Goal: Task Accomplishment & Management: Use online tool/utility

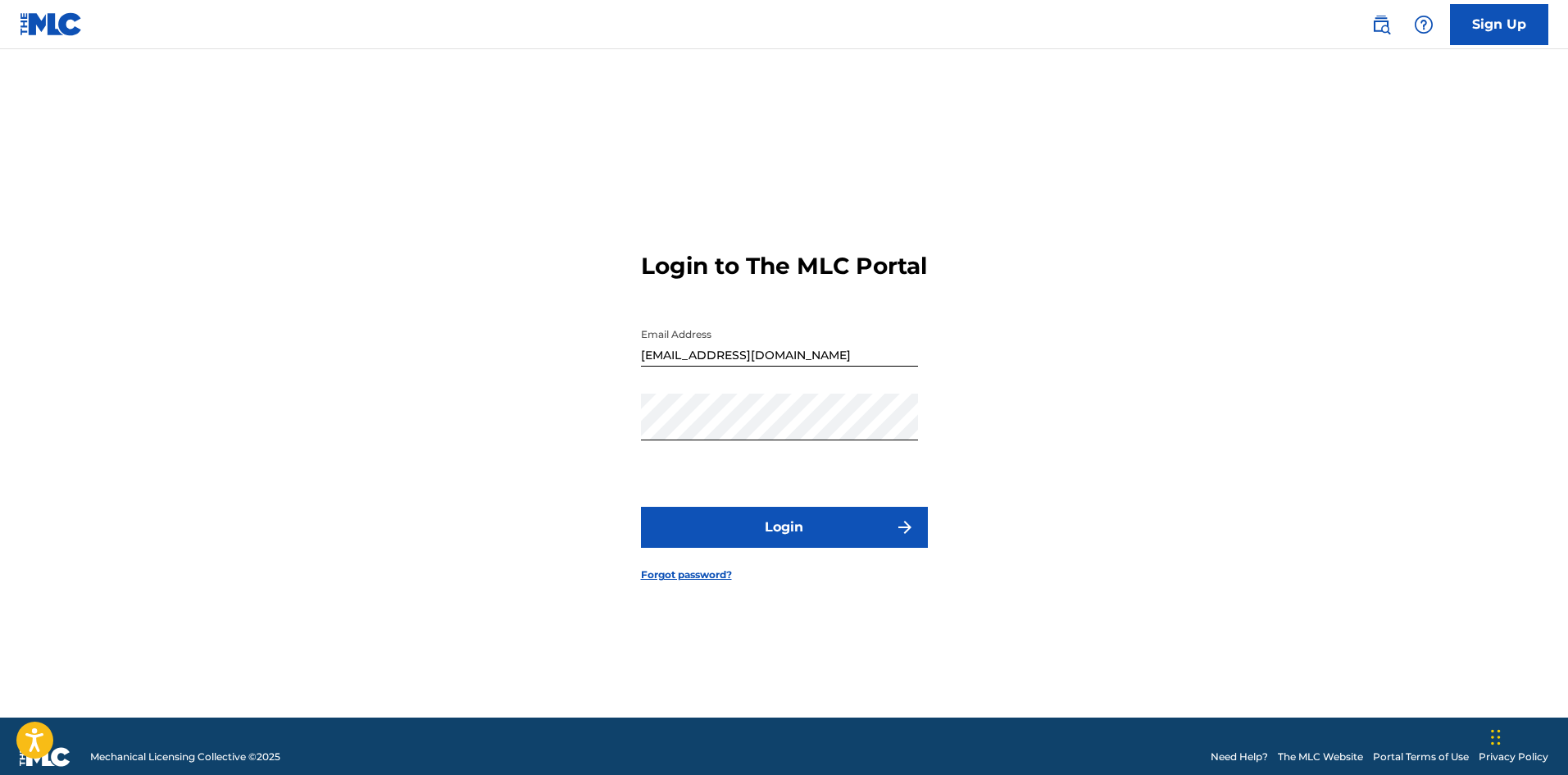
click at [777, 538] on button "Login" at bounding box center [784, 527] width 287 height 41
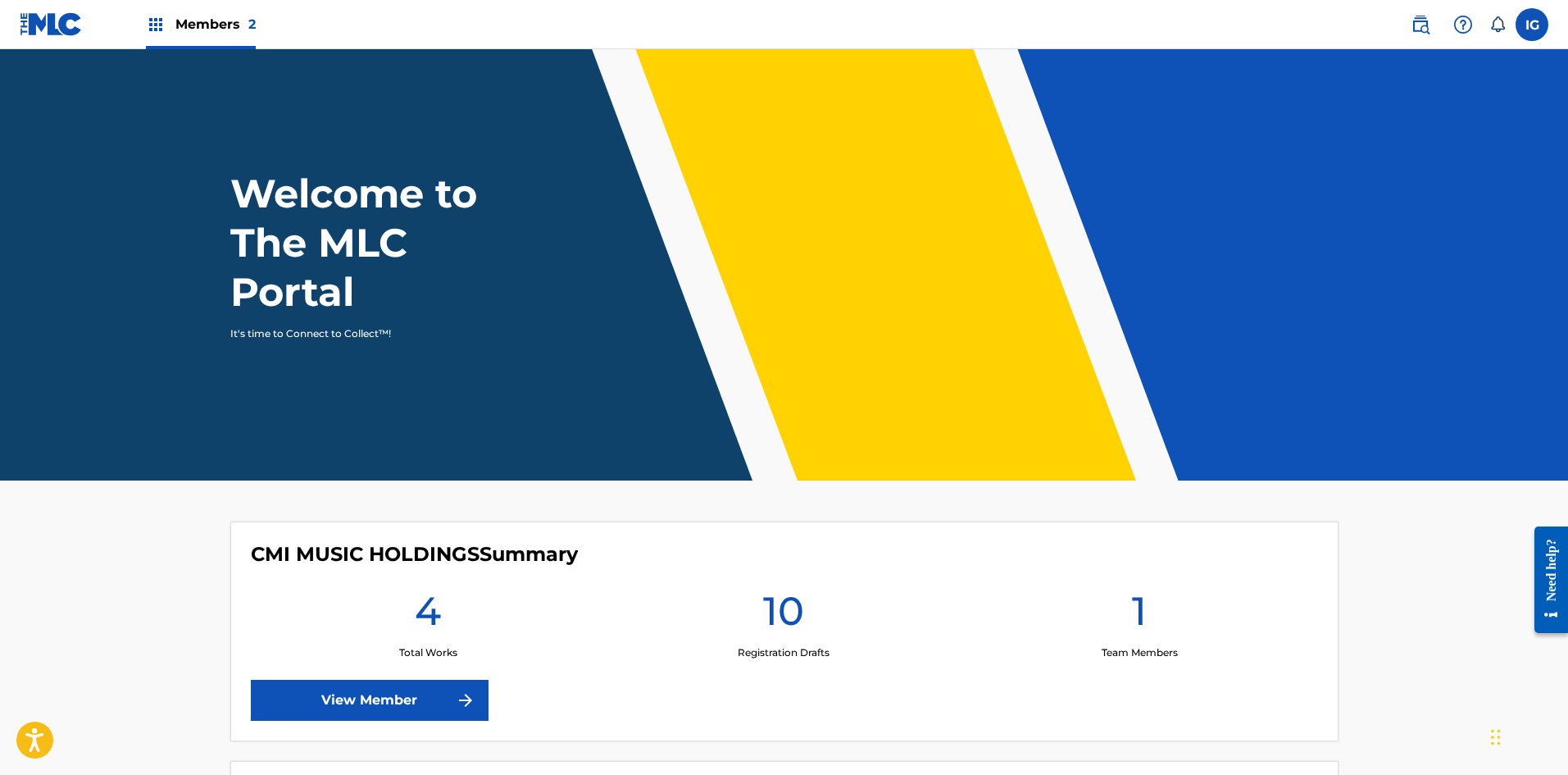
click at [160, 27] on img at bounding box center [156, 24] width 20 height 20
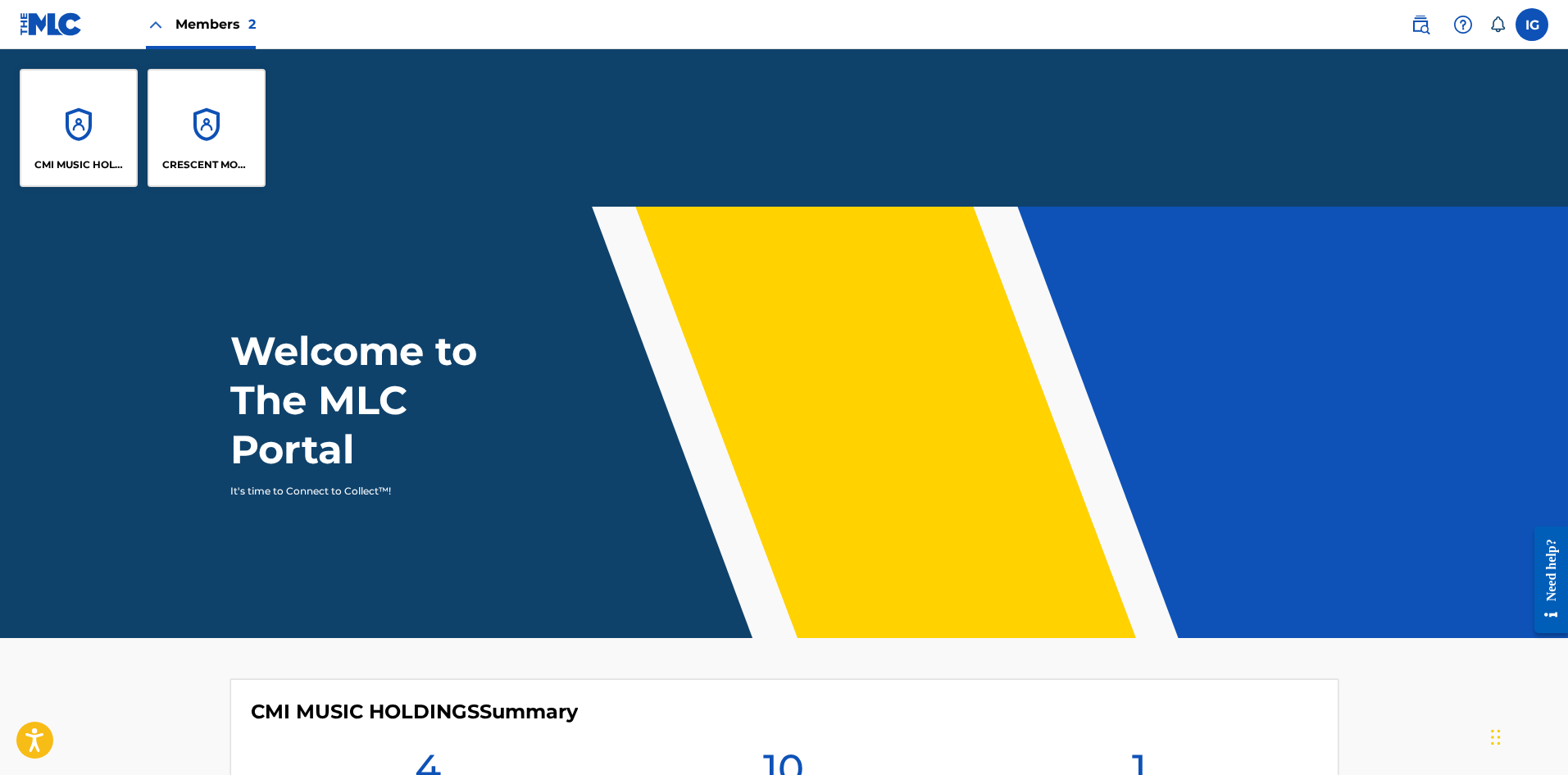
click at [188, 152] on div "CRESCENT MOON RECORDS PUBLISHING" at bounding box center [207, 128] width 118 height 118
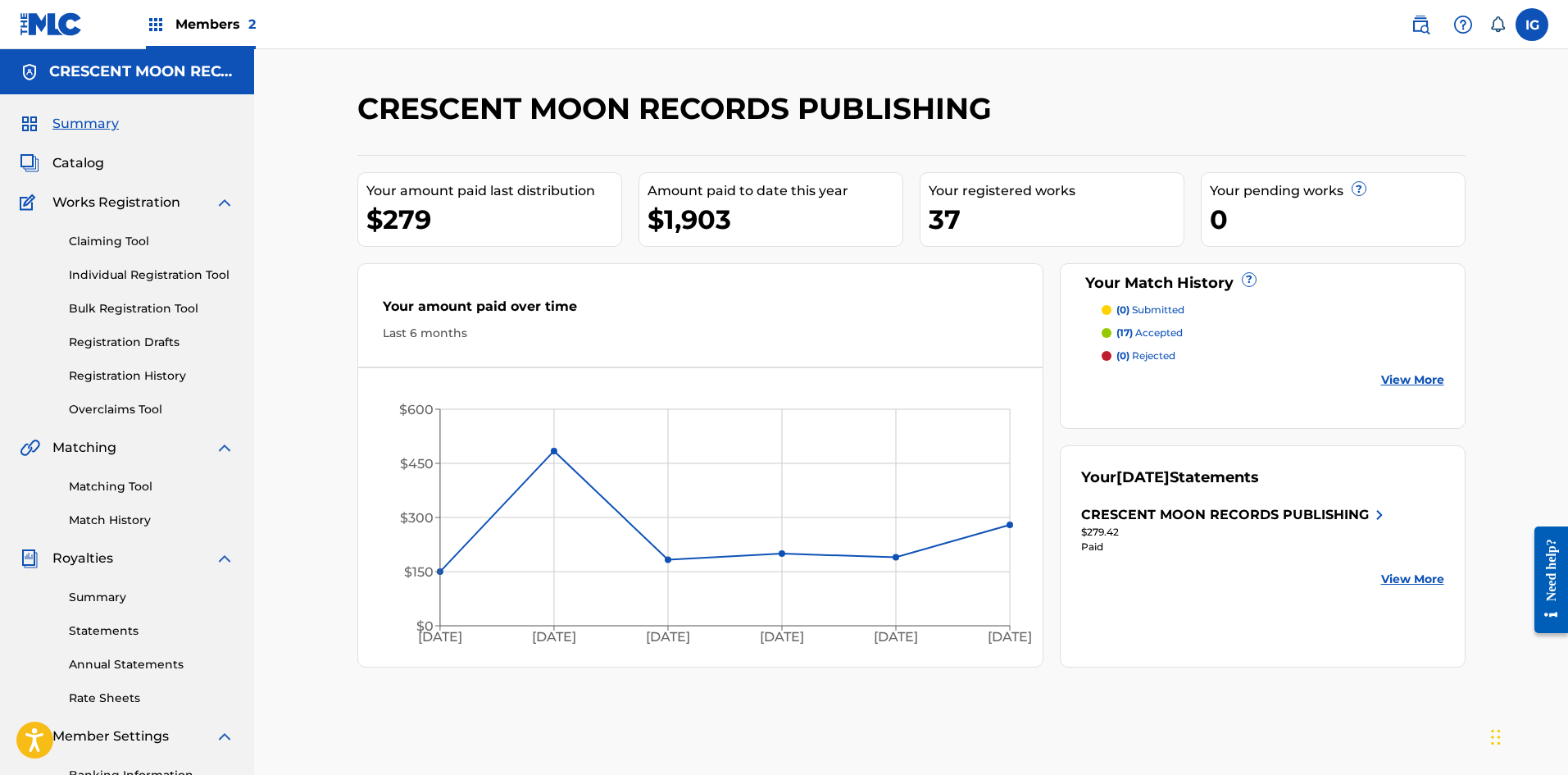
click at [61, 162] on span "Catalog" at bounding box center [79, 163] width 52 height 20
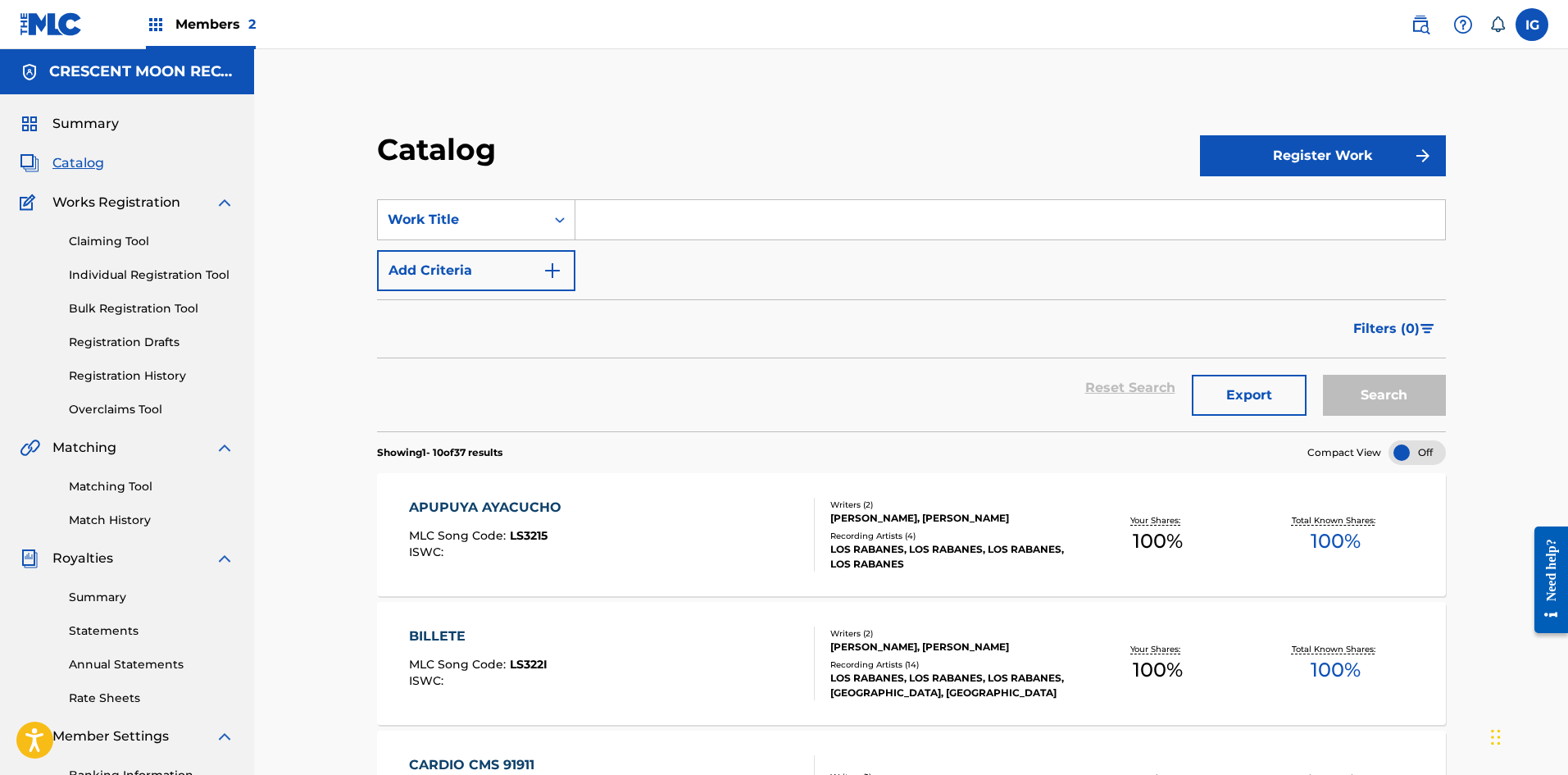
click at [621, 222] on input "Search Form" at bounding box center [1010, 220] width 870 height 39
type input "la vecina (no se na')"
drag, startPoint x: 1348, startPoint y: 384, endPoint x: 1331, endPoint y: 392, distance: 18.8
click at [1347, 386] on button "Search" at bounding box center [1384, 395] width 123 height 41
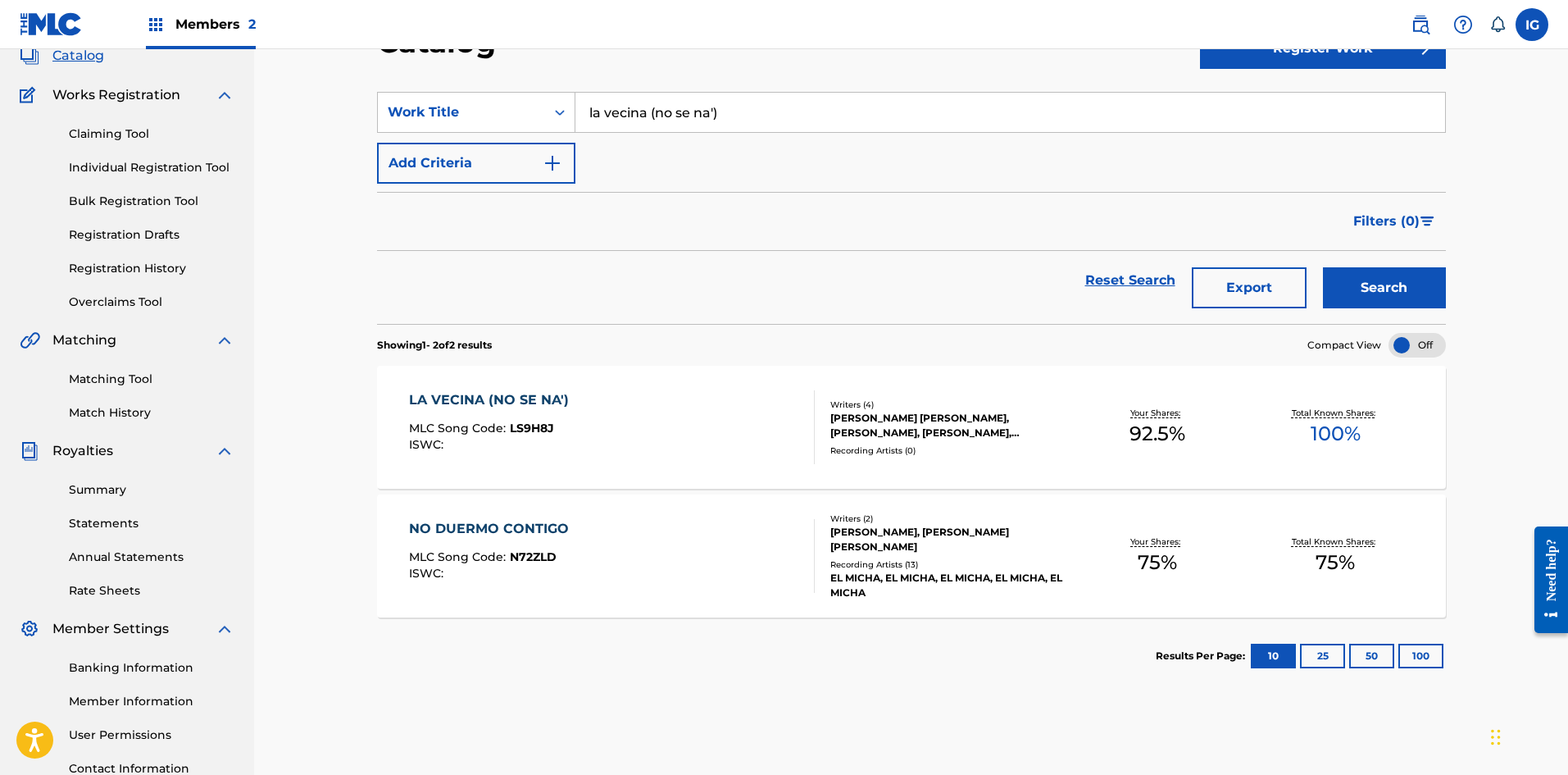
scroll to position [109, 0]
click at [487, 400] on div "LA VECINA (NO SE NA')" at bounding box center [494, 399] width 168 height 20
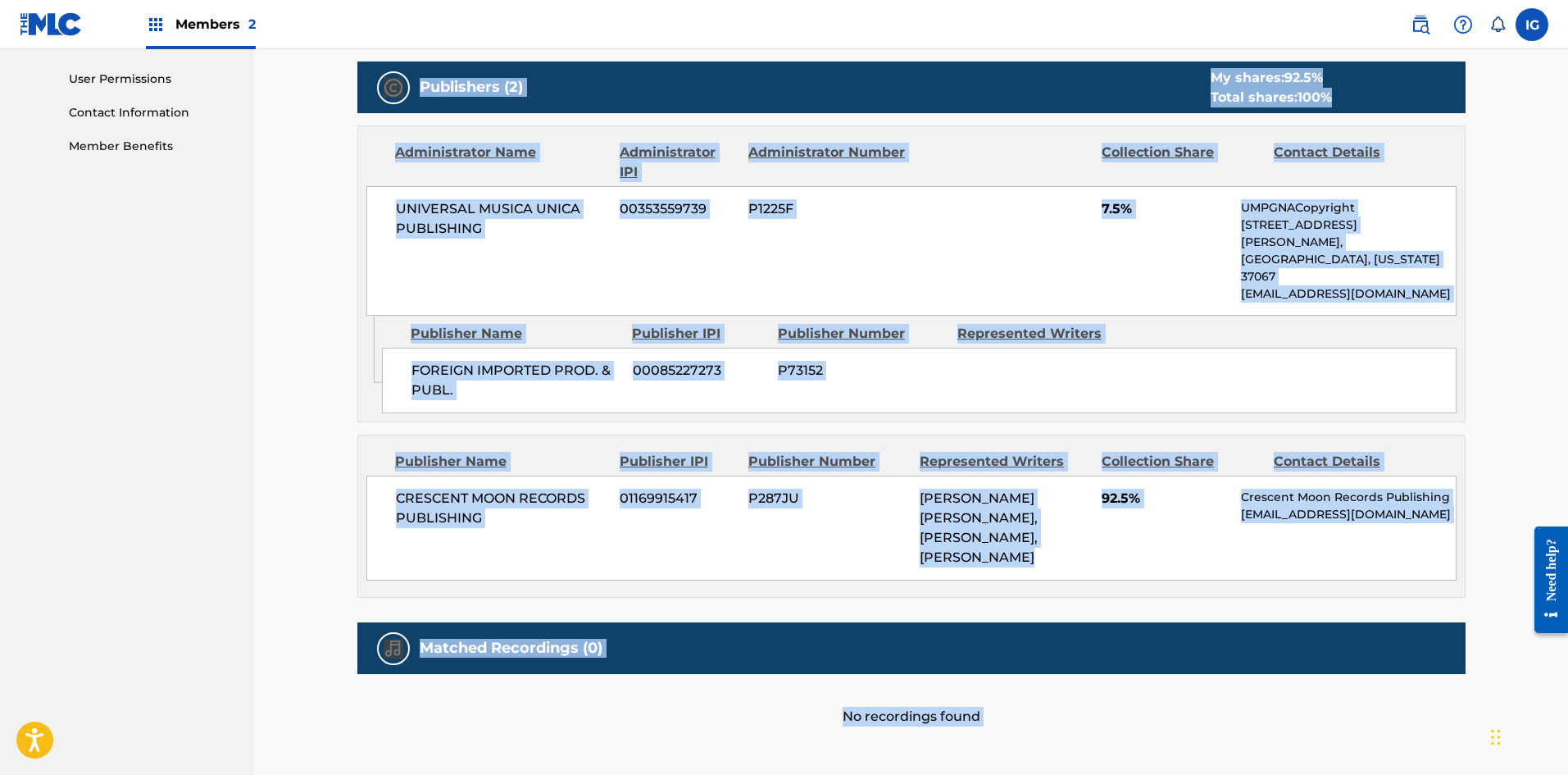
scroll to position [805, 0]
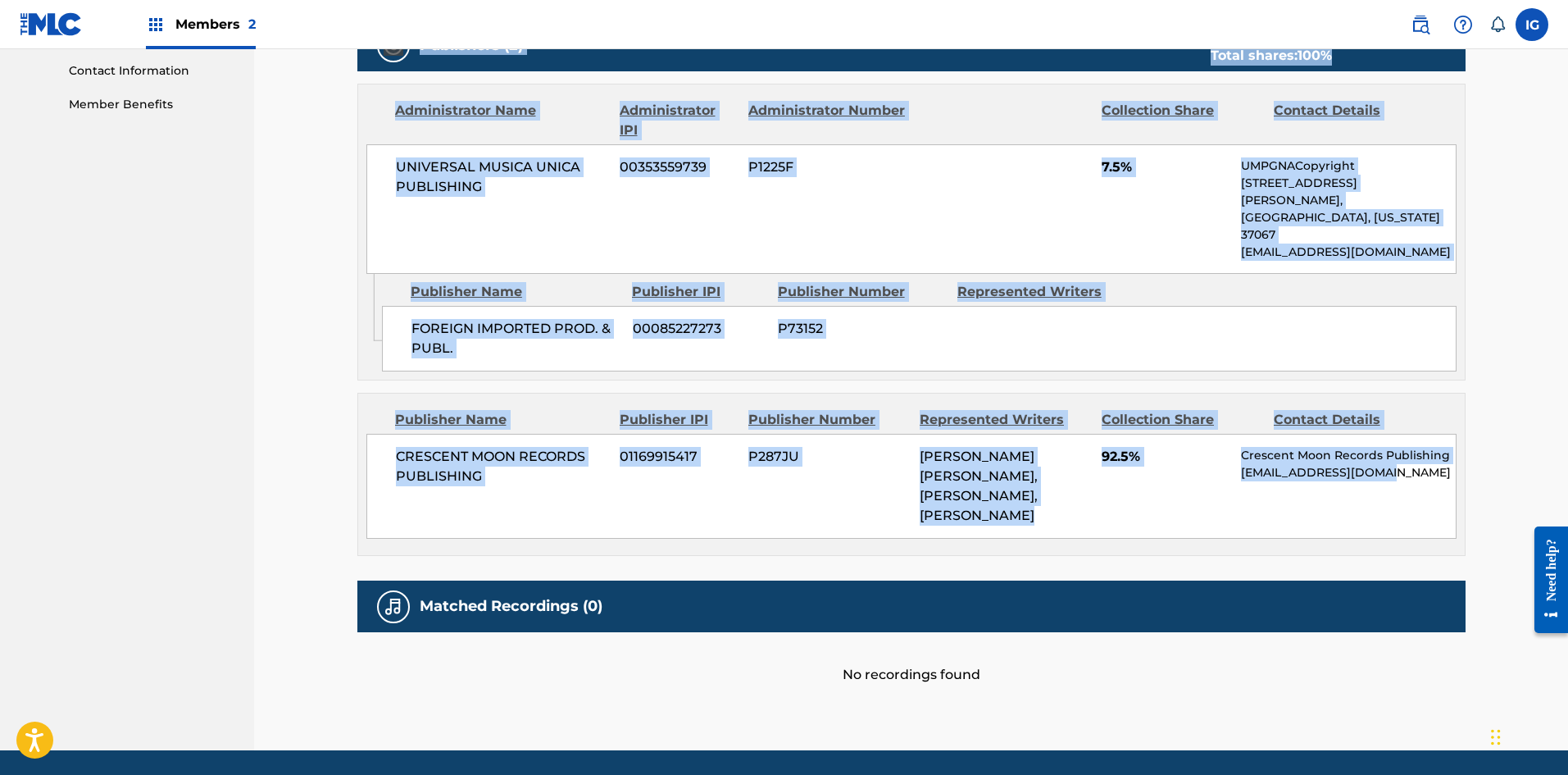
drag, startPoint x: 426, startPoint y: 244, endPoint x: 1458, endPoint y: 494, distance: 1061.8
click at [1458, 494] on div "< Back to results Edit Last Edited: June 09, 2025 Source: CWR LA VECINA (NO SE …" at bounding box center [911, 17] width 1148 height 1465
click at [390, 597] on img at bounding box center [393, 607] width 20 height 20
drag, startPoint x: 968, startPoint y: 187, endPoint x: 955, endPoint y: 188, distance: 13.0
click at [968, 186] on div "UNIVERSAL MUSICA UNICA PUBLISHING 00353559739 P1225F 7.5% UMPGNACopyright 1550 …" at bounding box center [911, 209] width 1090 height 130
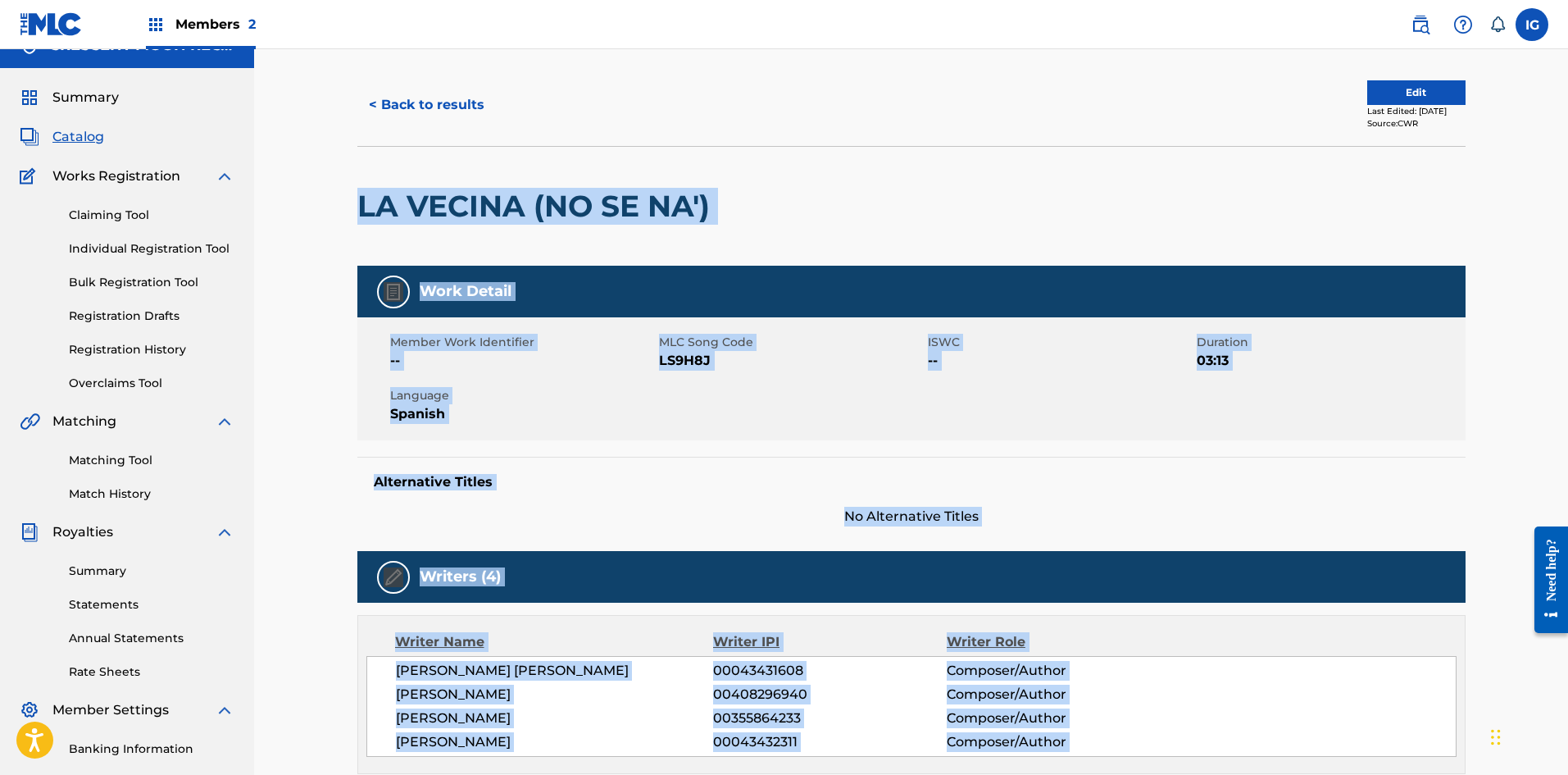
scroll to position [0, 0]
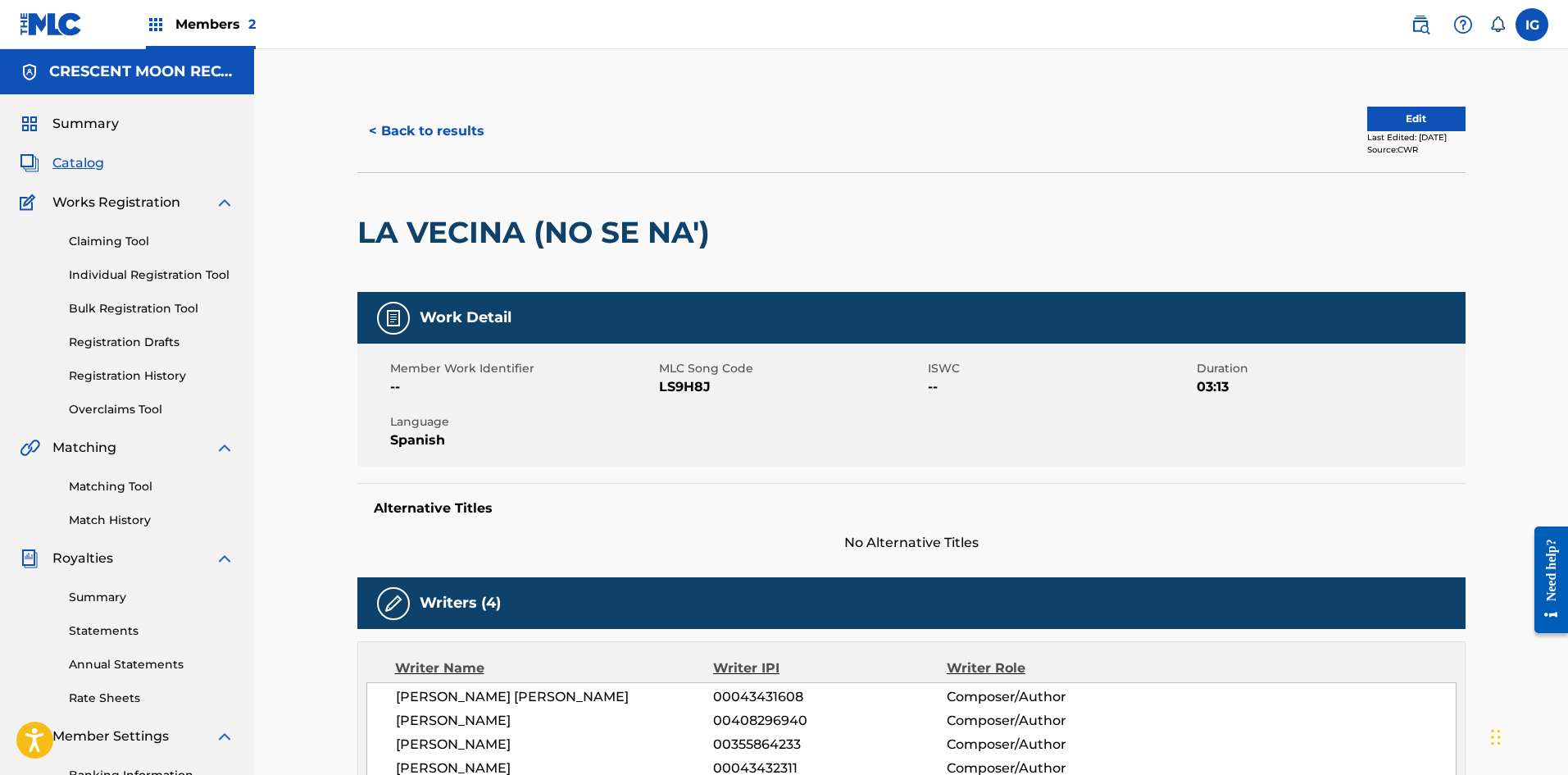
drag, startPoint x: 627, startPoint y: 142, endPoint x: 622, endPoint y: 151, distance: 10.3
click at [629, 142] on div "< Back to results" at bounding box center [634, 132] width 554 height 41
drag, startPoint x: 109, startPoint y: 486, endPoint x: 135, endPoint y: 487, distance: 26.0
click at [109, 486] on link "Matching Tool" at bounding box center [151, 486] width 166 height 17
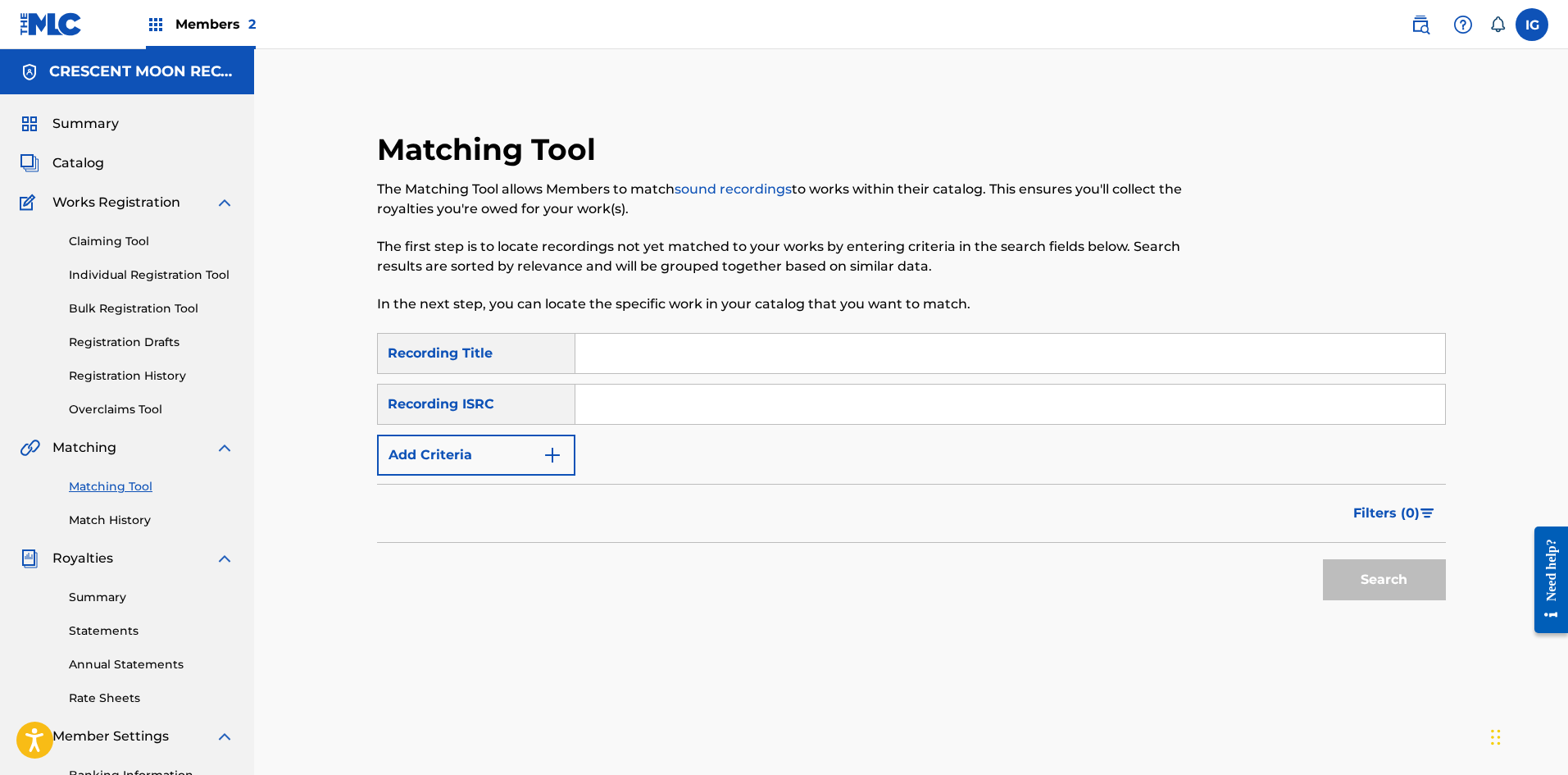
drag, startPoint x: 658, startPoint y: 349, endPoint x: 657, endPoint y: 363, distance: 14.0
click at [658, 349] on input "Search Form" at bounding box center [1010, 353] width 870 height 39
click at [1340, 580] on button "Search" at bounding box center [1384, 580] width 123 height 41
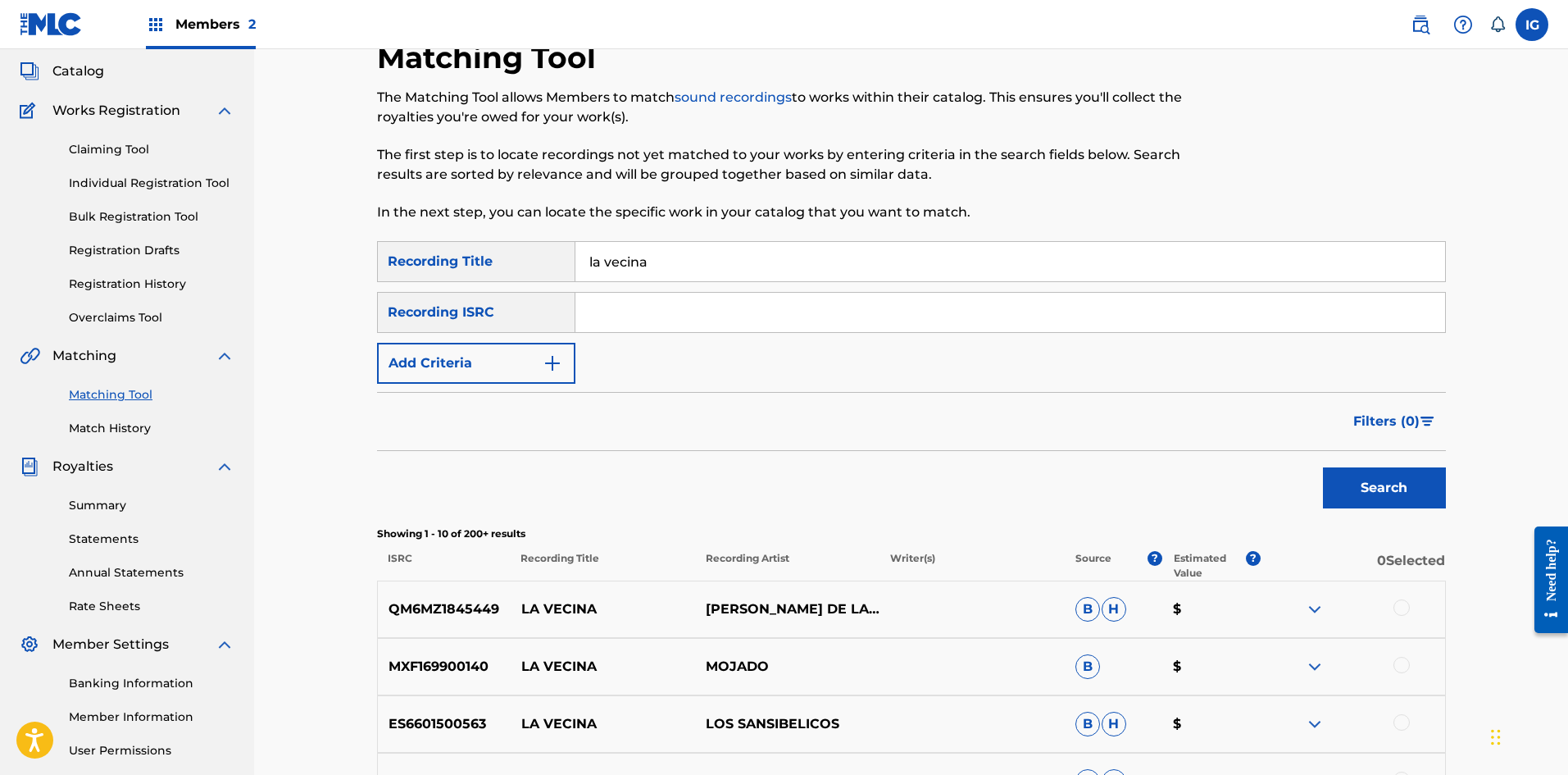
scroll to position [55, 0]
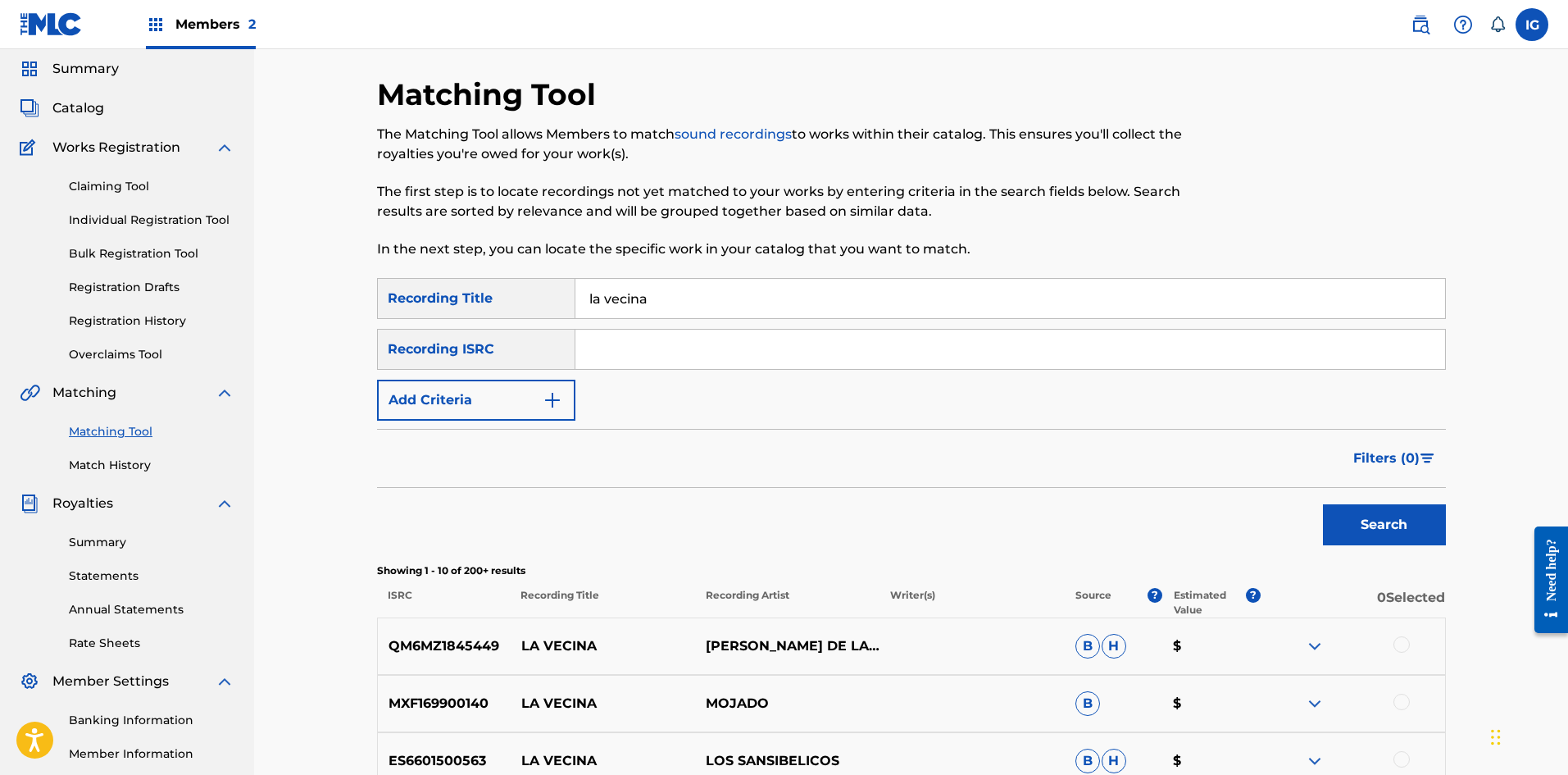
click at [682, 295] on input "la vecina" at bounding box center [1010, 298] width 870 height 39
type input "la vecina"
click at [538, 355] on div "Recording ISRC" at bounding box center [476, 349] width 198 height 41
click at [549, 400] on img "Search Form" at bounding box center [553, 400] width 20 height 20
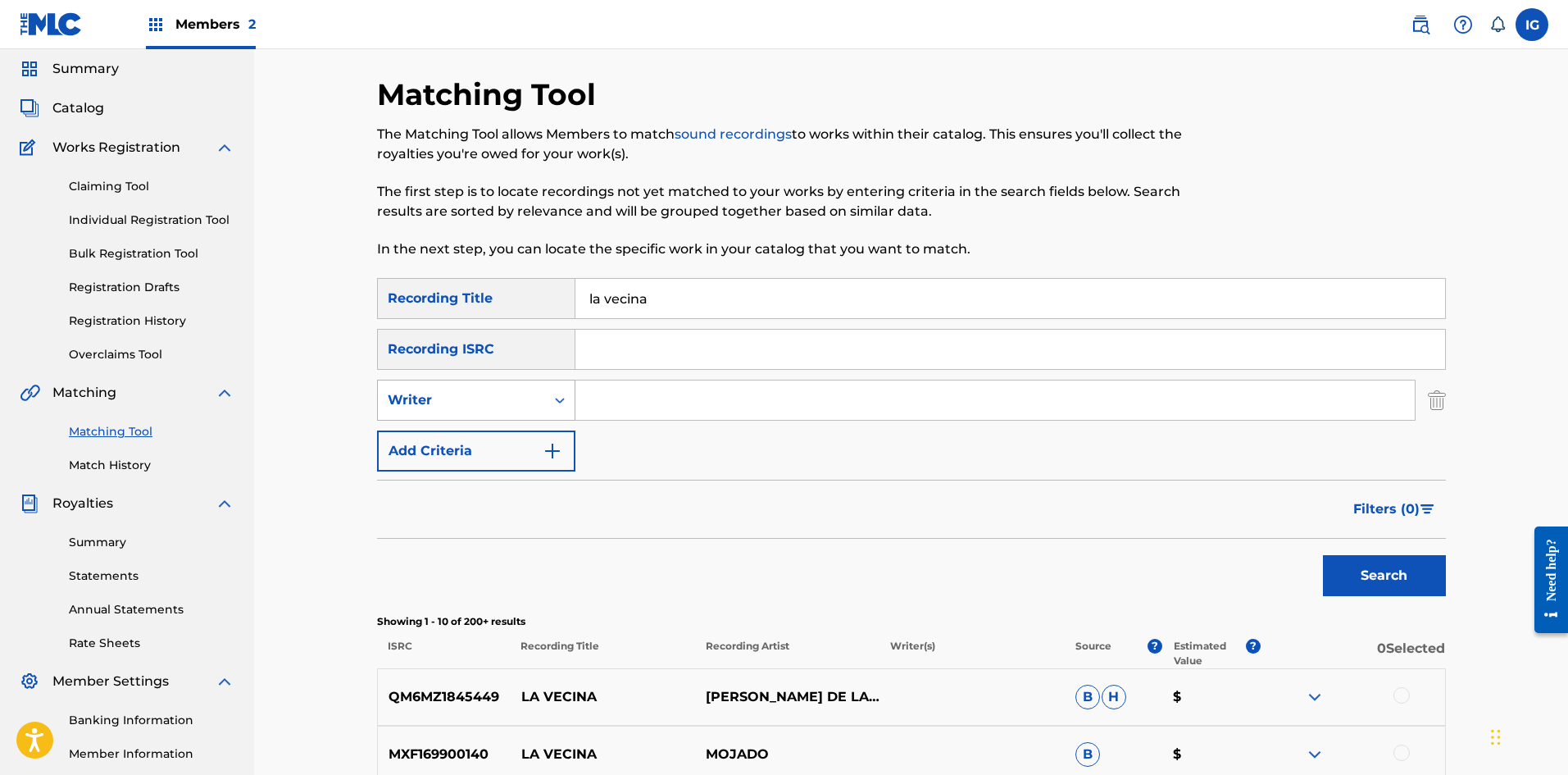
click at [564, 404] on icon "Search Form" at bounding box center [560, 400] width 16 height 16
click at [486, 445] on div "Recording Artist" at bounding box center [477, 441] width 197 height 41
click at [612, 401] on input "Search Form" at bounding box center [995, 400] width 840 height 39
type input "gloria estefan"
drag, startPoint x: 1353, startPoint y: 568, endPoint x: 1160, endPoint y: 608, distance: 197.1
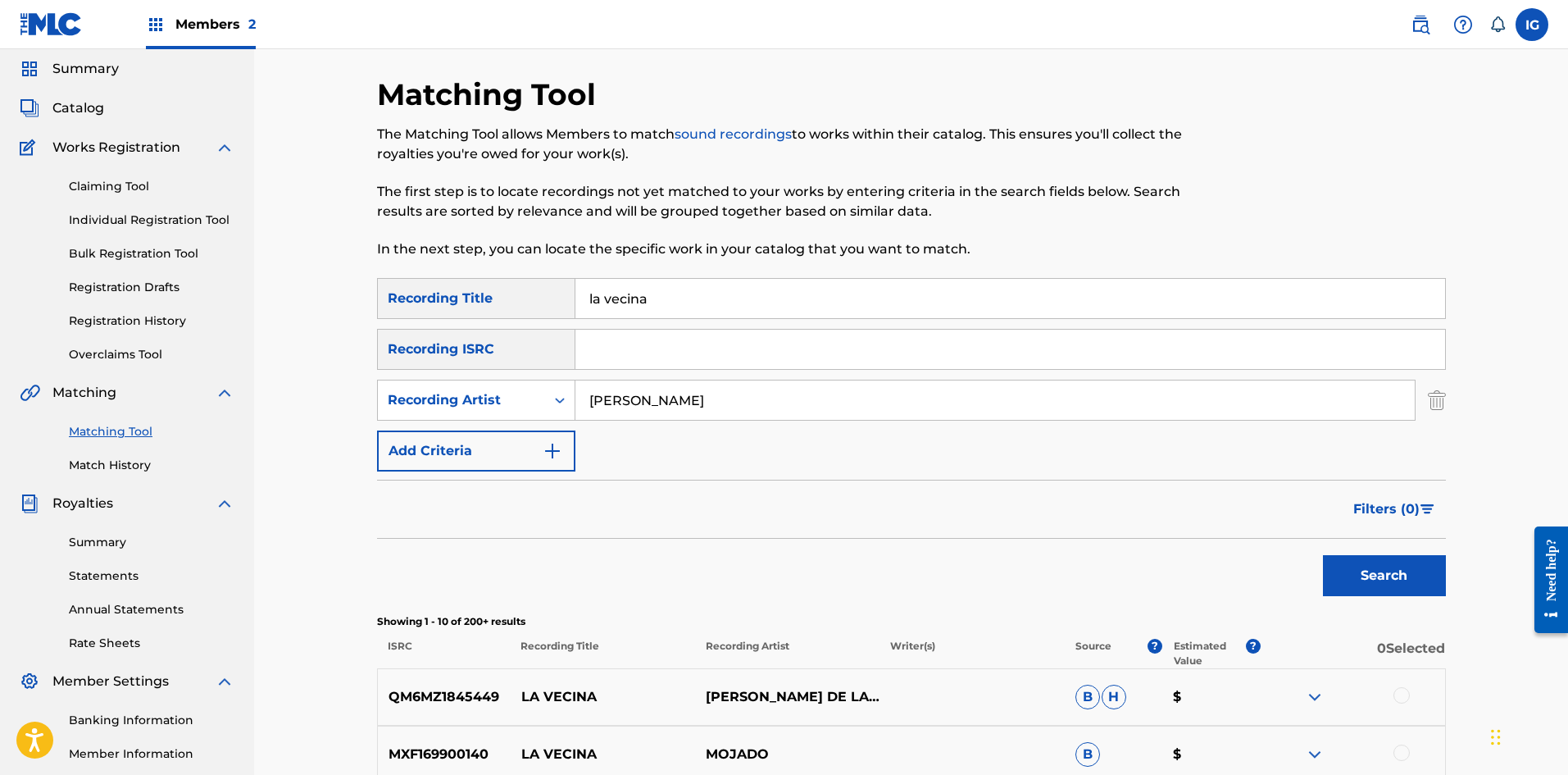
click at [1346, 572] on button "Search" at bounding box center [1384, 575] width 123 height 41
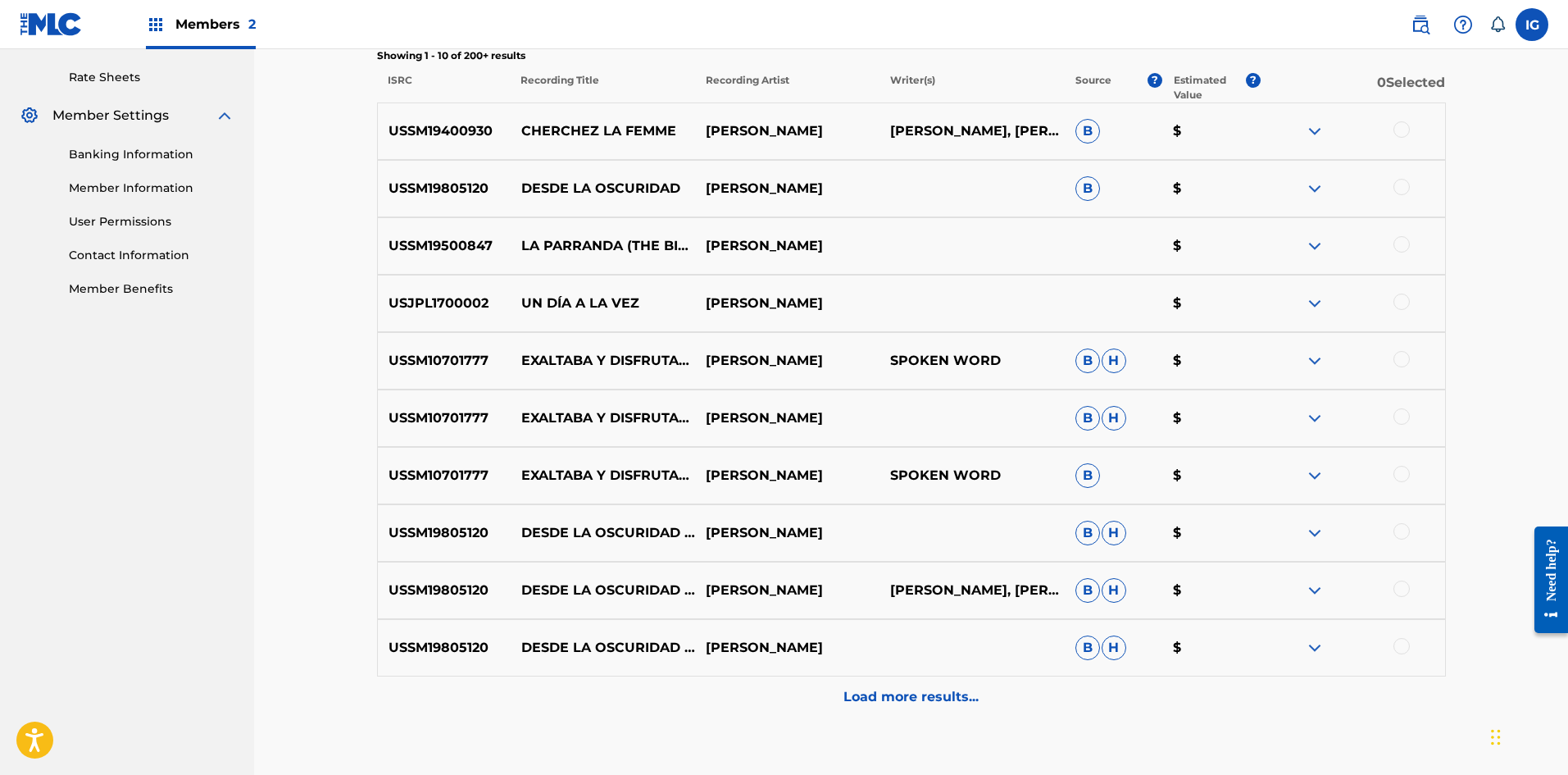
scroll to position [642, 0]
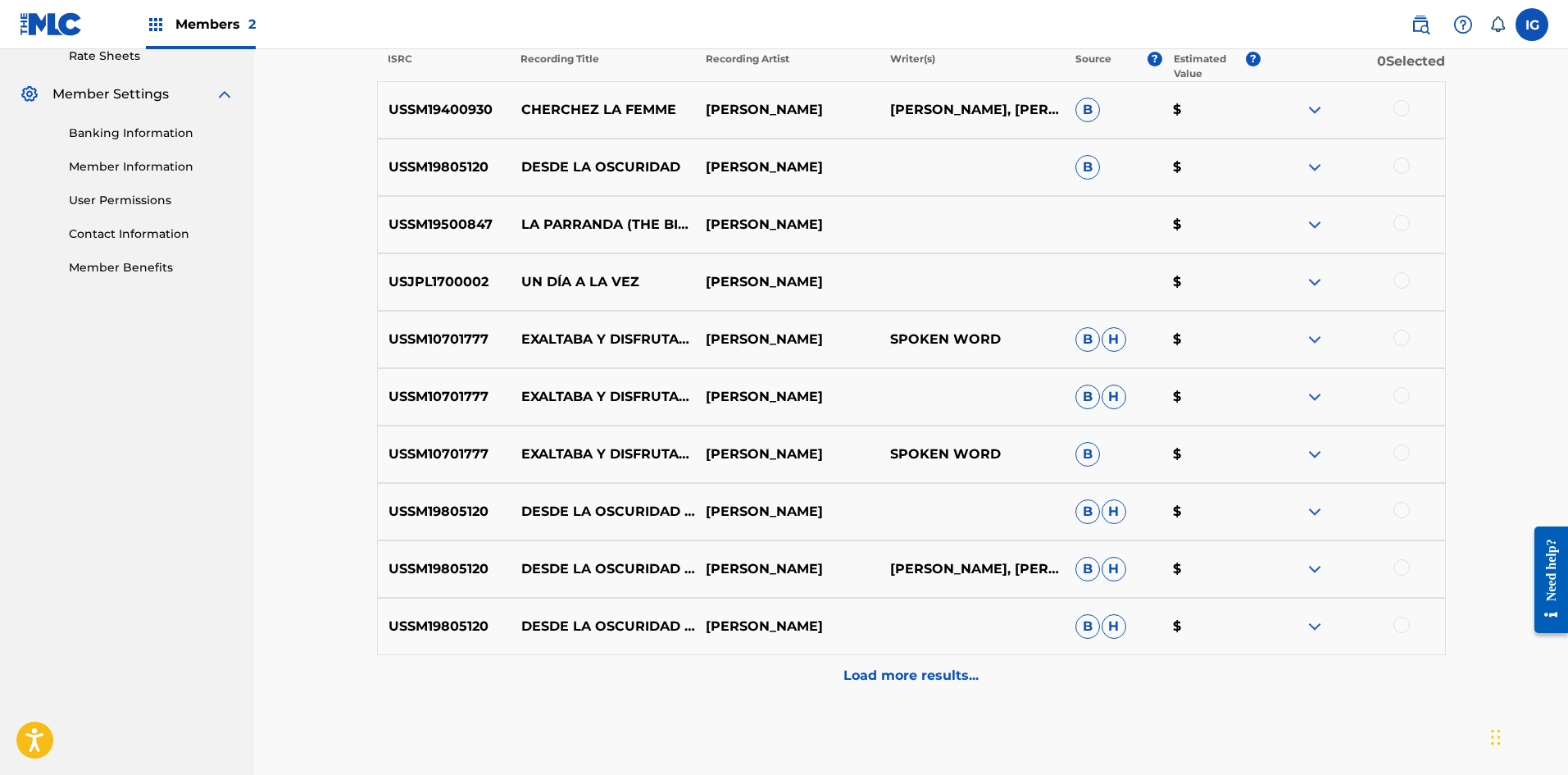
drag, startPoint x: 911, startPoint y: 678, endPoint x: 912, endPoint y: 687, distance: 9.1
click at [911, 679] on p "Load more results..." at bounding box center [910, 676] width 135 height 20
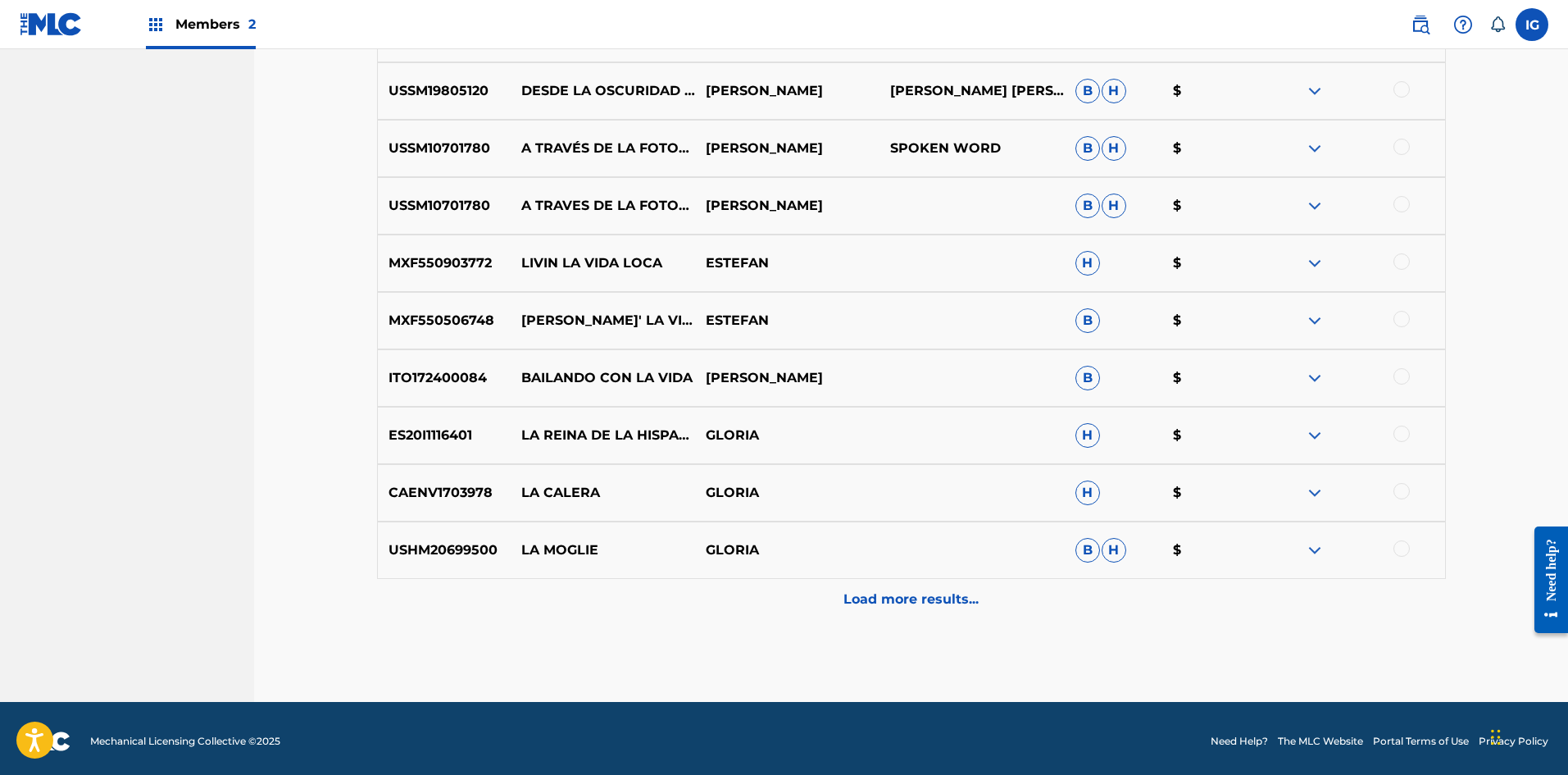
scroll to position [1297, 0]
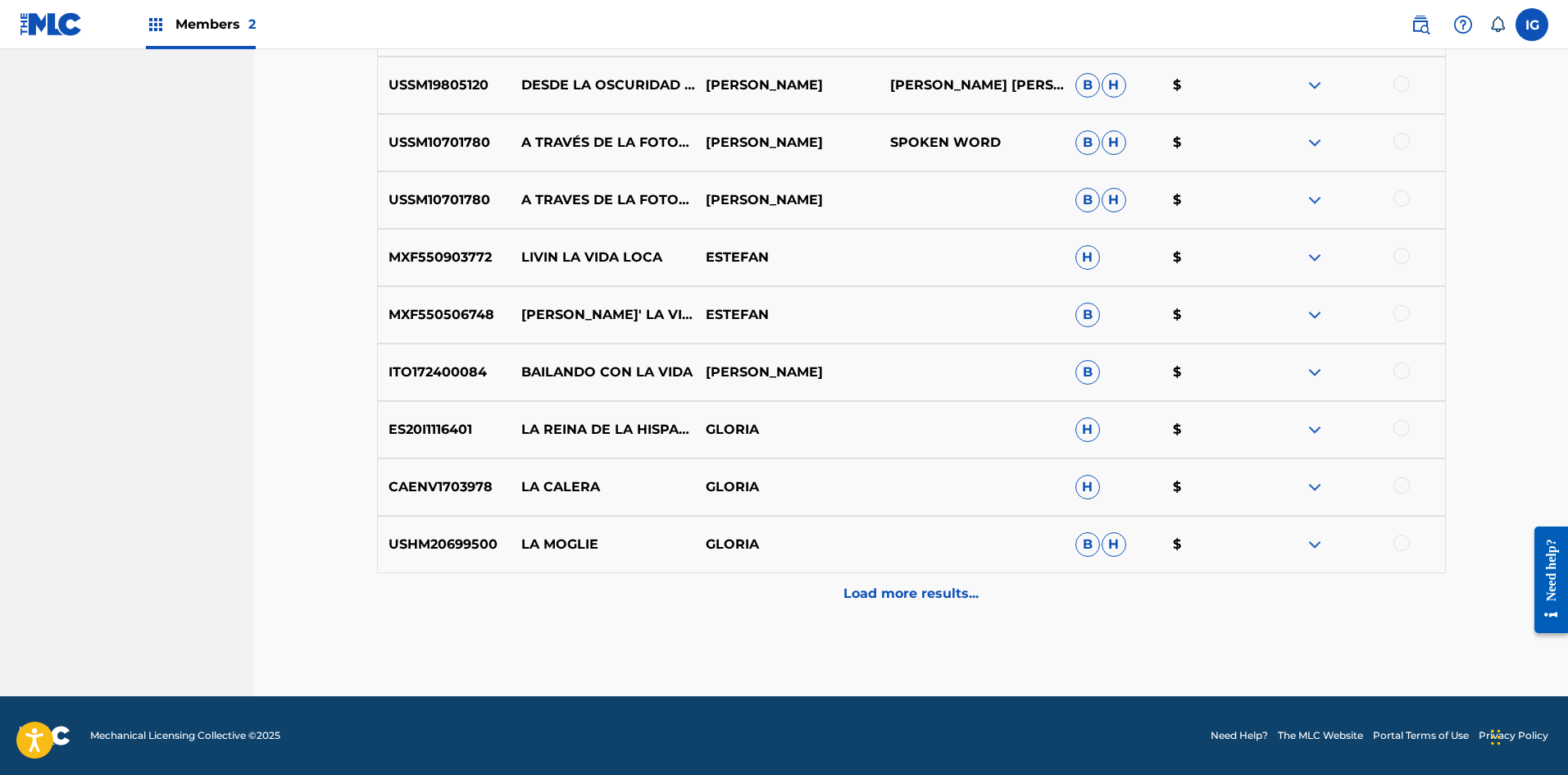
click at [933, 599] on p "Load more results..." at bounding box center [910, 593] width 135 height 20
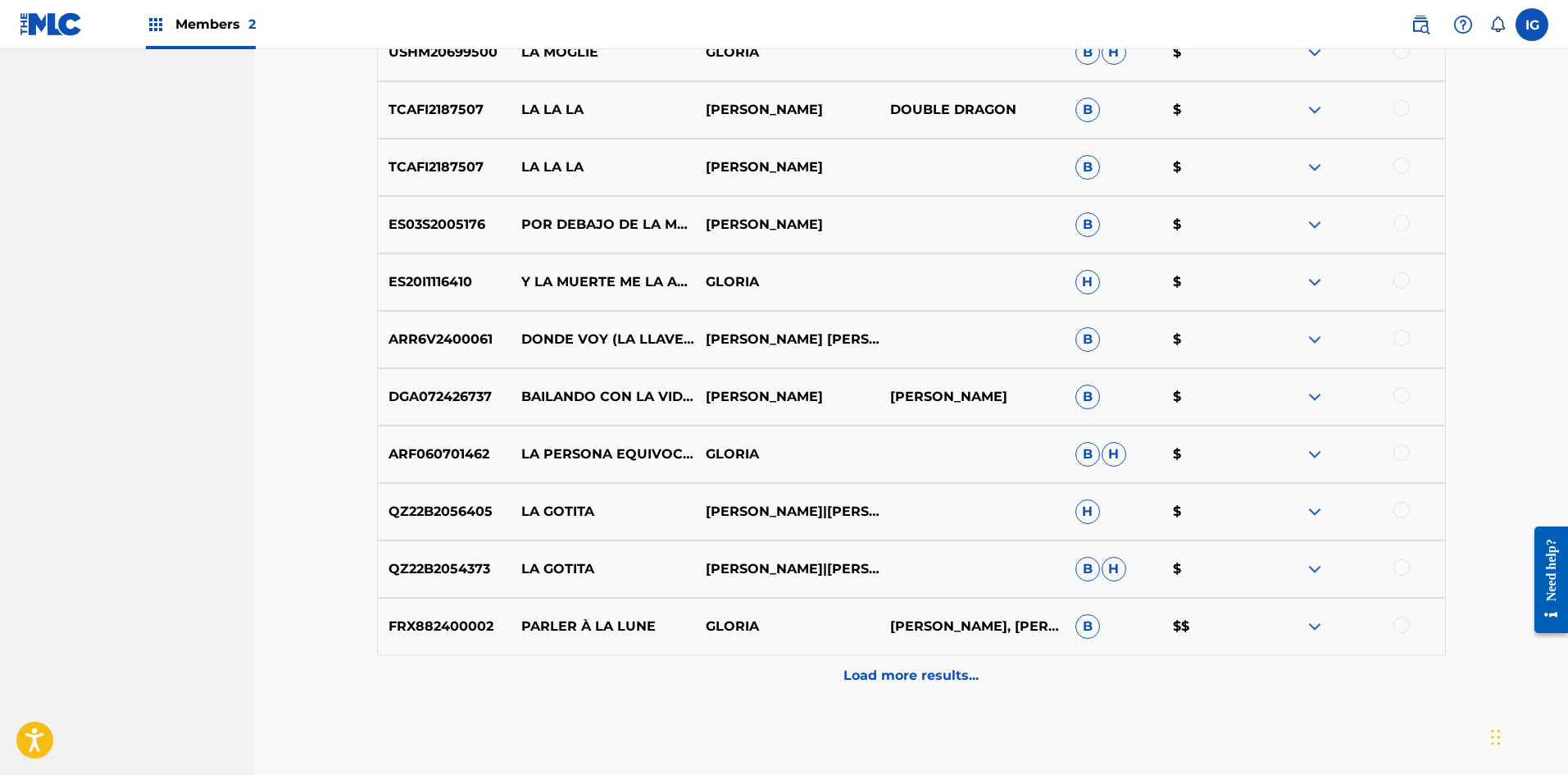
scroll to position [1872, 0]
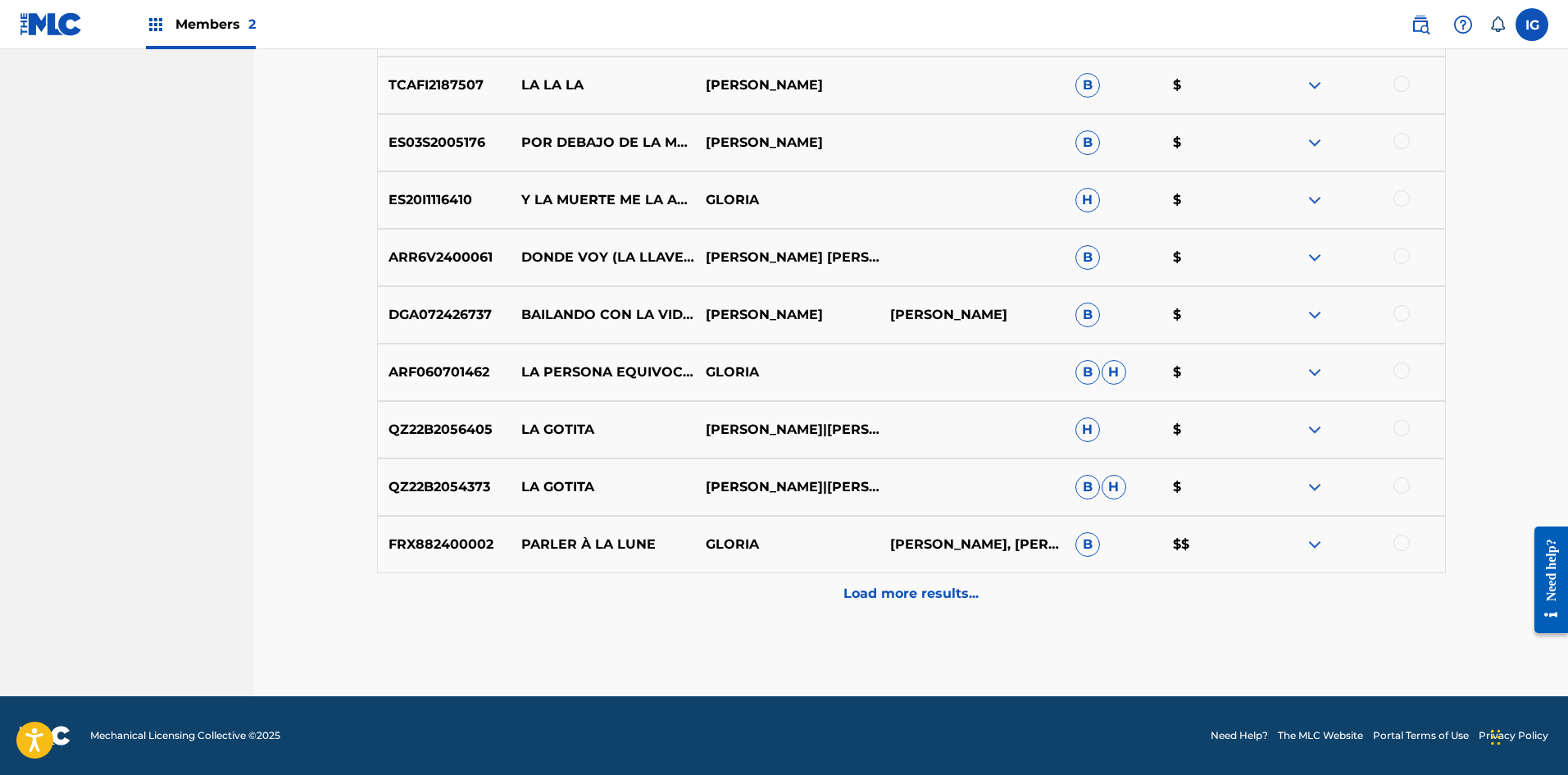
click at [929, 602] on p "Load more results..." at bounding box center [910, 593] width 135 height 20
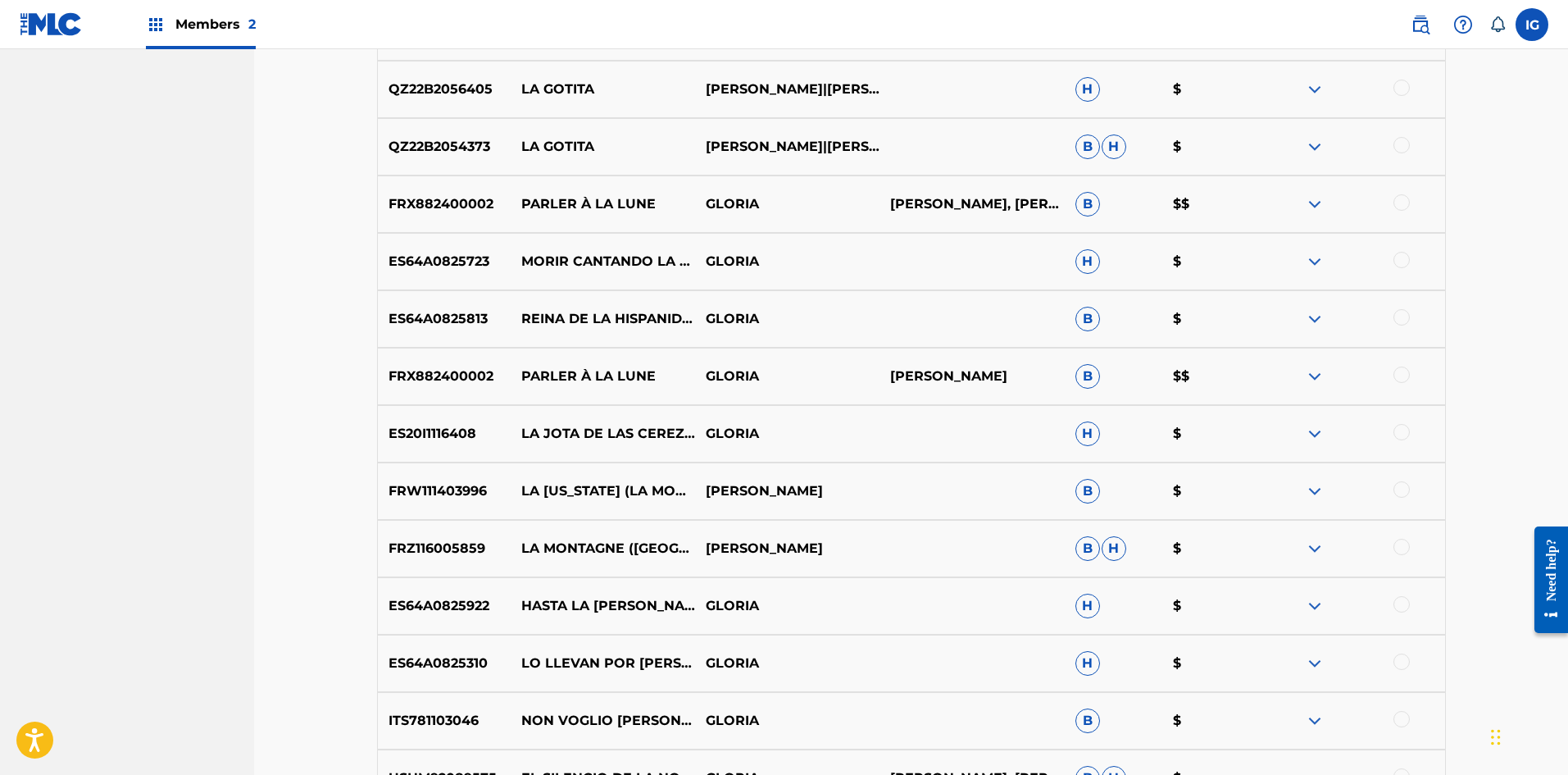
scroll to position [2308, 0]
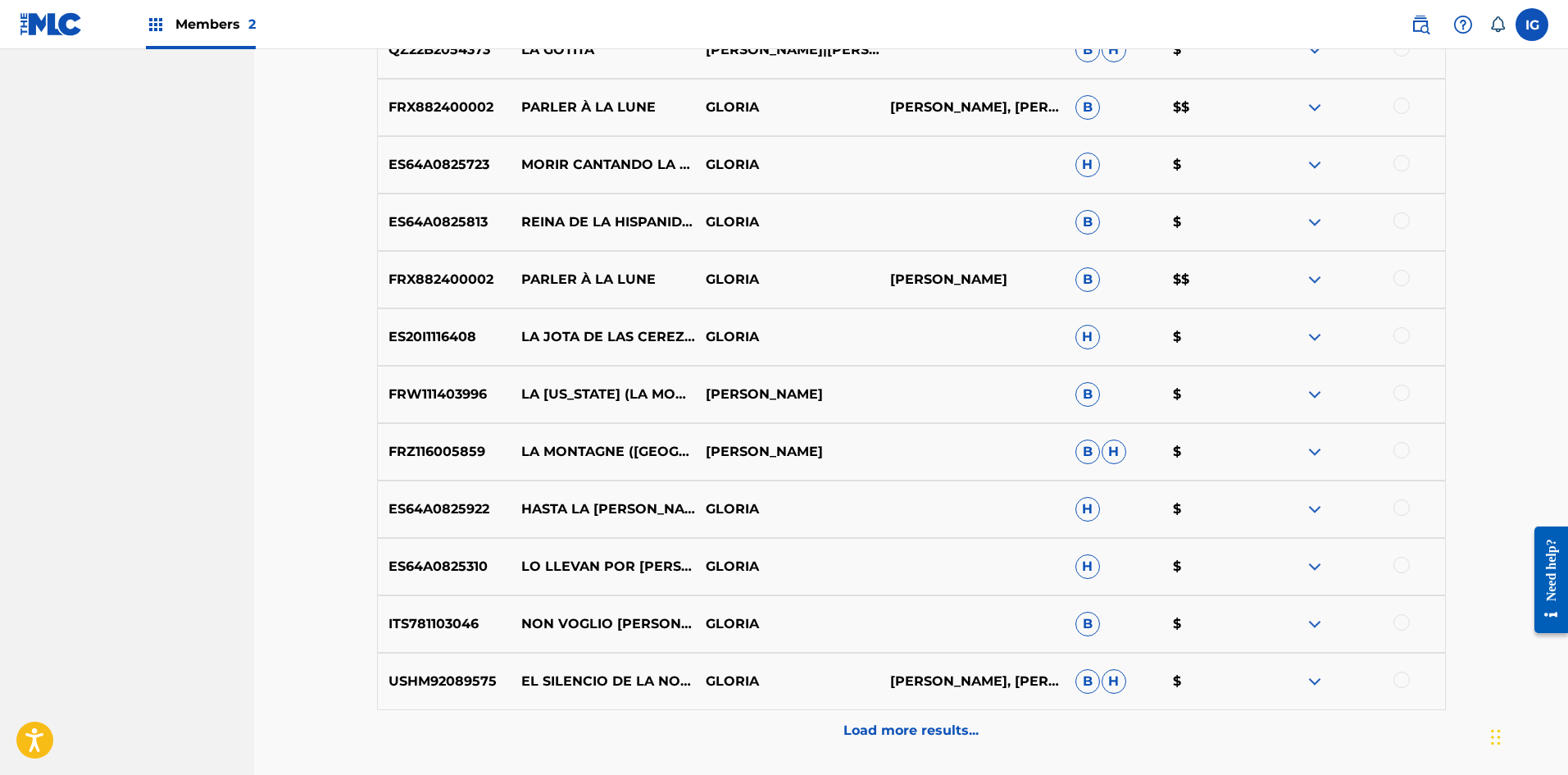
click at [898, 729] on p "Load more results..." at bounding box center [910, 730] width 135 height 20
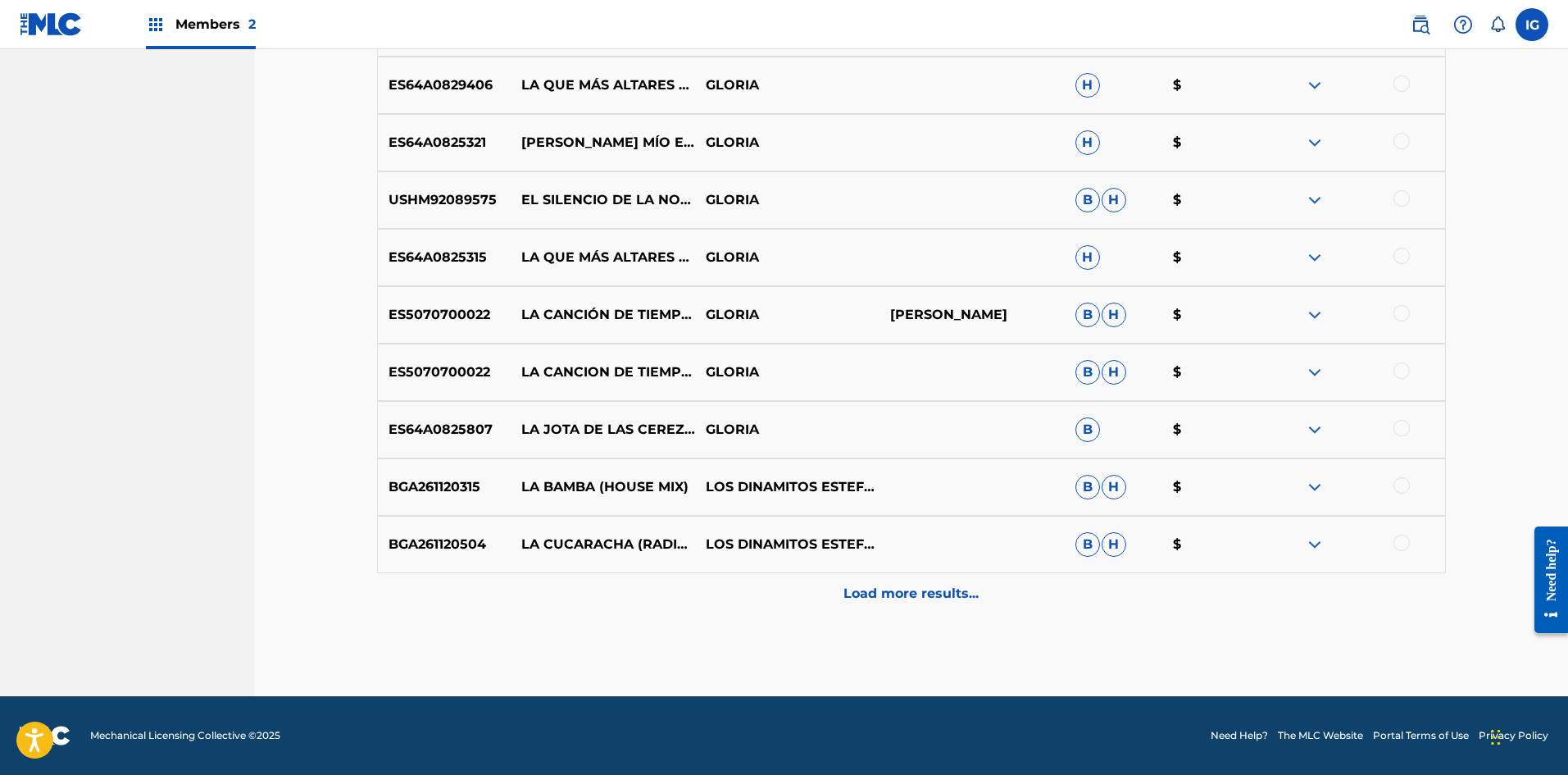
click at [926, 600] on p "Load more results..." at bounding box center [910, 593] width 135 height 20
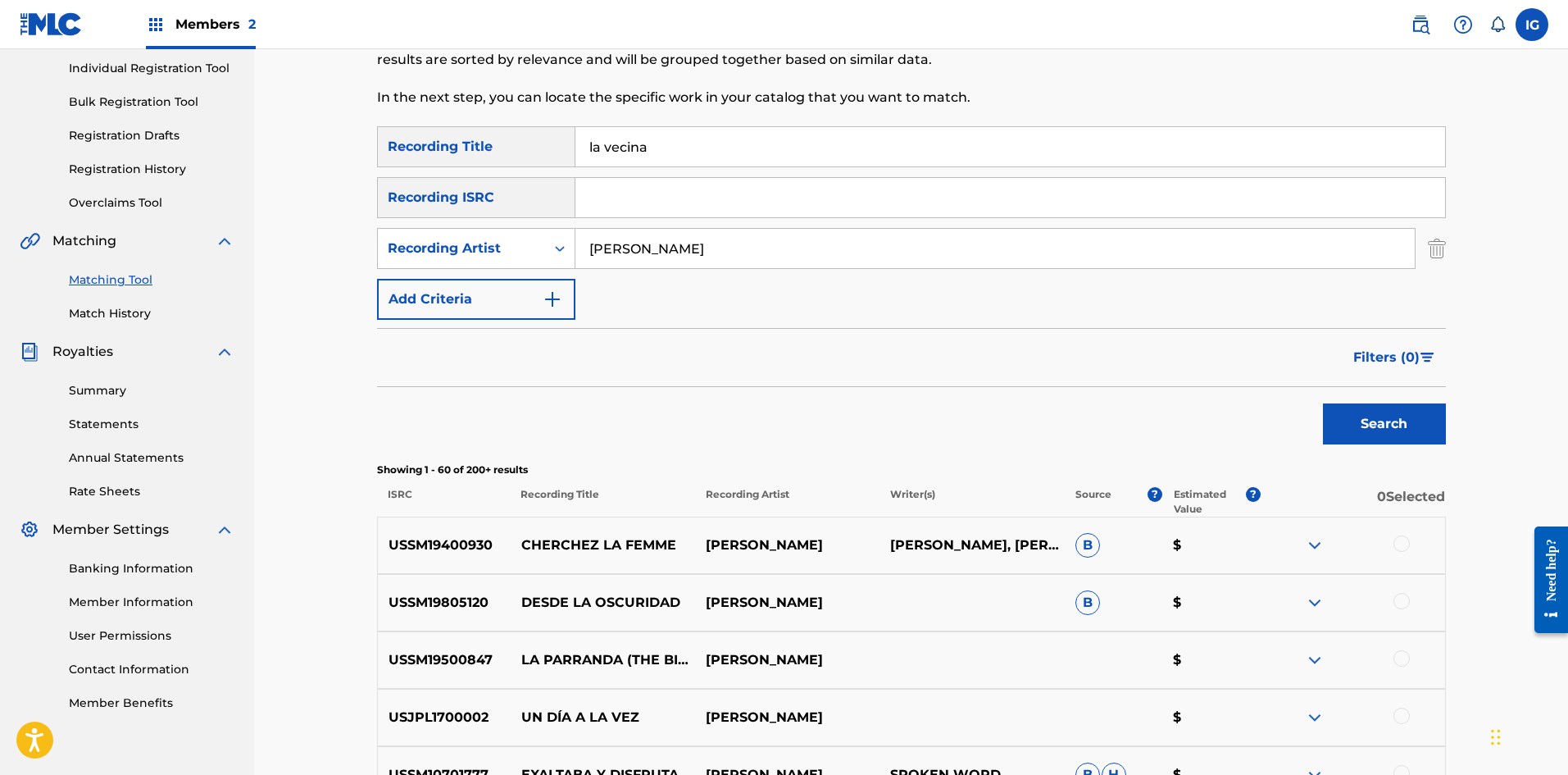
scroll to position [123, 0]
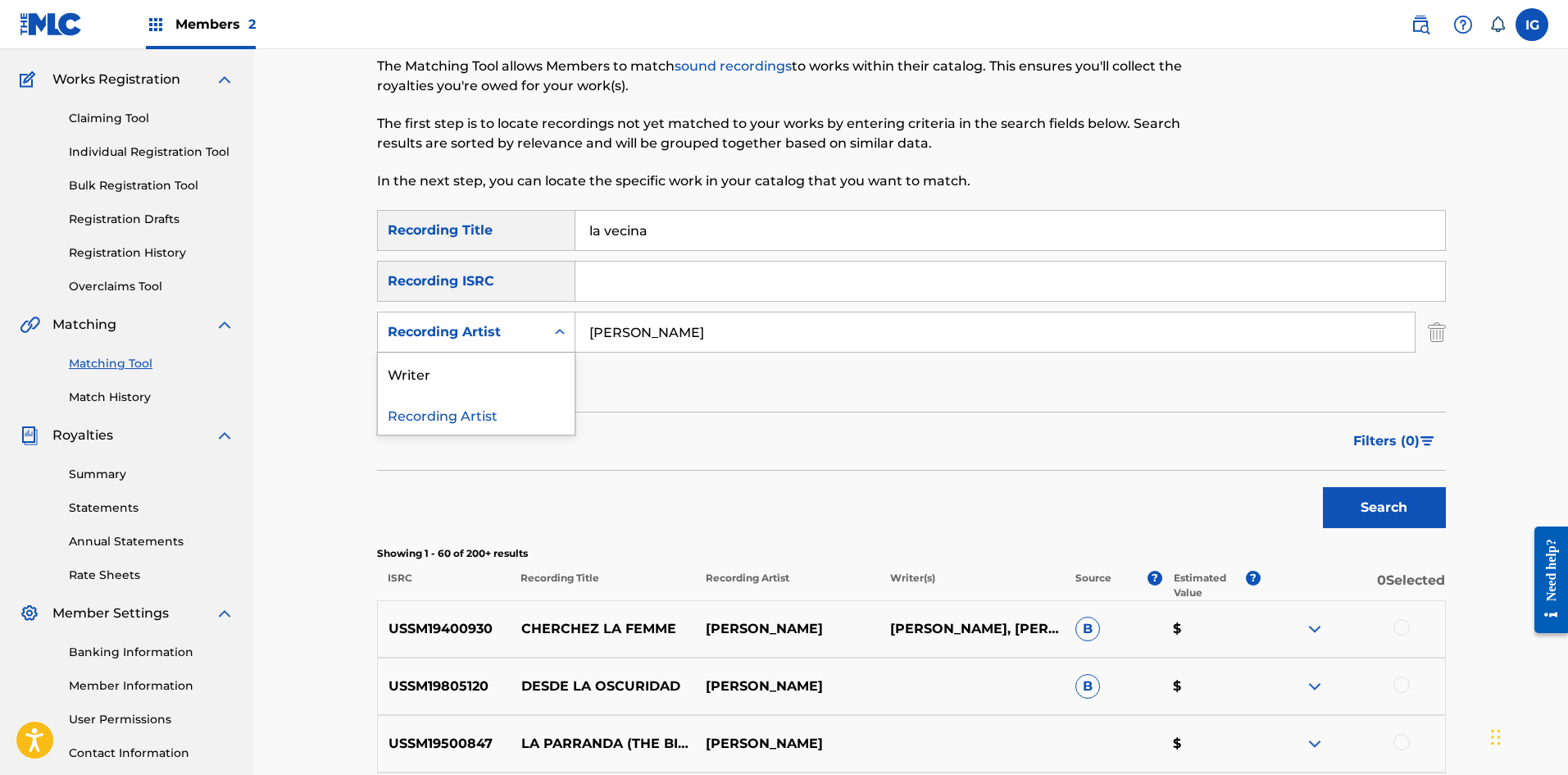
click at [562, 338] on icon "Search Form" at bounding box center [560, 332] width 16 height 16
click at [617, 454] on div "Filters ( 0 )" at bounding box center [911, 441] width 1069 height 59
click at [1440, 333] on img "Search Form" at bounding box center [1437, 332] width 18 height 41
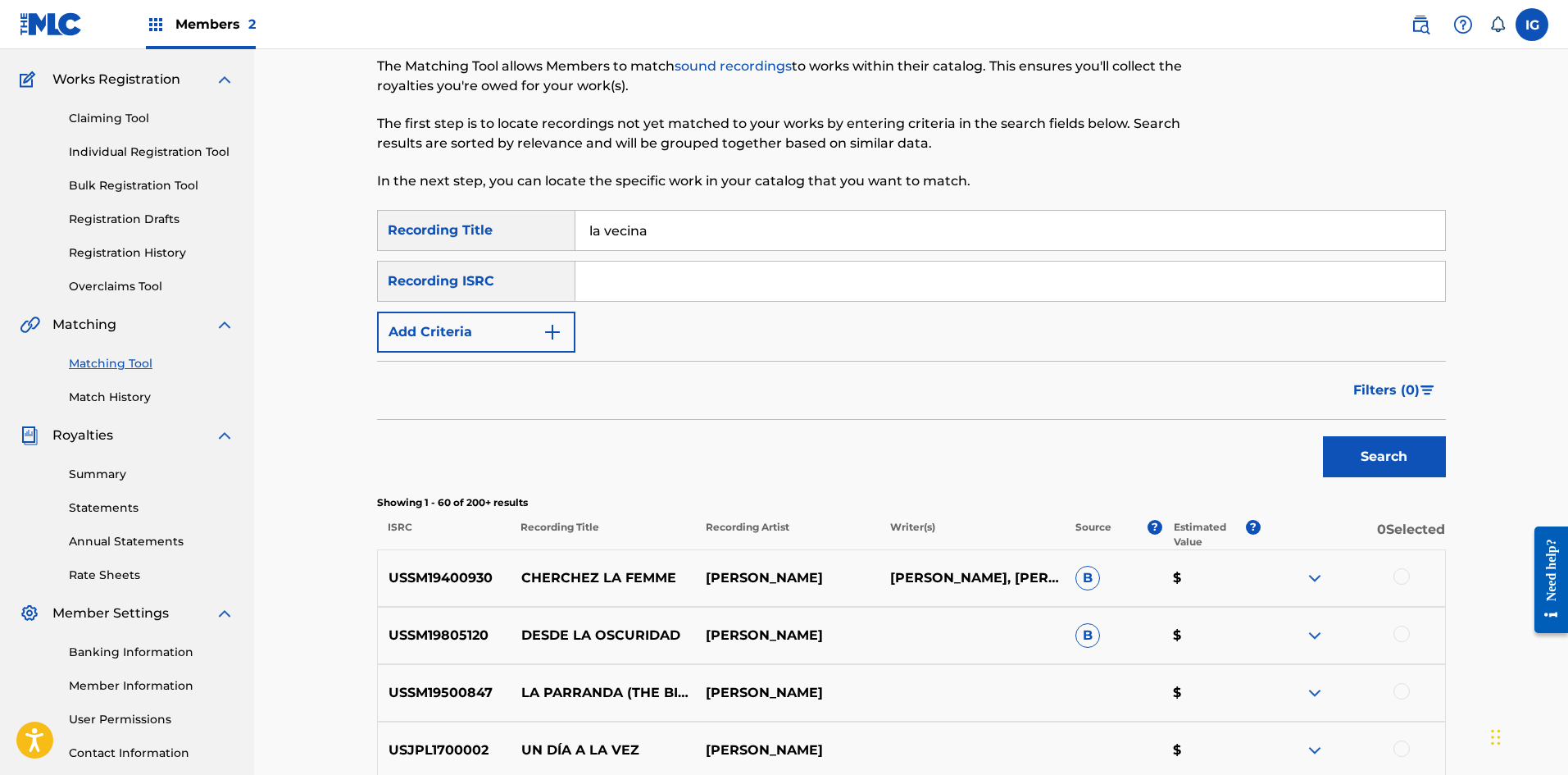
click at [554, 283] on div "Recording ISRC" at bounding box center [476, 281] width 198 height 41
click at [479, 282] on div "Recording ISRC" at bounding box center [476, 281] width 198 height 41
click at [659, 228] on input "la vecina" at bounding box center [1010, 230] width 870 height 39
type input "la vecina (no se na')"
click at [1323, 436] on button "Search" at bounding box center [1384, 457] width 123 height 41
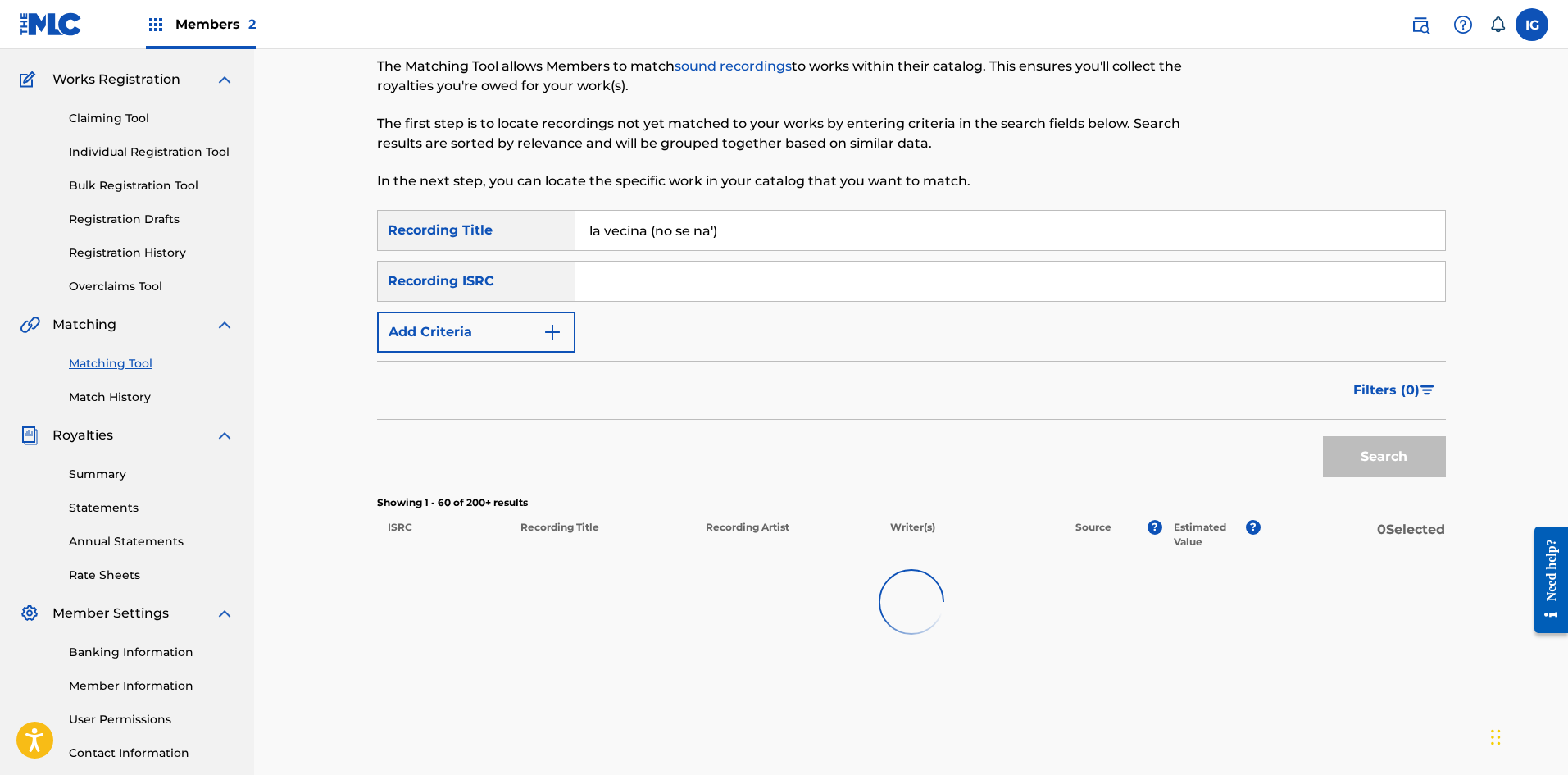
click at [735, 224] on input "la vecina (no se na')" at bounding box center [1010, 230] width 870 height 39
click at [1365, 463] on div "Search" at bounding box center [1380, 452] width 131 height 65
click at [741, 236] on input "la vecina (no se na')" at bounding box center [1010, 230] width 870 height 39
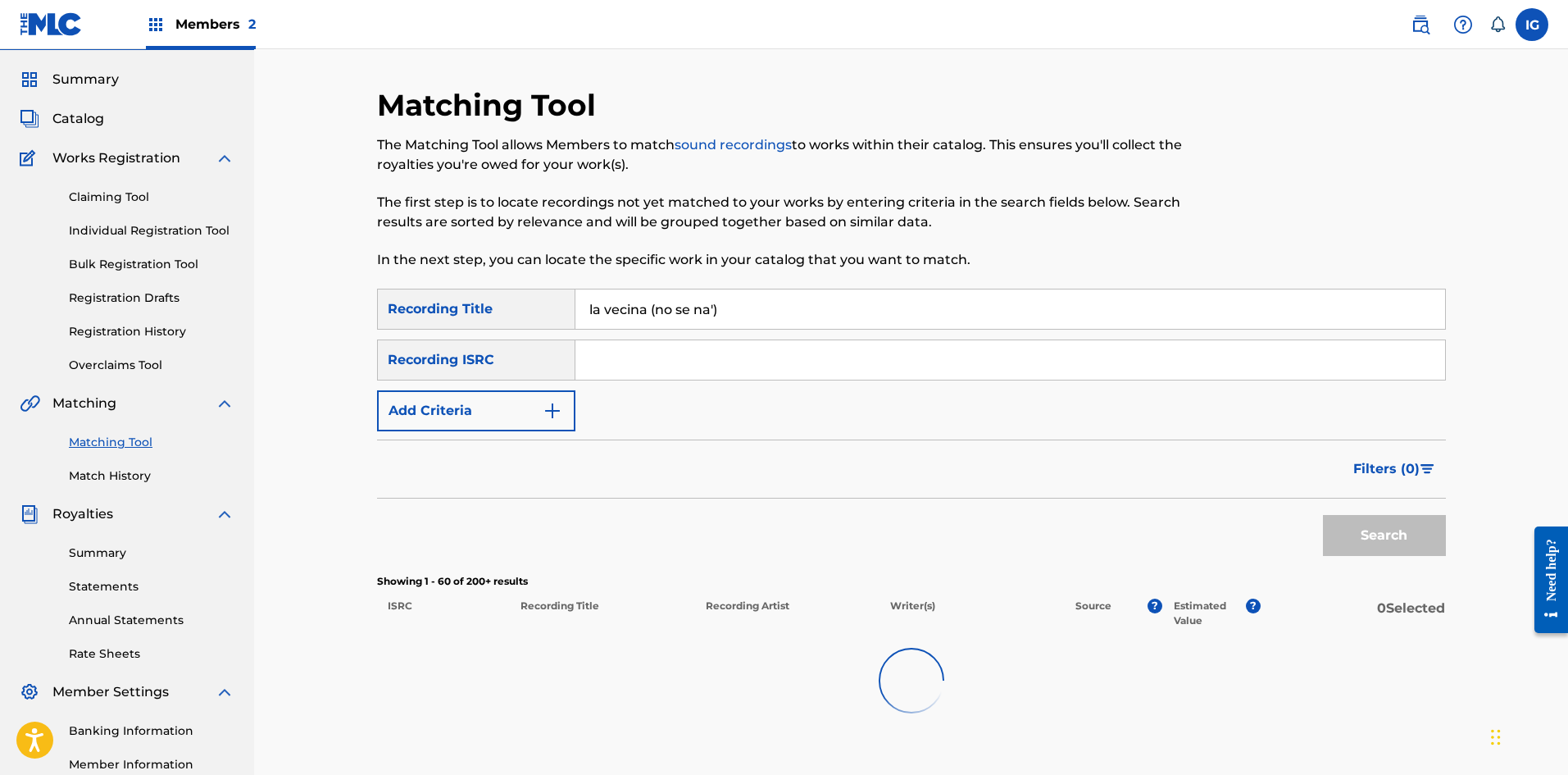
scroll to position [41, 0]
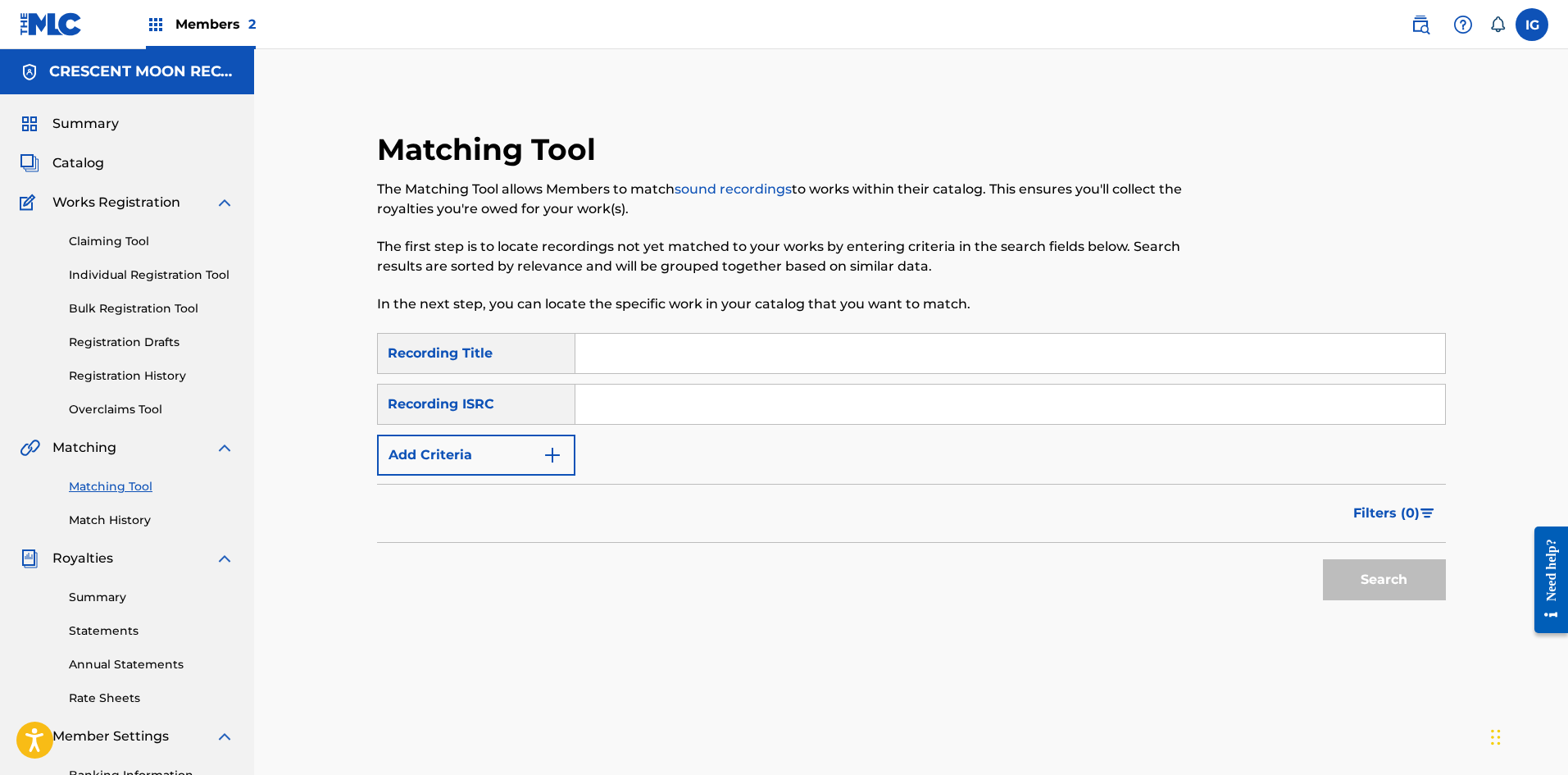
click at [663, 357] on input "Search Form" at bounding box center [1010, 353] width 870 height 39
click at [1402, 581] on button "Search" at bounding box center [1384, 580] width 123 height 41
click at [728, 350] on input "la vecina (no se na')" at bounding box center [1010, 353] width 870 height 39
drag, startPoint x: 729, startPoint y: 358, endPoint x: 652, endPoint y: 364, distance: 77.2
click at [652, 364] on input "la vecina (no se na')" at bounding box center [1010, 353] width 870 height 39
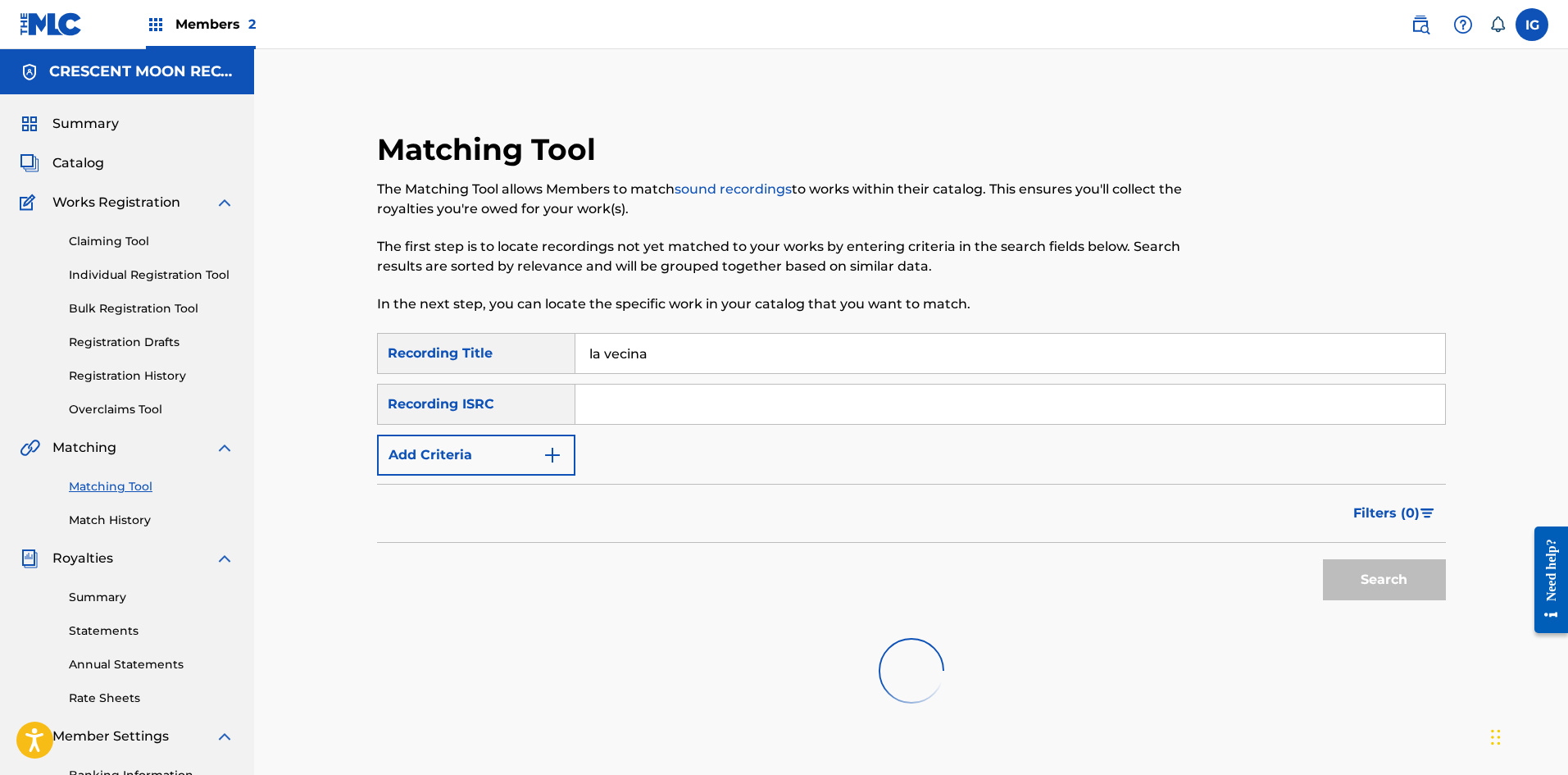
type input "la vecina"
drag, startPoint x: 1353, startPoint y: 577, endPoint x: 1233, endPoint y: 551, distance: 122.8
click at [1350, 577] on div "Search" at bounding box center [1380, 575] width 131 height 65
click at [613, 358] on input "Search Form" at bounding box center [1010, 353] width 870 height 39
type input "la vecina"
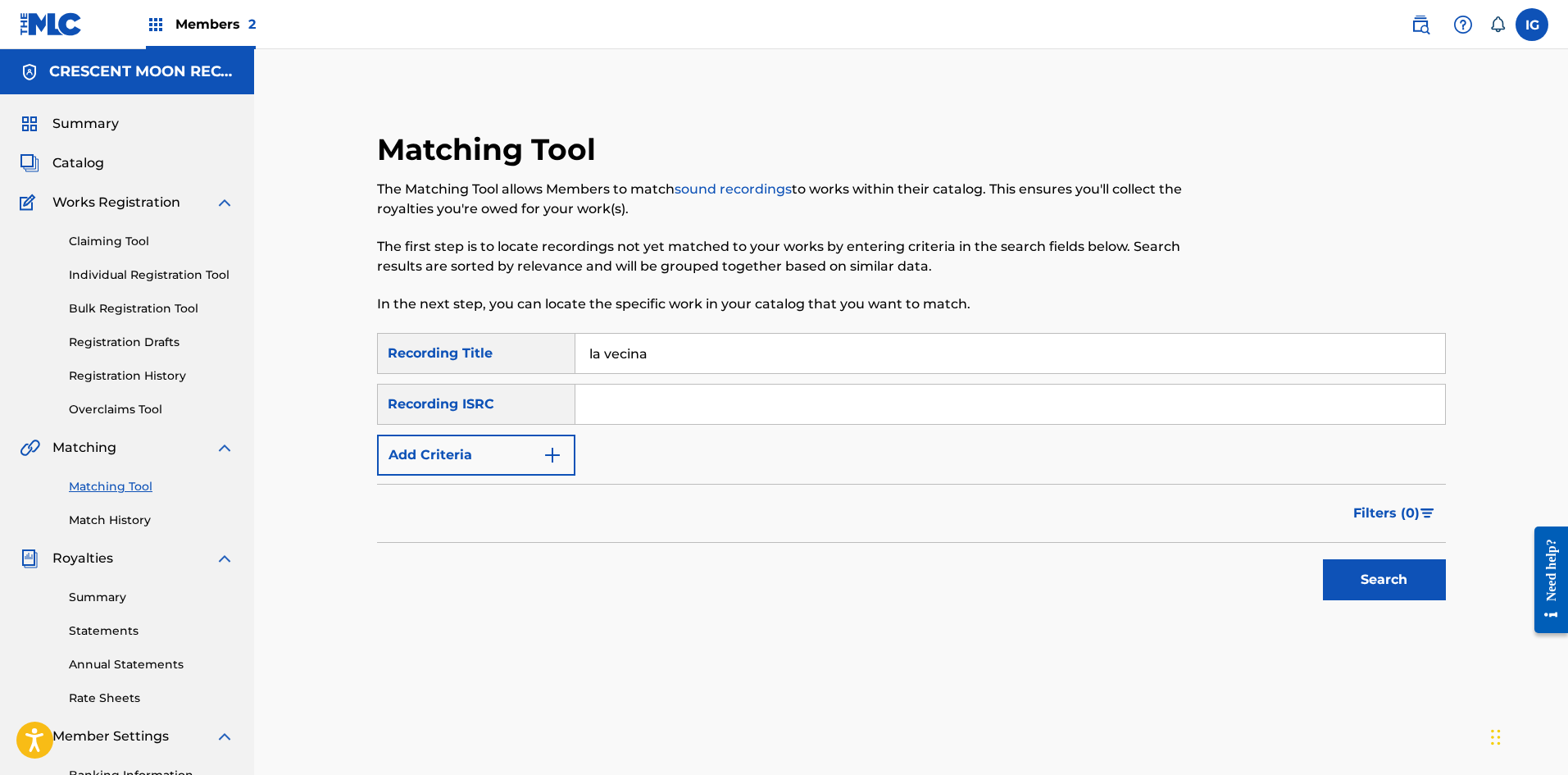
click at [1323, 559] on button "Search" at bounding box center [1384, 580] width 123 height 41
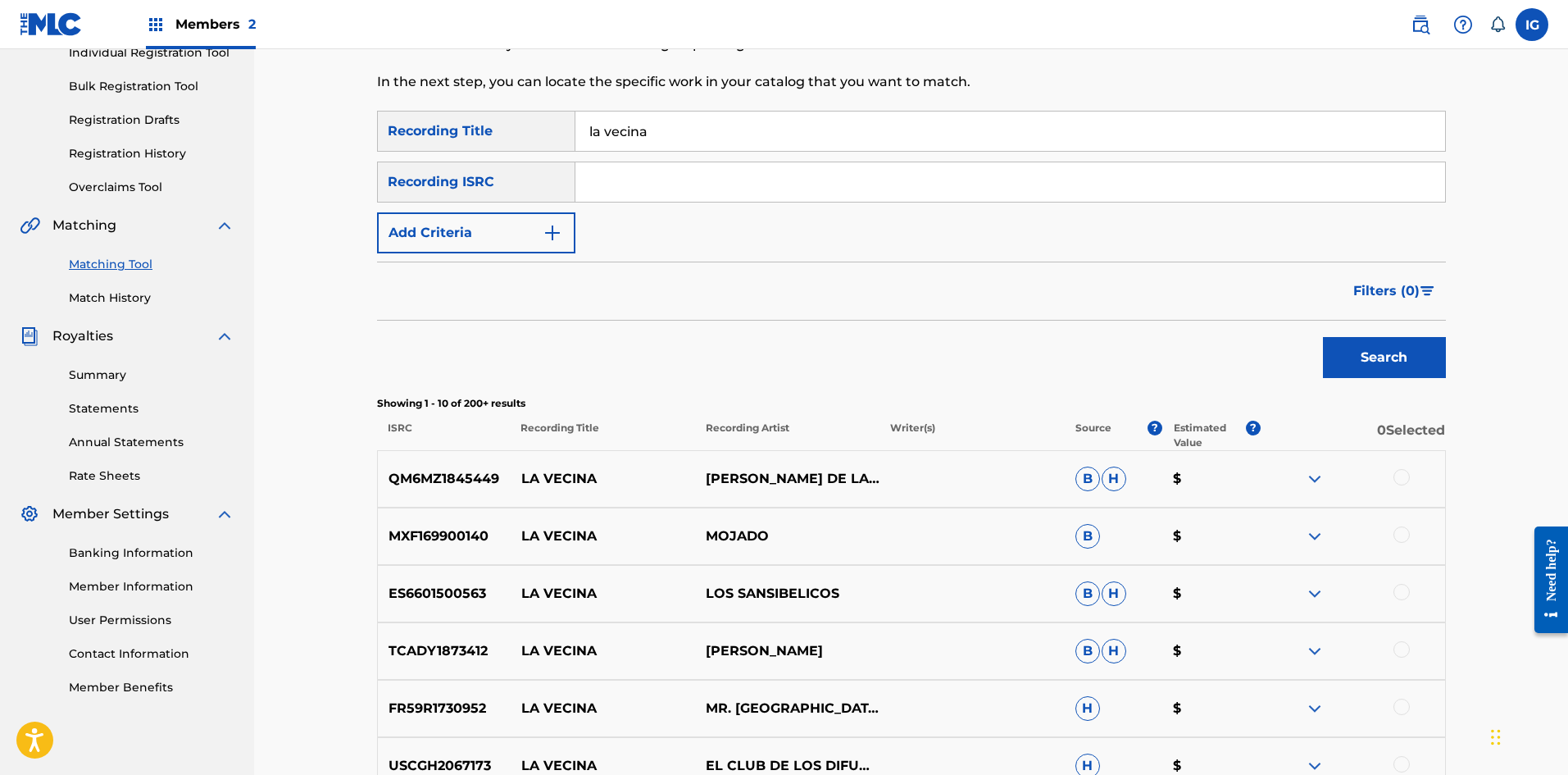
scroll to position [219, 0]
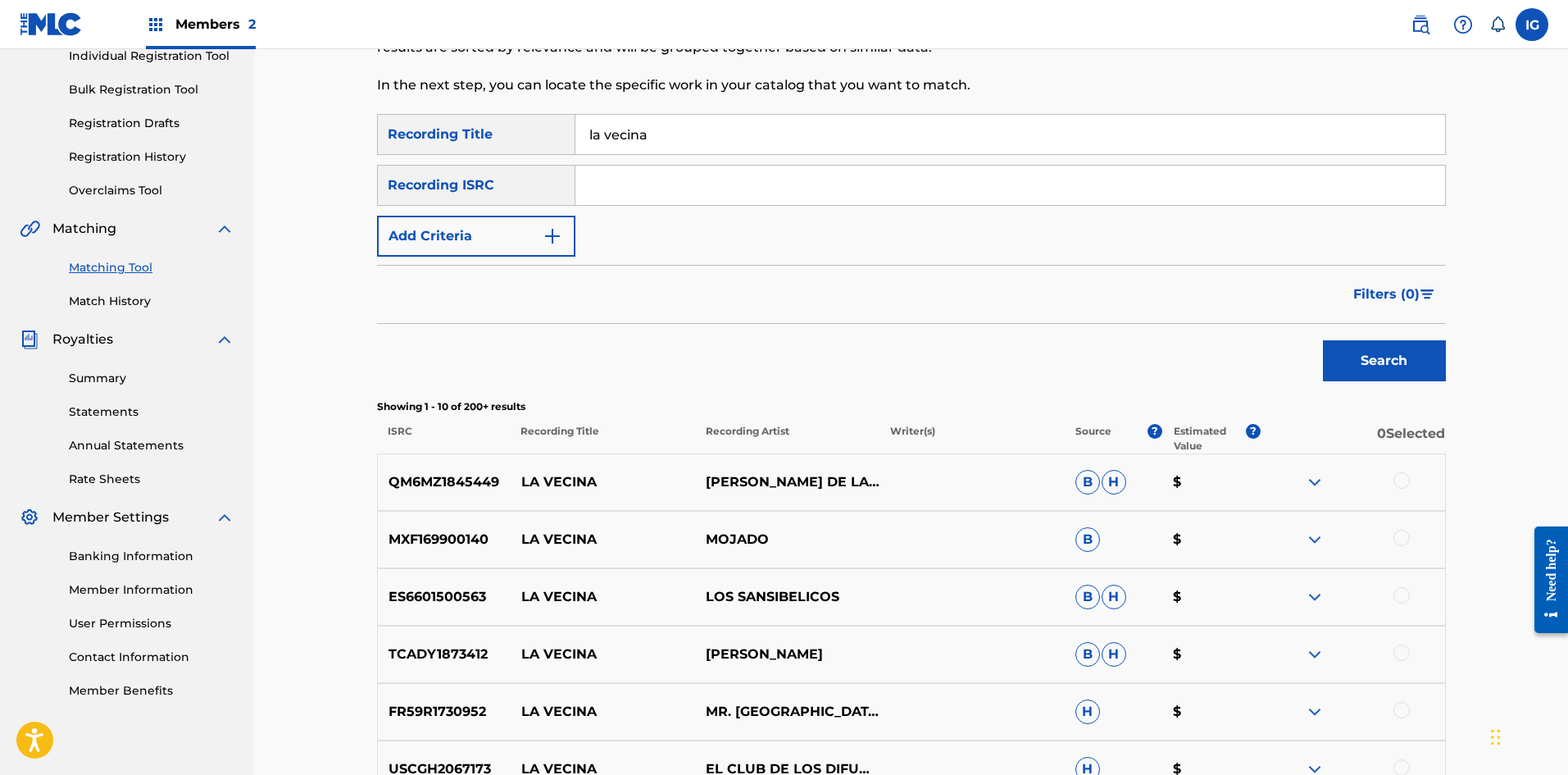
click at [562, 233] on img "Search Form" at bounding box center [553, 237] width 20 height 20
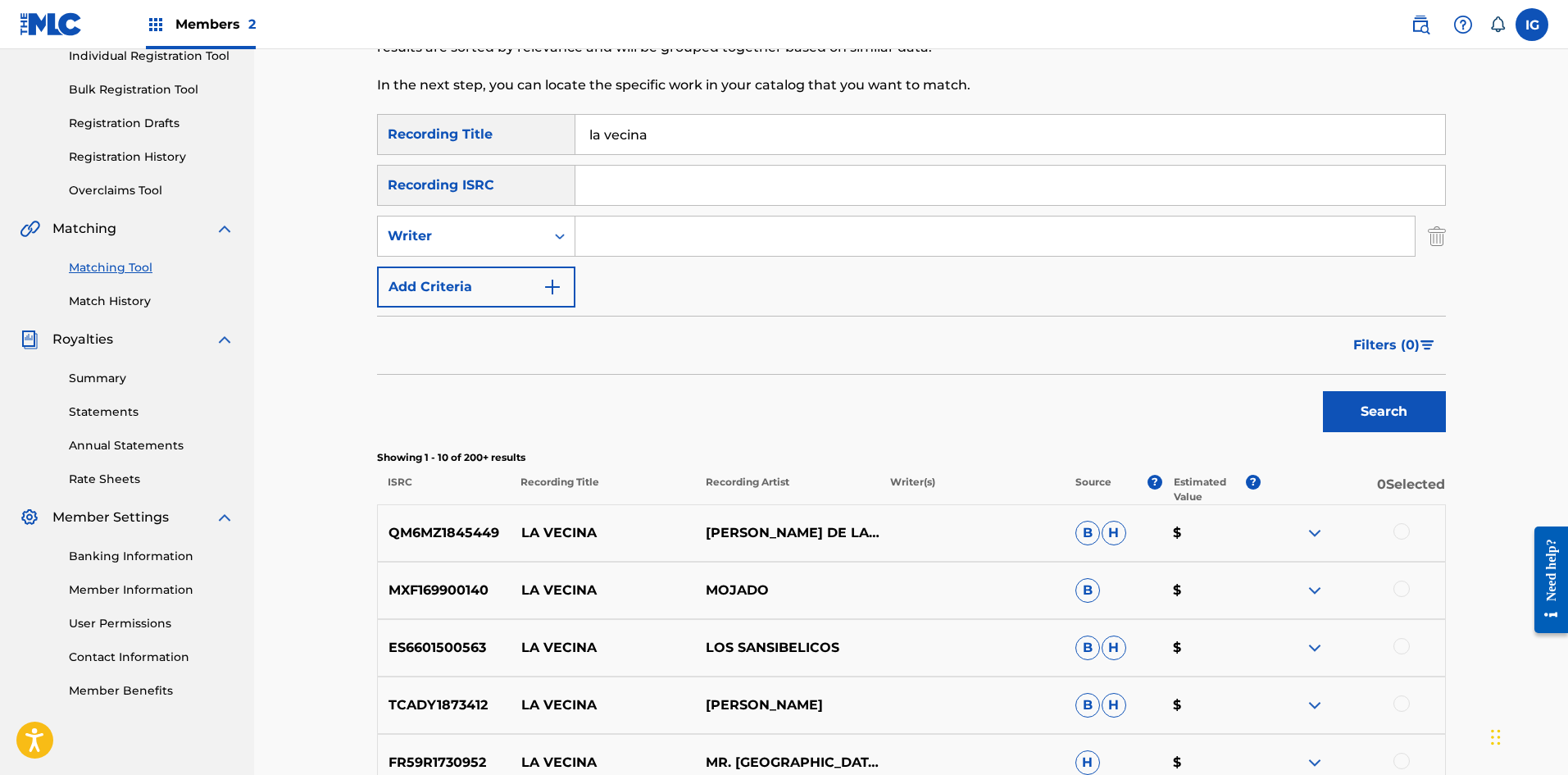
click at [610, 235] on input "Search Form" at bounding box center [995, 237] width 840 height 39
type input "estefan"
drag, startPoint x: 1345, startPoint y: 420, endPoint x: 1312, endPoint y: 418, distance: 33.1
click at [1331, 418] on button "Search" at bounding box center [1384, 411] width 123 height 41
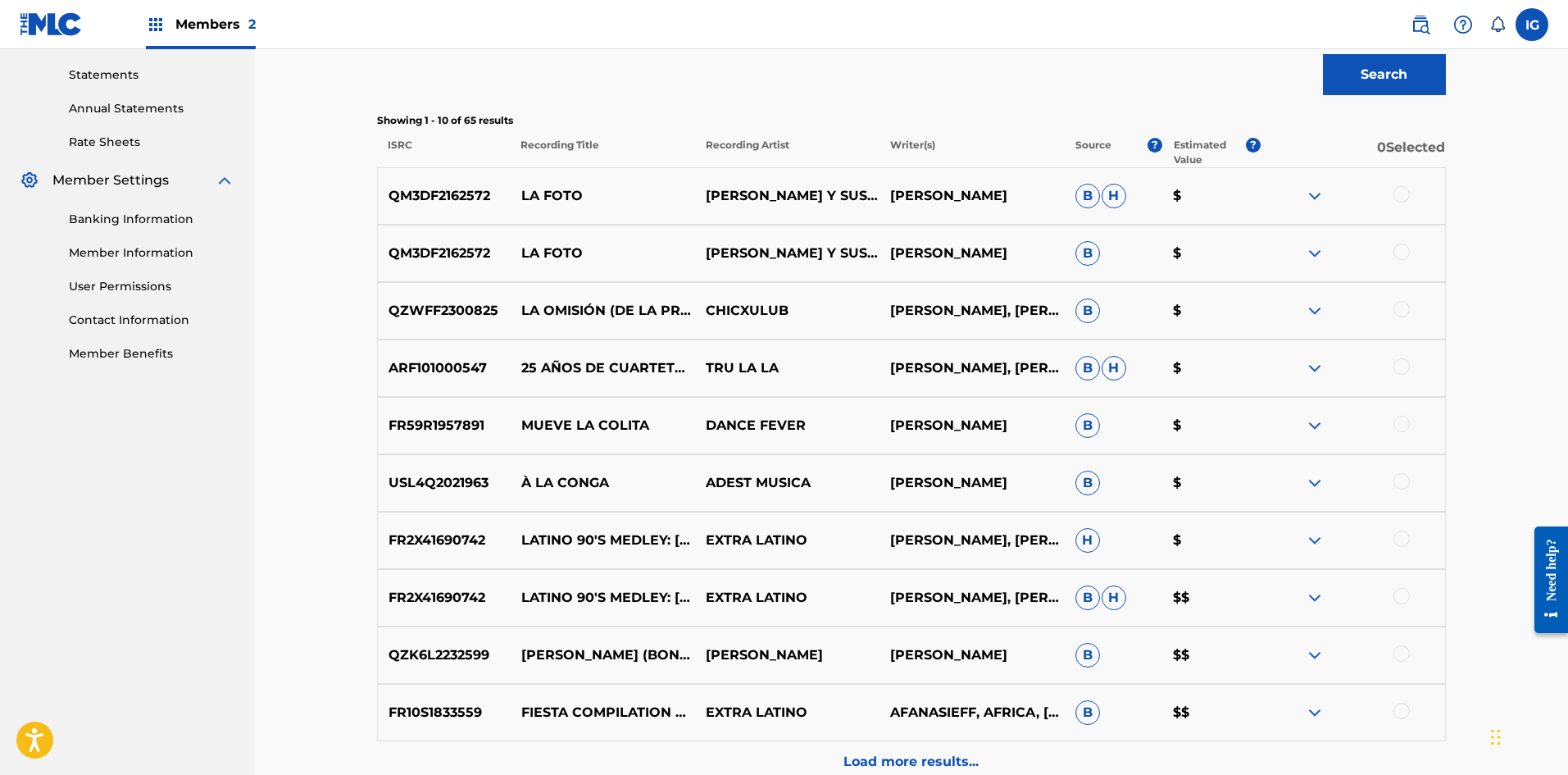
scroll to position [601, 0]
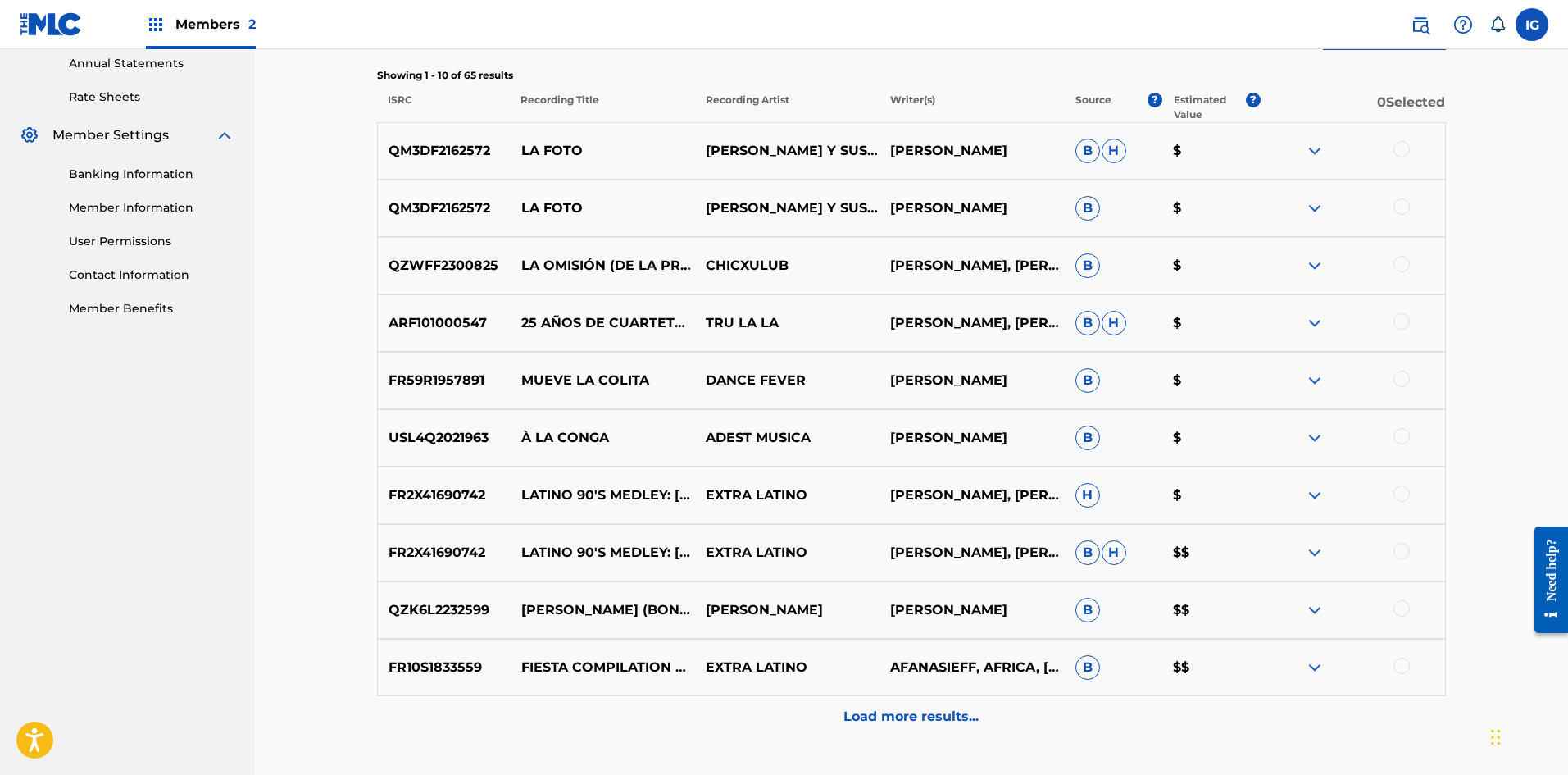
click at [906, 728] on div "Load more results..." at bounding box center [911, 717] width 1069 height 41
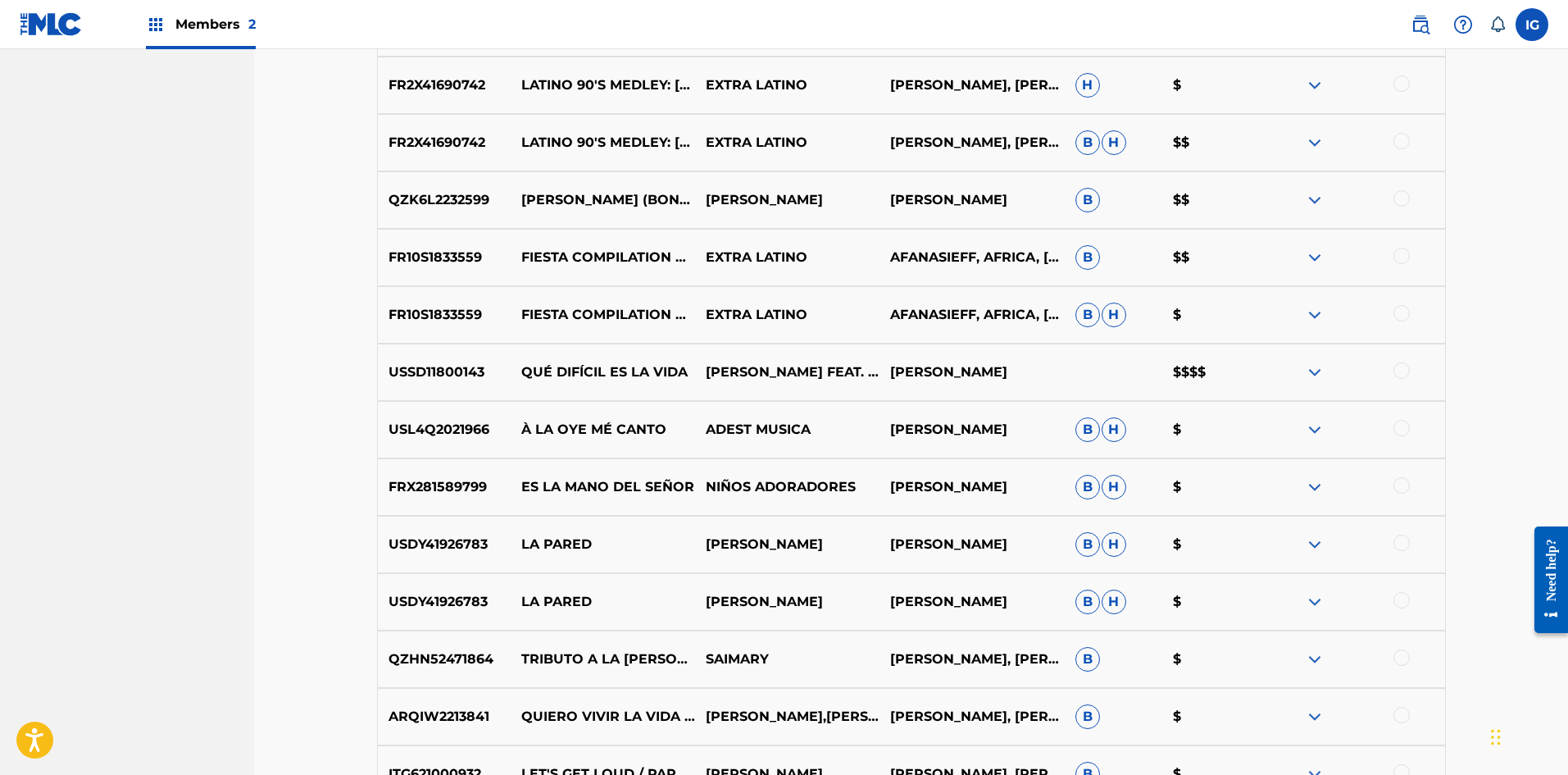
scroll to position [1201, 0]
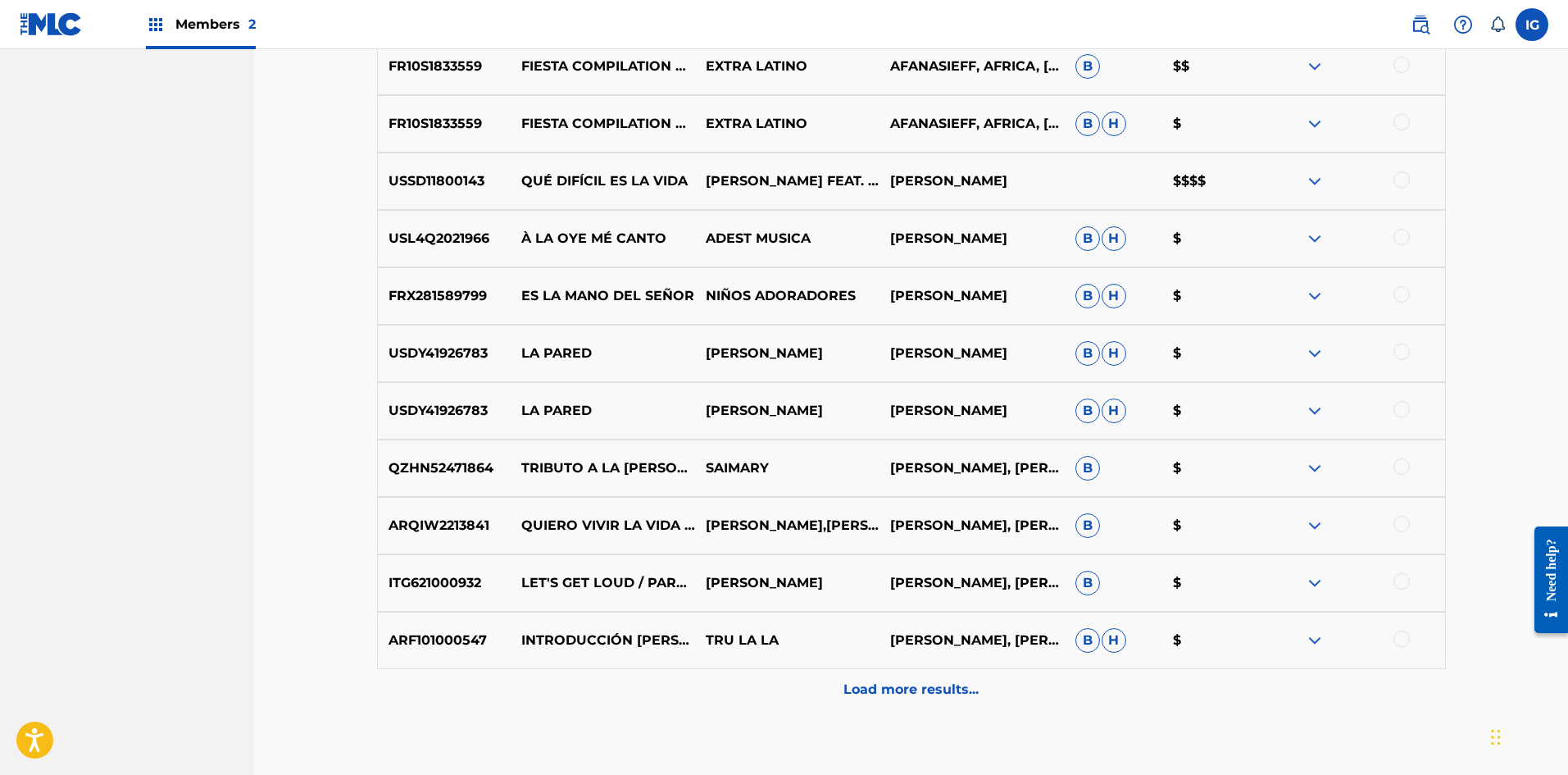
click at [935, 692] on p "Load more results..." at bounding box center [910, 689] width 135 height 20
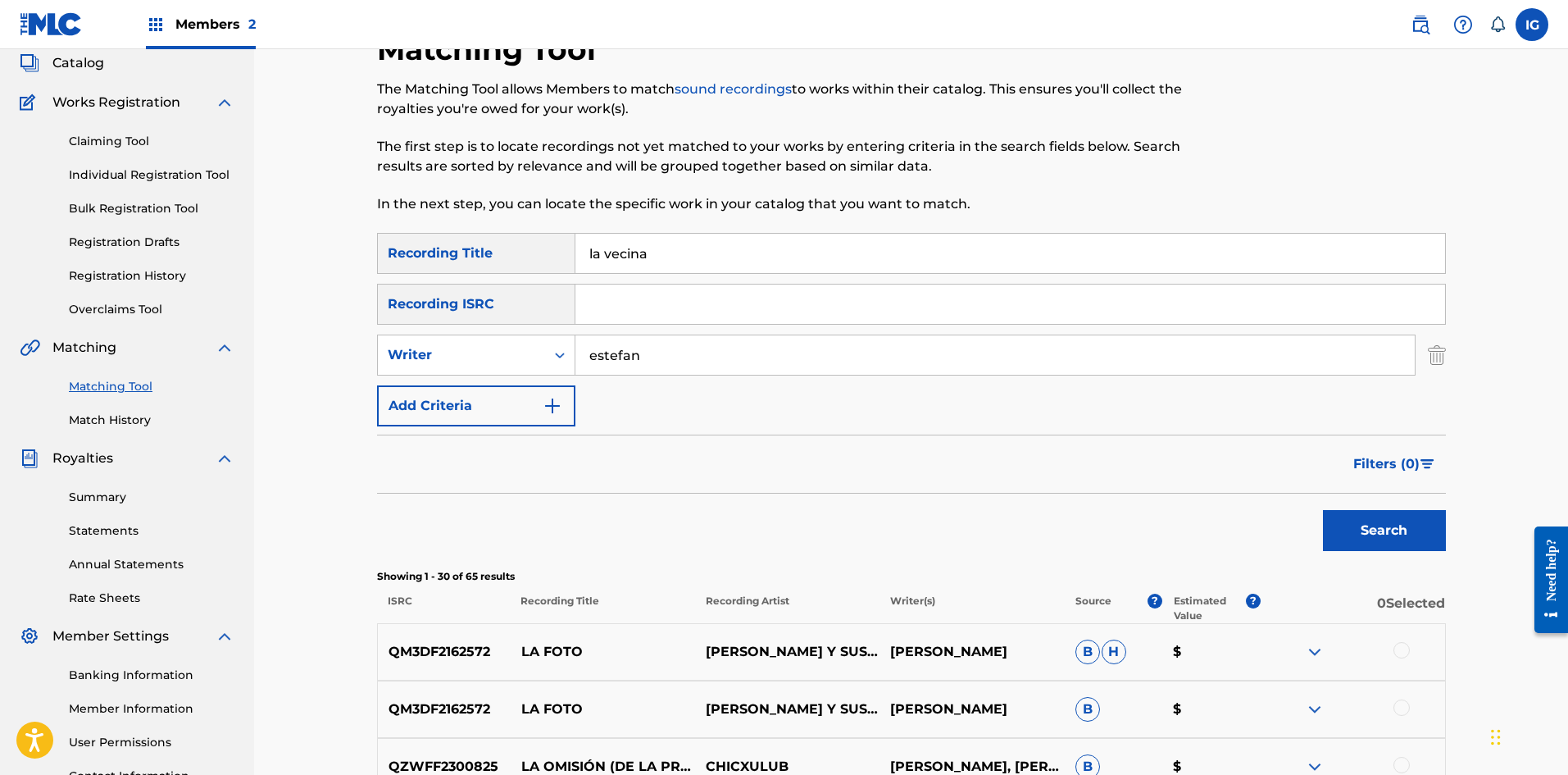
scroll to position [54, 0]
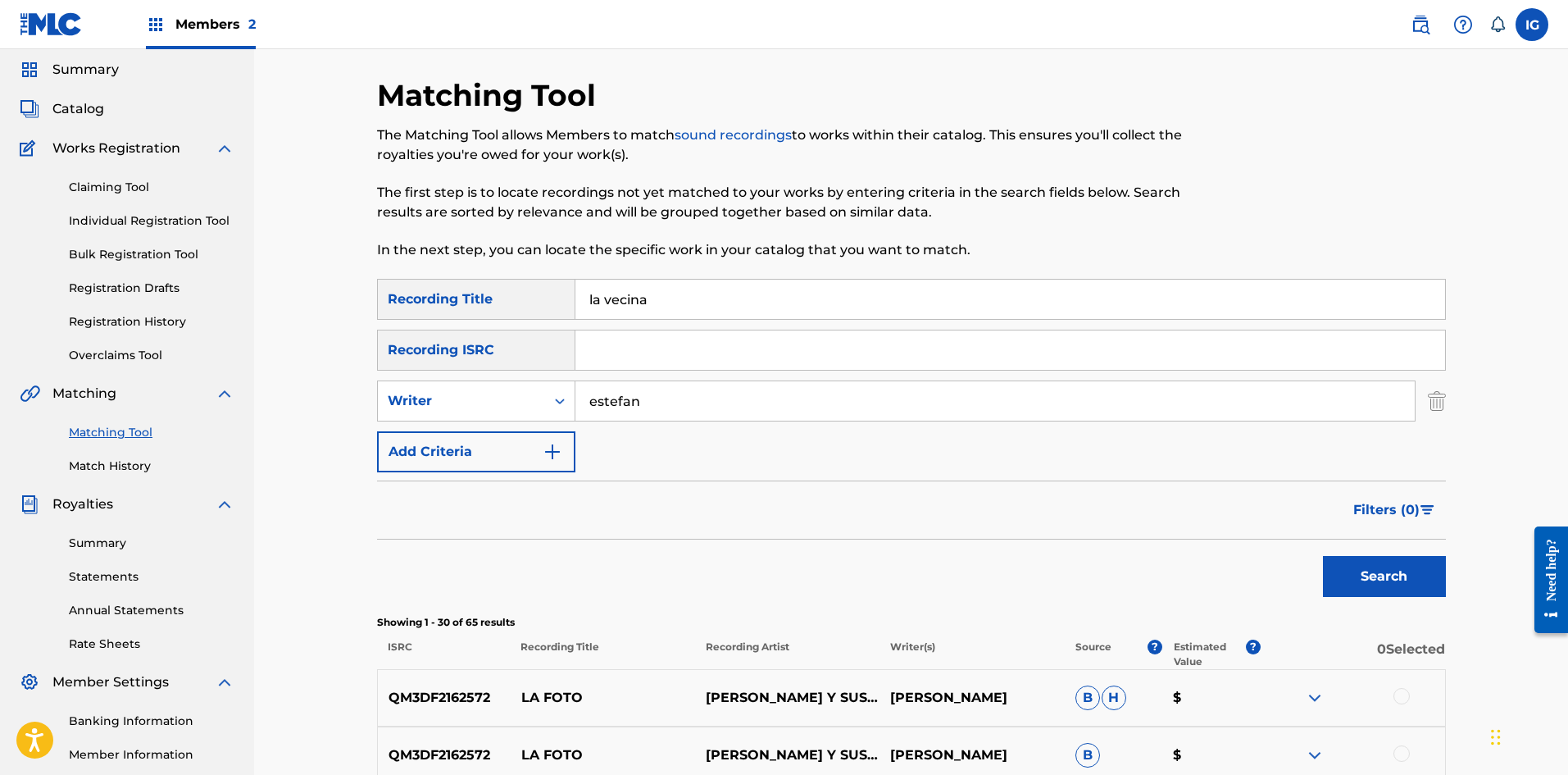
drag, startPoint x: 90, startPoint y: 110, endPoint x: 99, endPoint y: 123, distance: 15.8
click at [90, 110] on span "Catalog" at bounding box center [79, 109] width 52 height 20
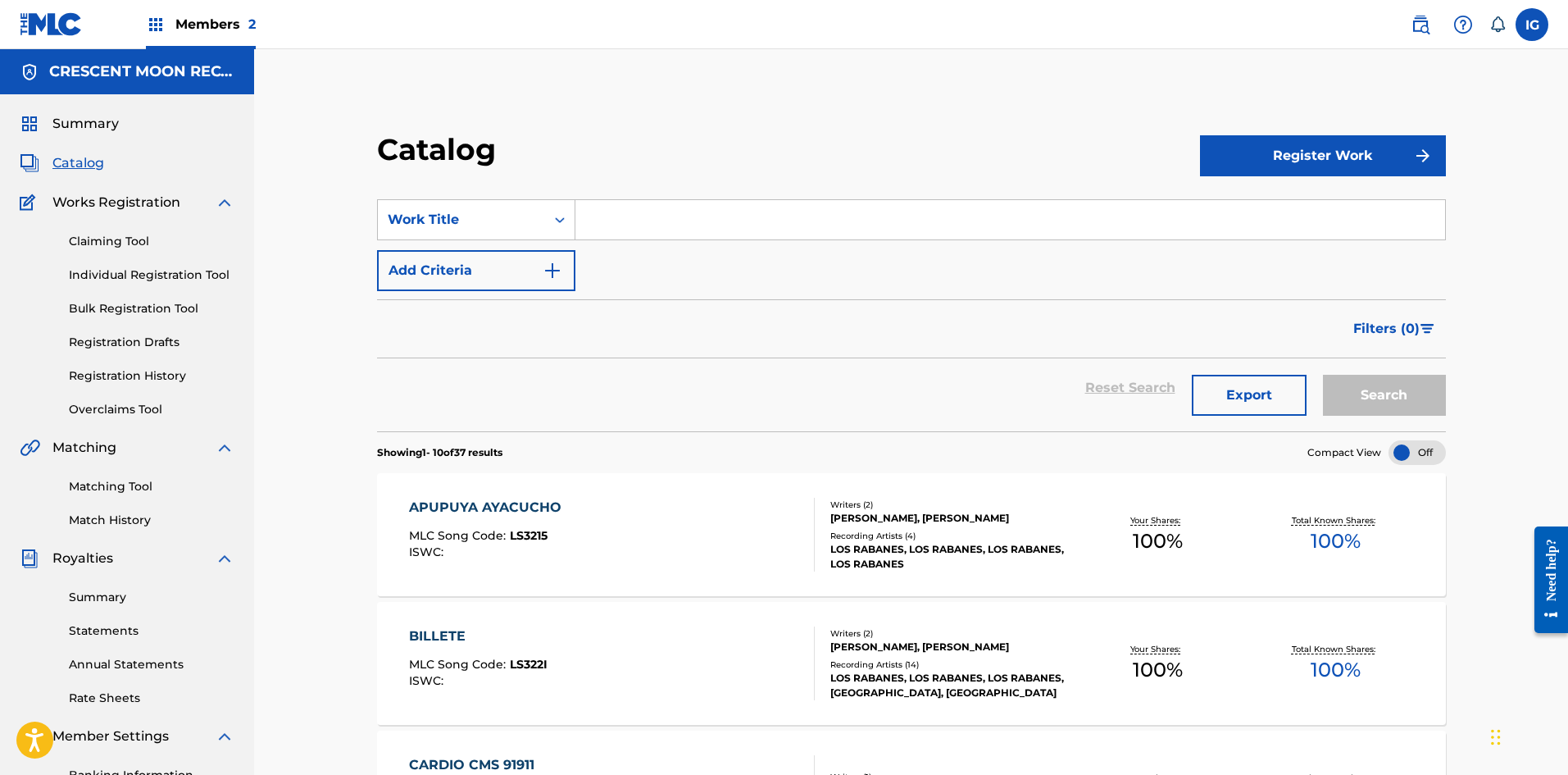
click at [607, 223] on input "Search Form" at bounding box center [1010, 220] width 870 height 39
type input "la vecina (no se na')"
click at [1385, 395] on button "Search" at bounding box center [1384, 395] width 123 height 41
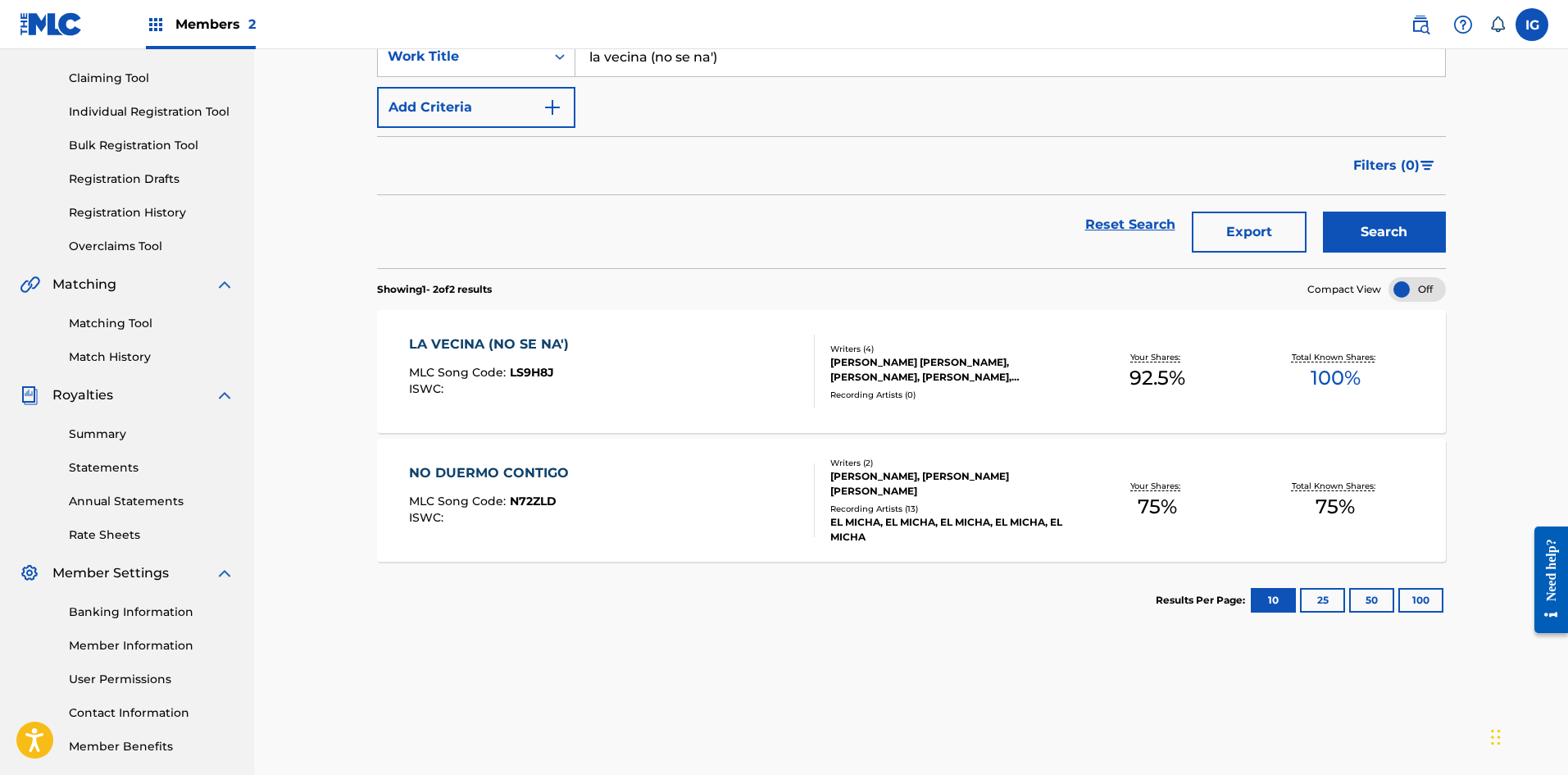
scroll to position [164, 0]
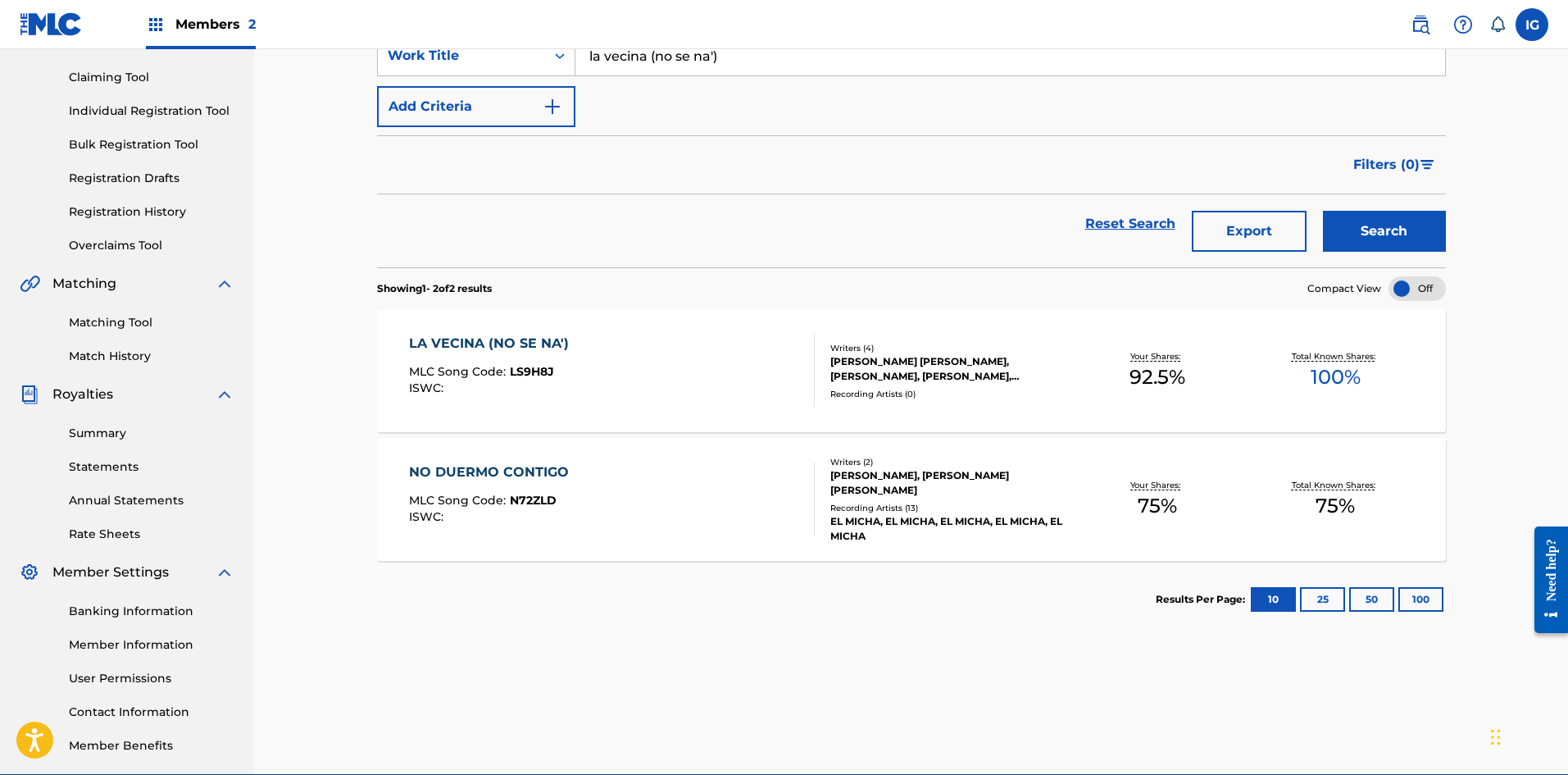
click at [906, 375] on div "[PERSON_NAME] [PERSON_NAME], [PERSON_NAME], [PERSON_NAME], [PERSON_NAME]" at bounding box center [950, 368] width 238 height 30
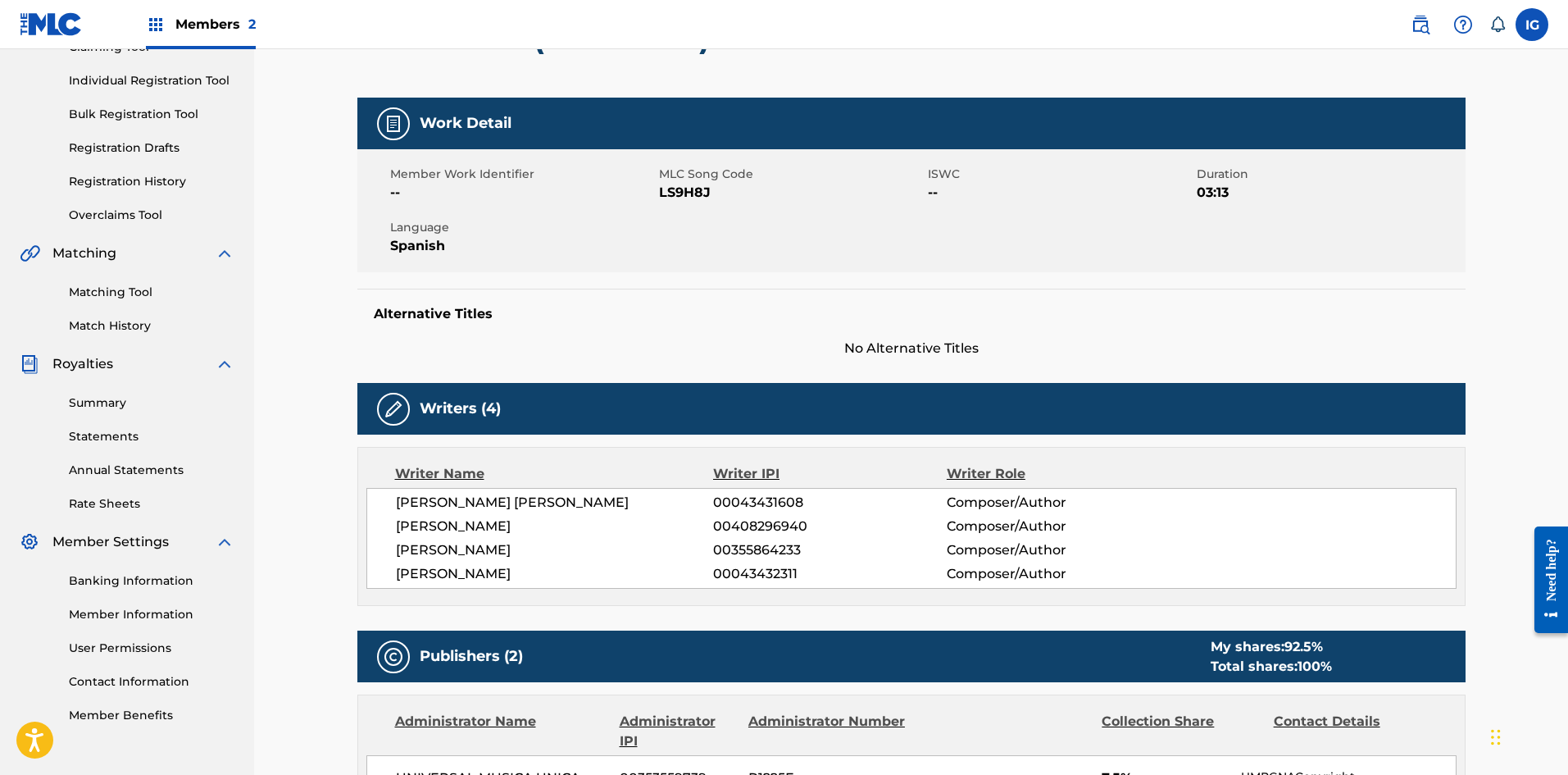
scroll to position [164, 0]
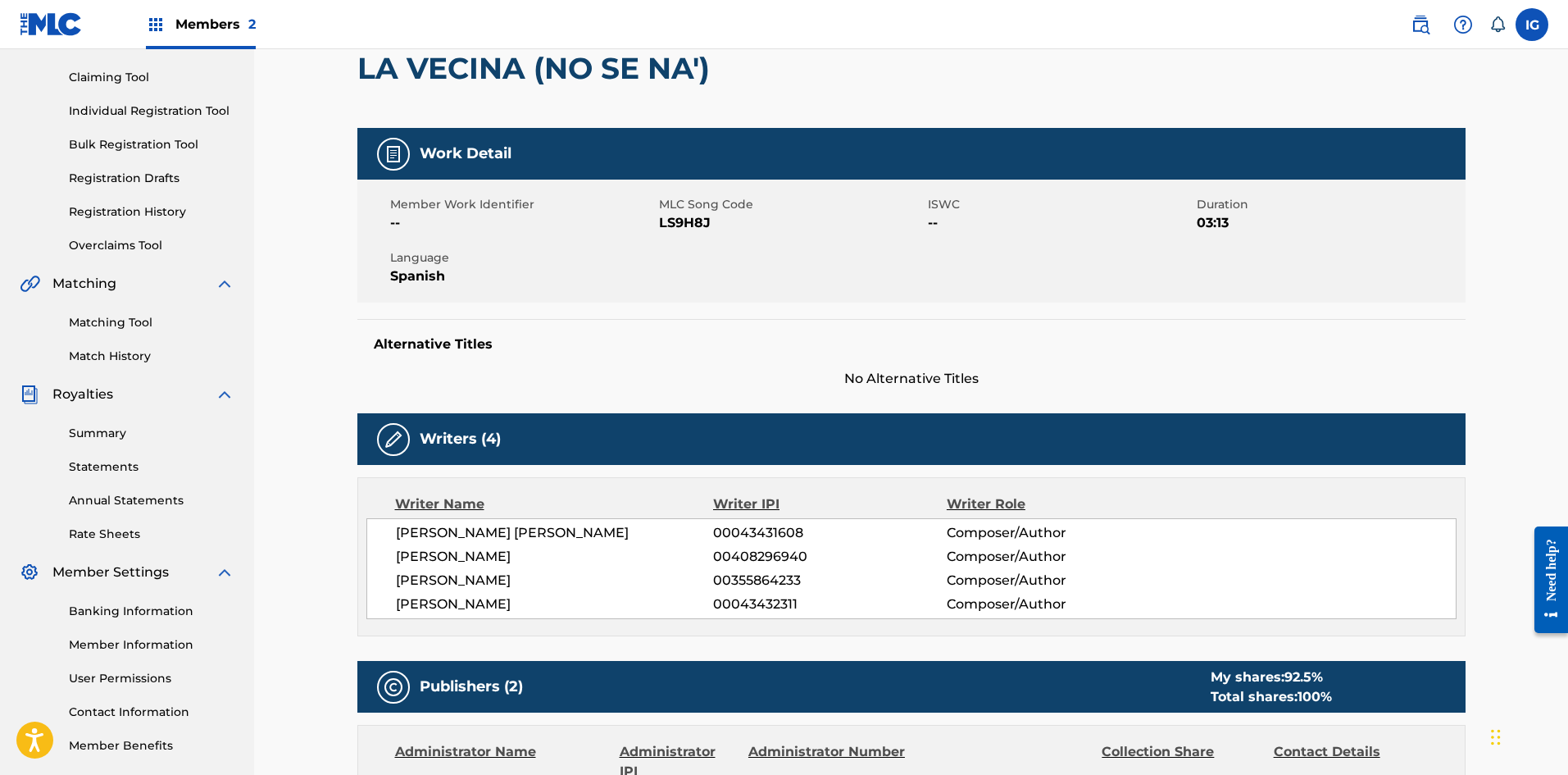
drag, startPoint x: 107, startPoint y: 357, endPoint x: 144, endPoint y: 366, distance: 38.1
click at [107, 357] on link "Match History" at bounding box center [151, 356] width 166 height 17
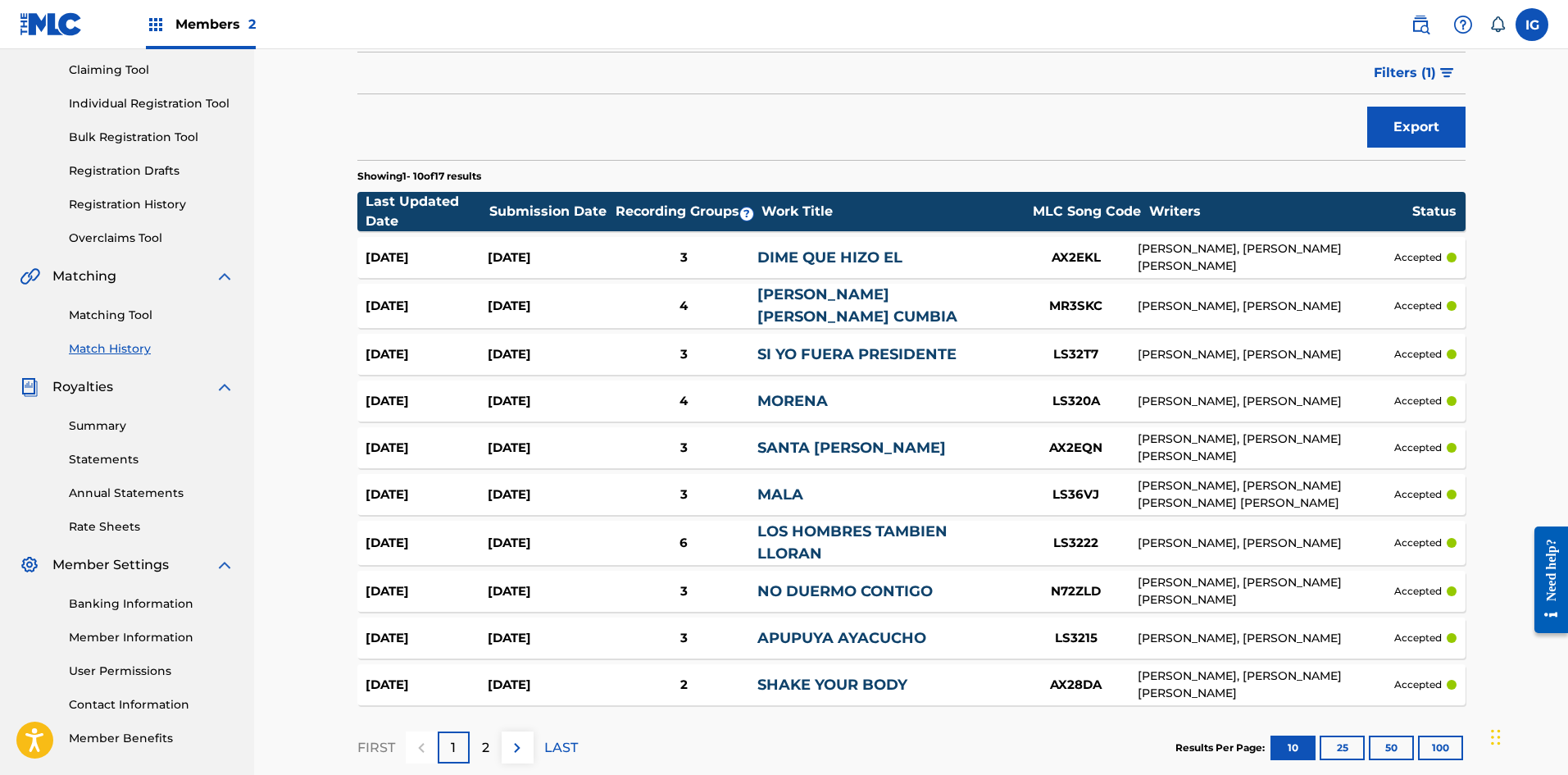
scroll to position [262, 0]
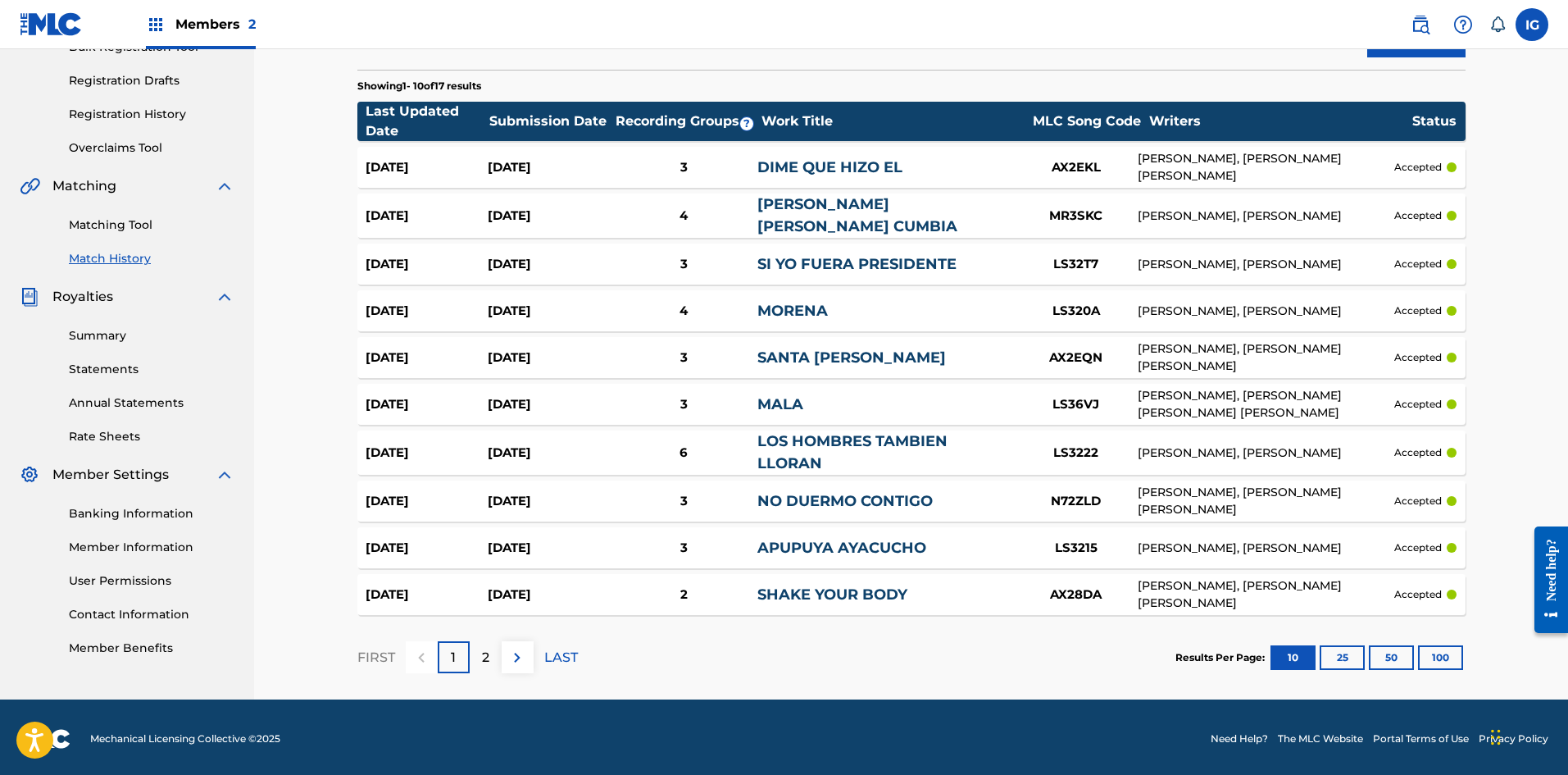
click at [515, 656] on img at bounding box center [517, 658] width 20 height 20
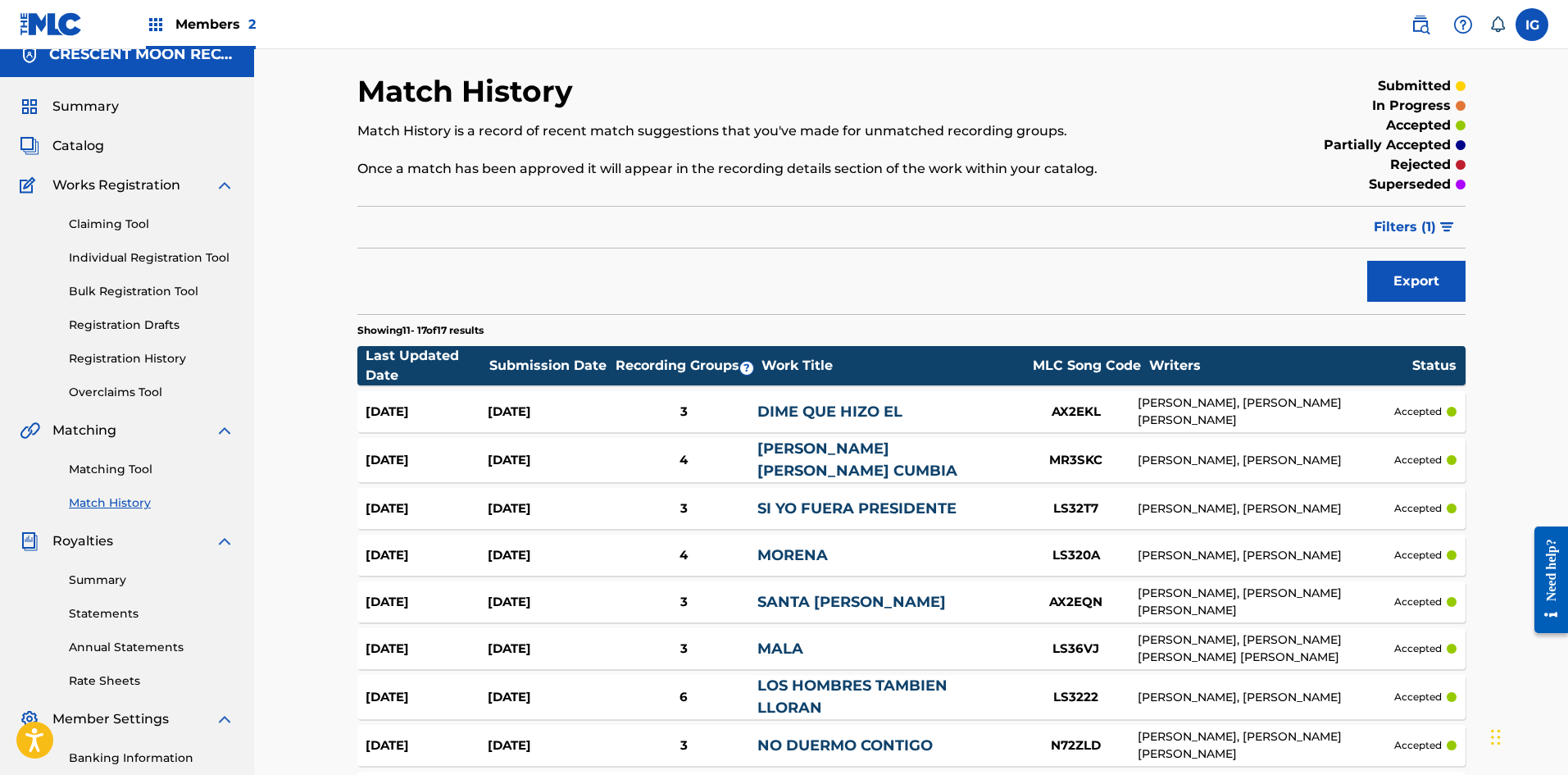
scroll to position [0, 0]
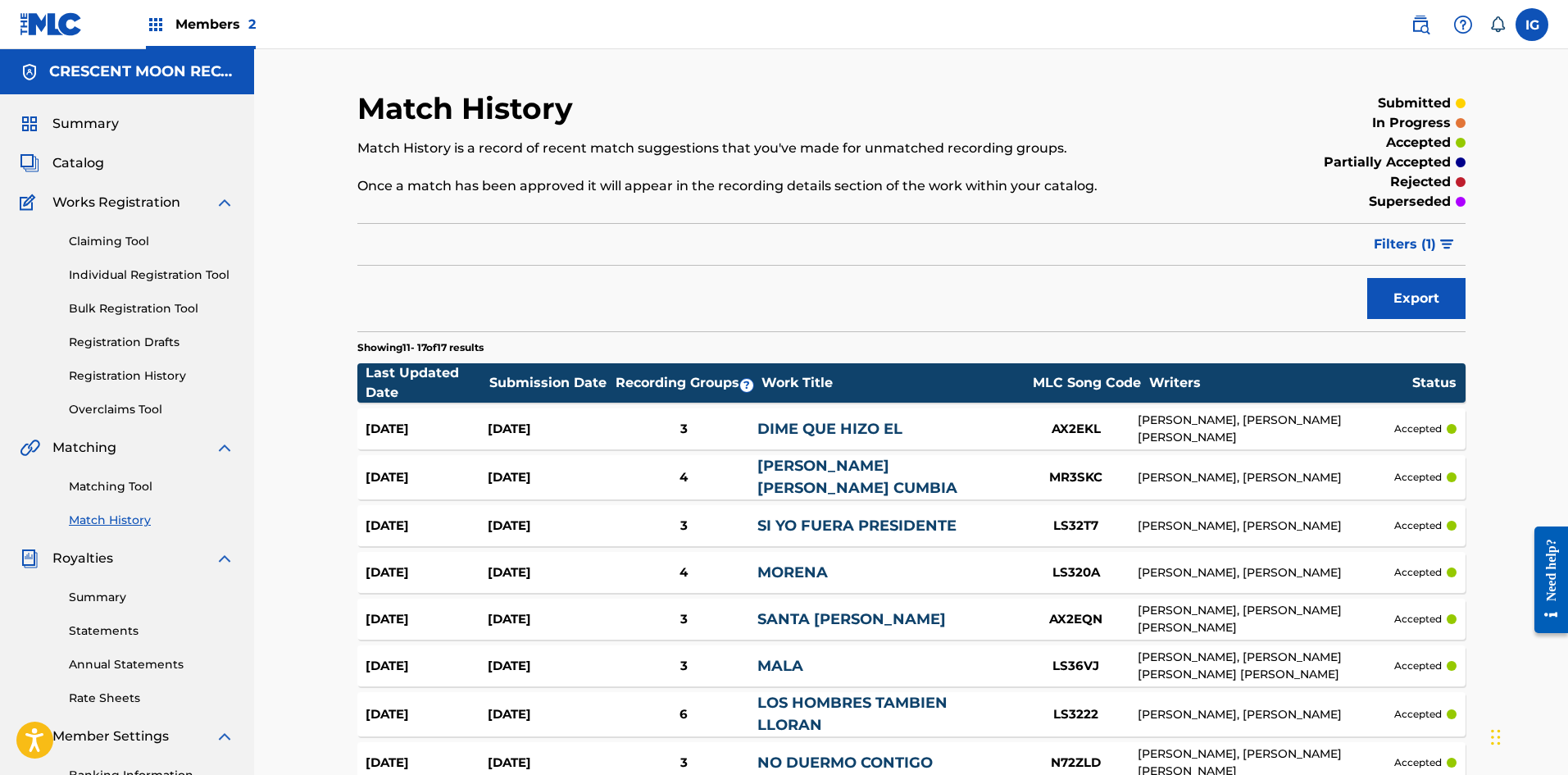
click at [146, 377] on link "Registration History" at bounding box center [151, 375] width 166 height 17
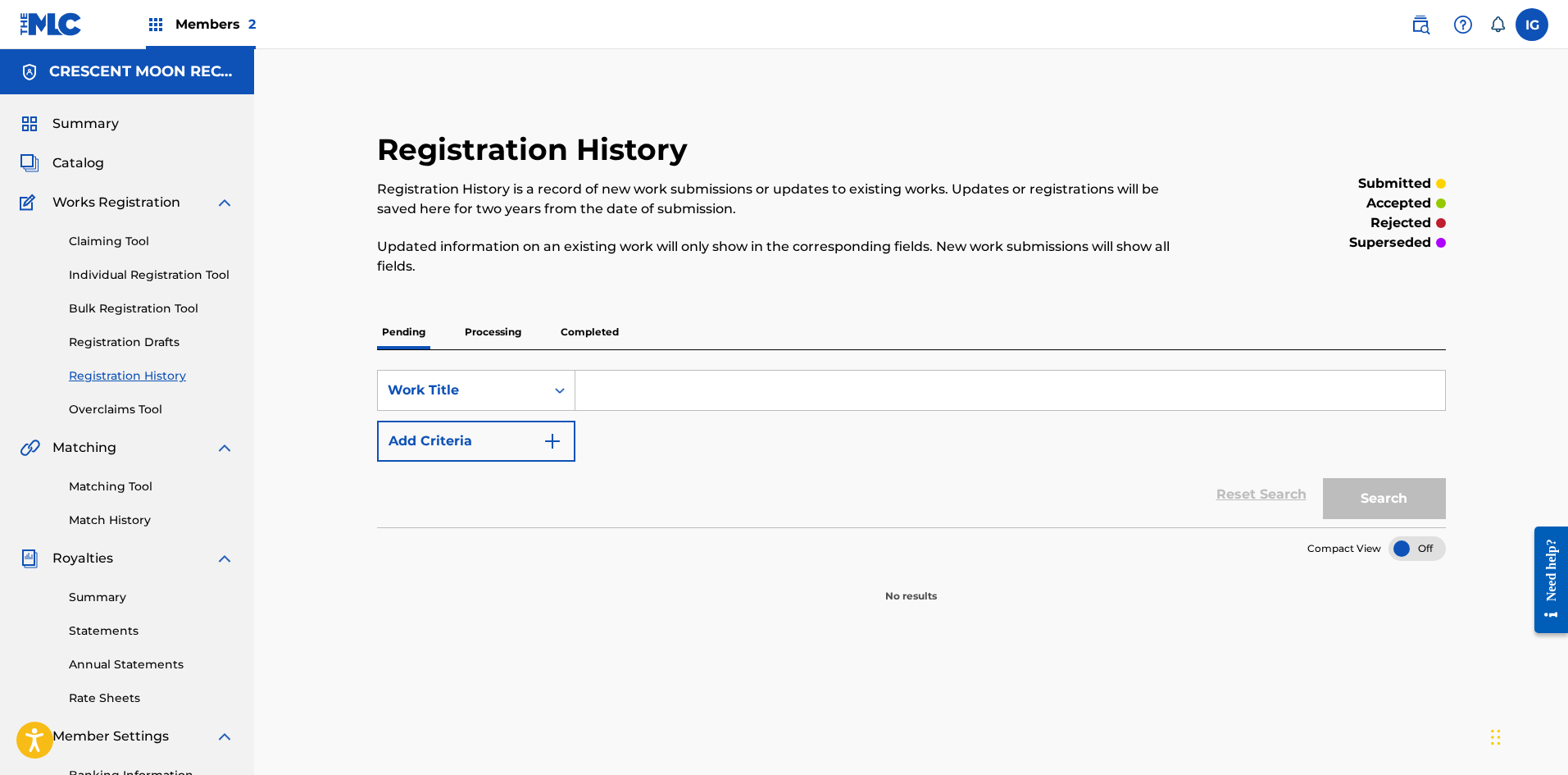
click at [606, 391] on input "Search Form" at bounding box center [1010, 391] width 870 height 39
type input "la vecina"
click at [1323, 478] on button "Search" at bounding box center [1384, 498] width 123 height 41
click at [1357, 495] on button "Search" at bounding box center [1384, 498] width 123 height 41
click at [1365, 509] on button "Search" at bounding box center [1384, 498] width 123 height 41
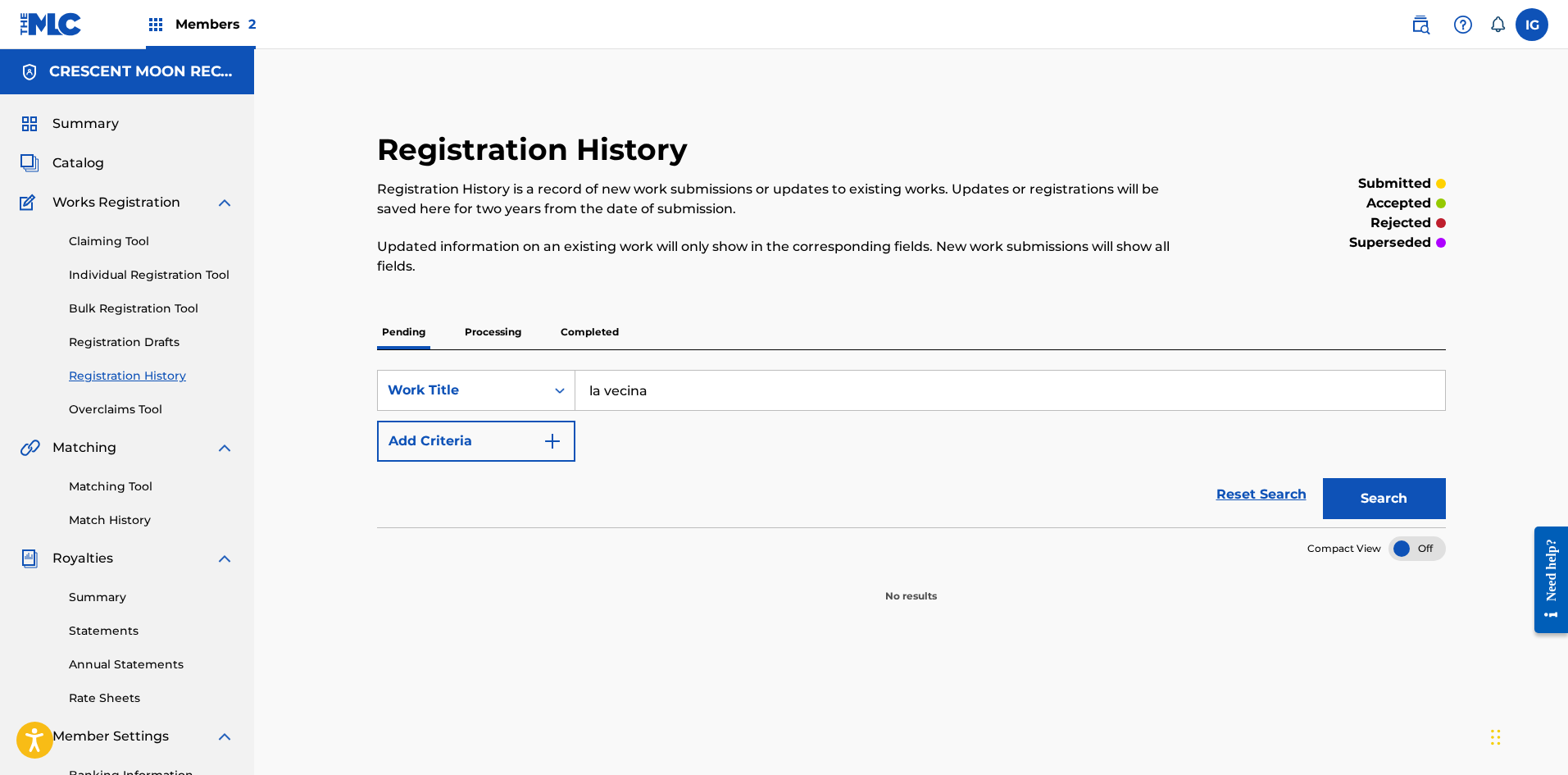
click at [500, 337] on p "Processing" at bounding box center [493, 332] width 66 height 34
click at [584, 338] on p "Completed" at bounding box center [590, 332] width 68 height 34
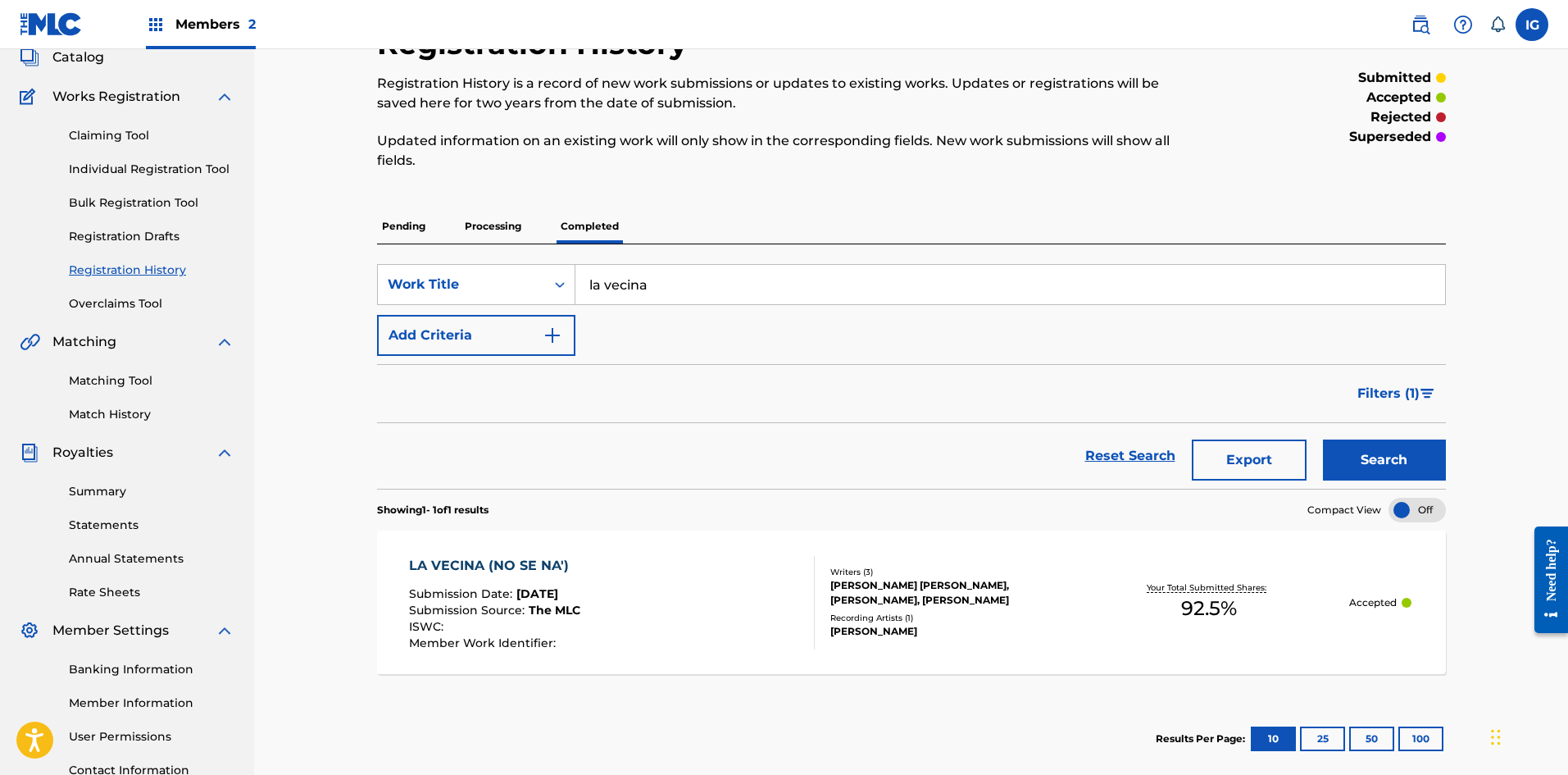
scroll to position [164, 0]
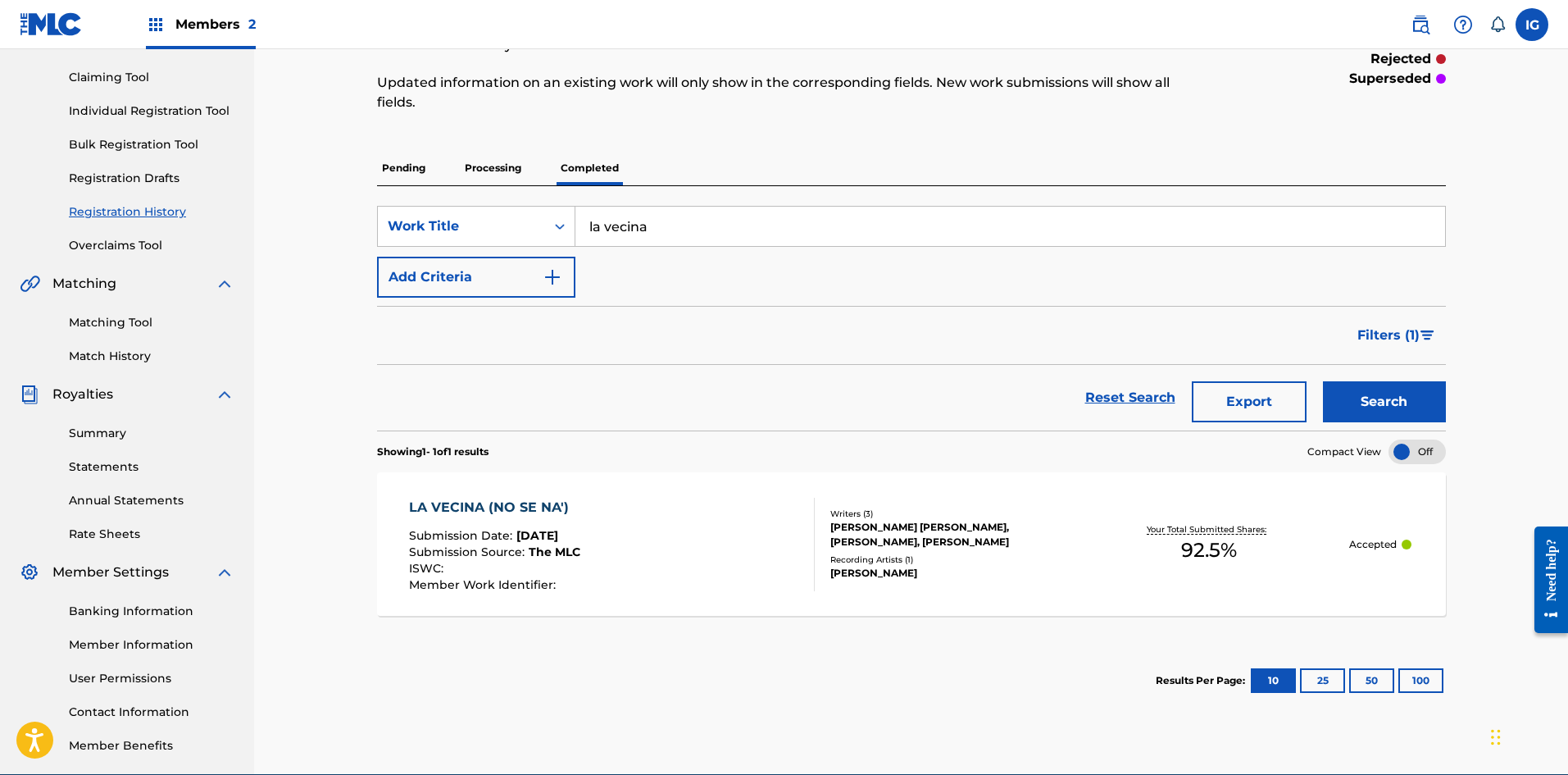
drag, startPoint x: 453, startPoint y: 507, endPoint x: 472, endPoint y: 510, distance: 19.2
click at [453, 507] on div "LA VECINA (NO SE NA')" at bounding box center [495, 507] width 171 height 20
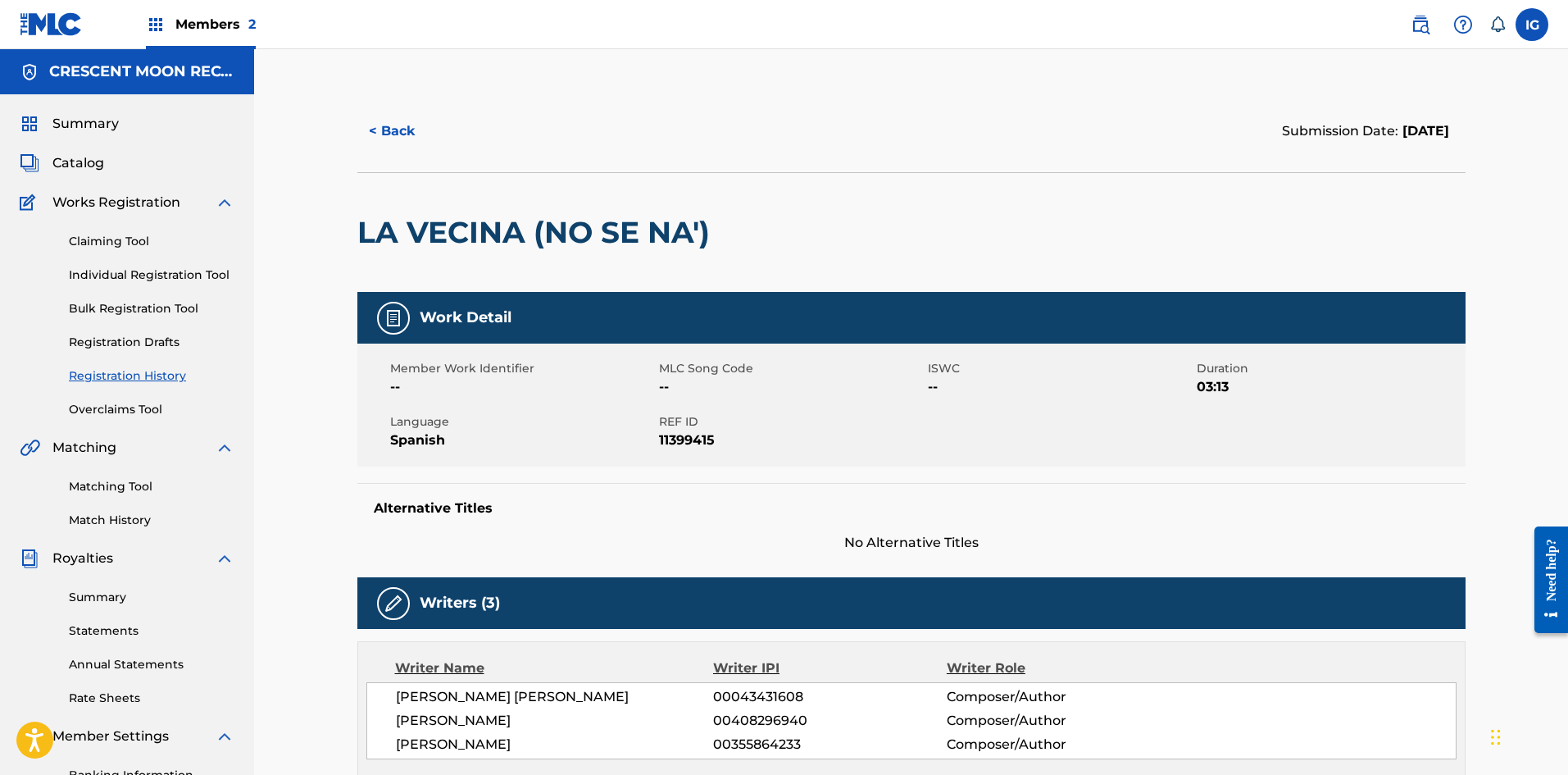
drag, startPoint x: 1417, startPoint y: 29, endPoint x: 1420, endPoint y: 40, distance: 11.4
click at [1417, 30] on img at bounding box center [1421, 24] width 20 height 20
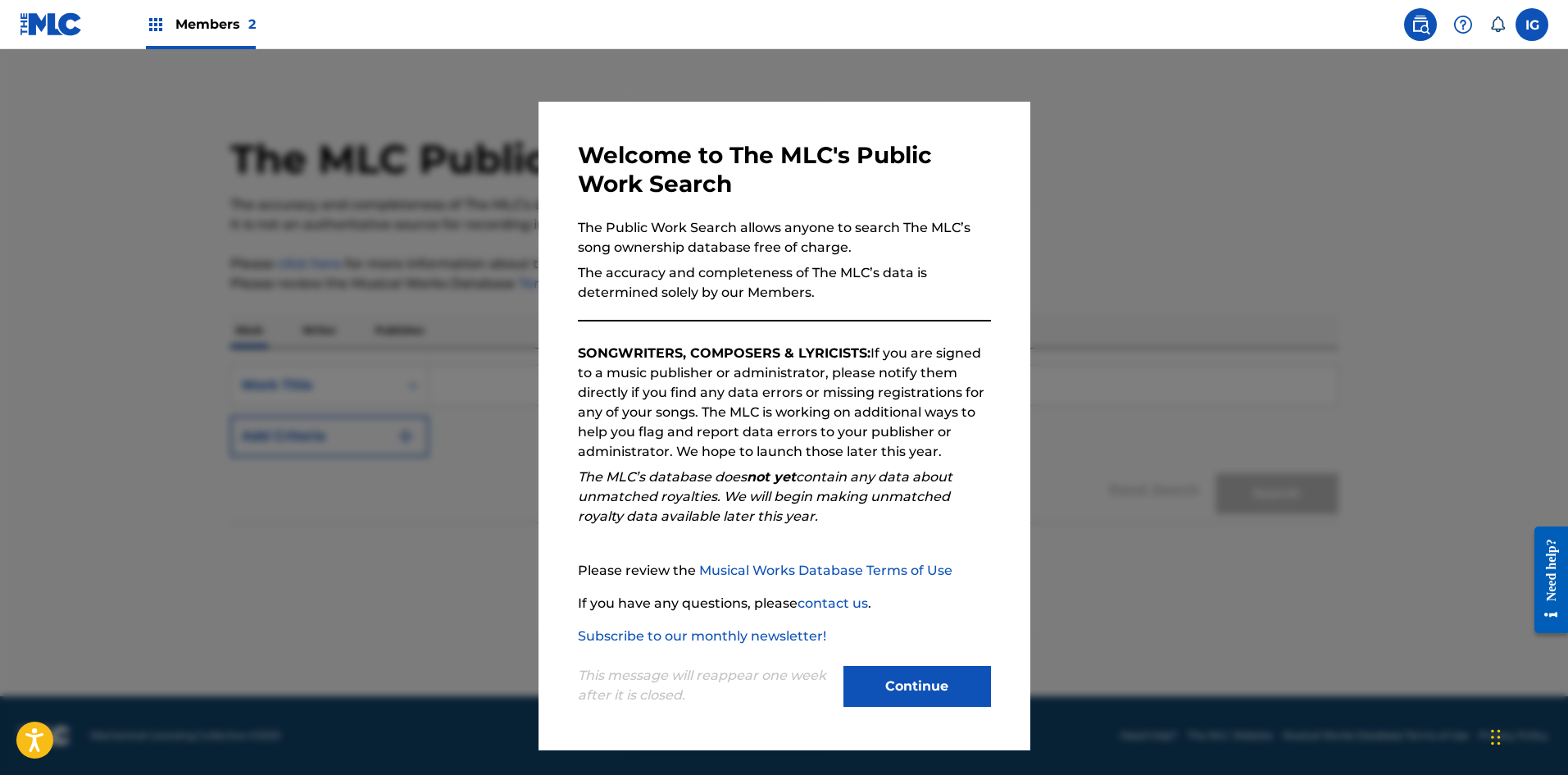
click at [903, 698] on button "Continue" at bounding box center [917, 686] width 148 height 41
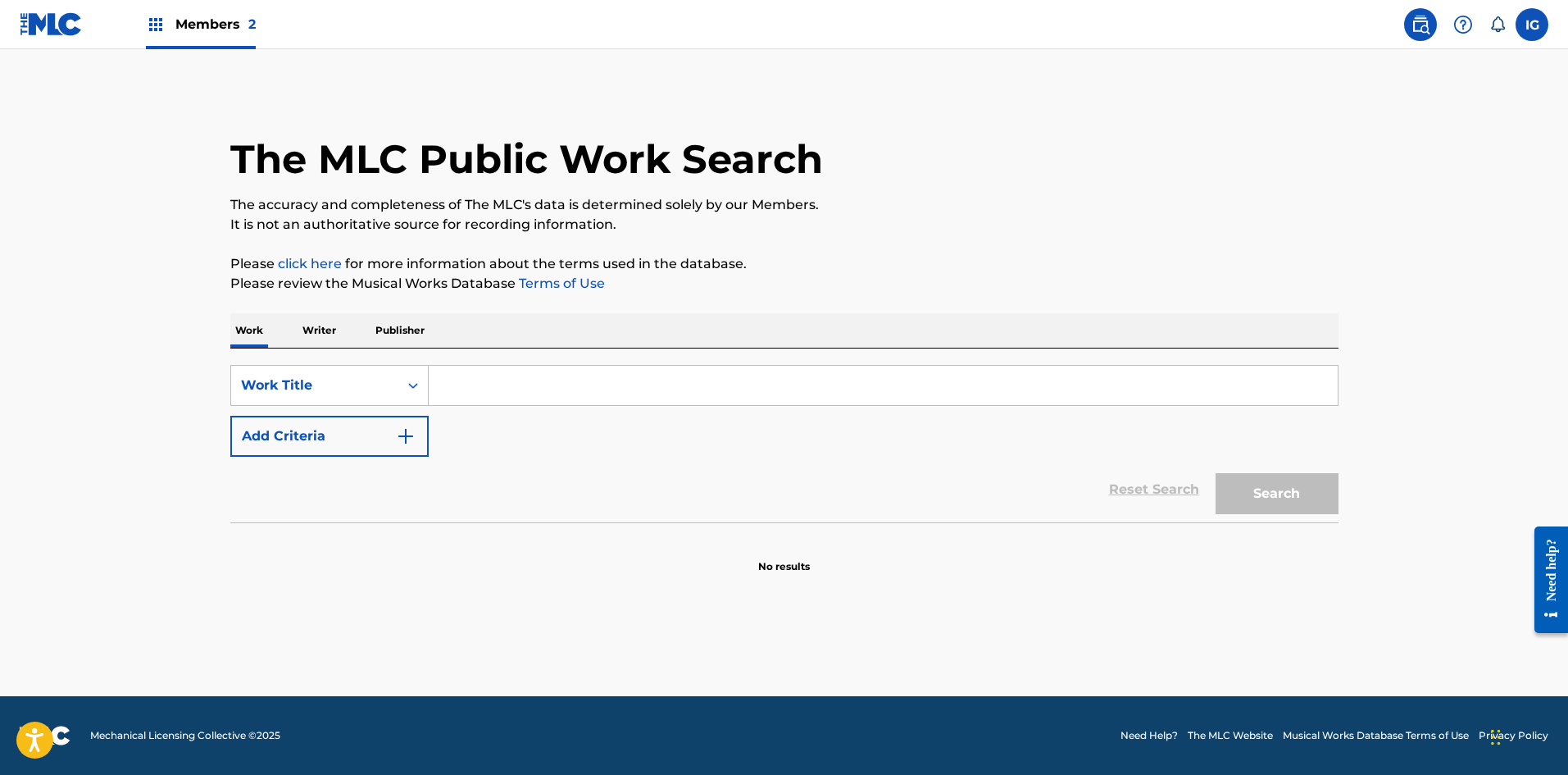
click at [513, 384] on input "Search Form" at bounding box center [883, 385] width 909 height 39
type input "la vecina"
drag, startPoint x: 1287, startPoint y: 495, endPoint x: 1252, endPoint y: 519, distance: 42.4
click at [1286, 495] on button "Search" at bounding box center [1277, 494] width 123 height 41
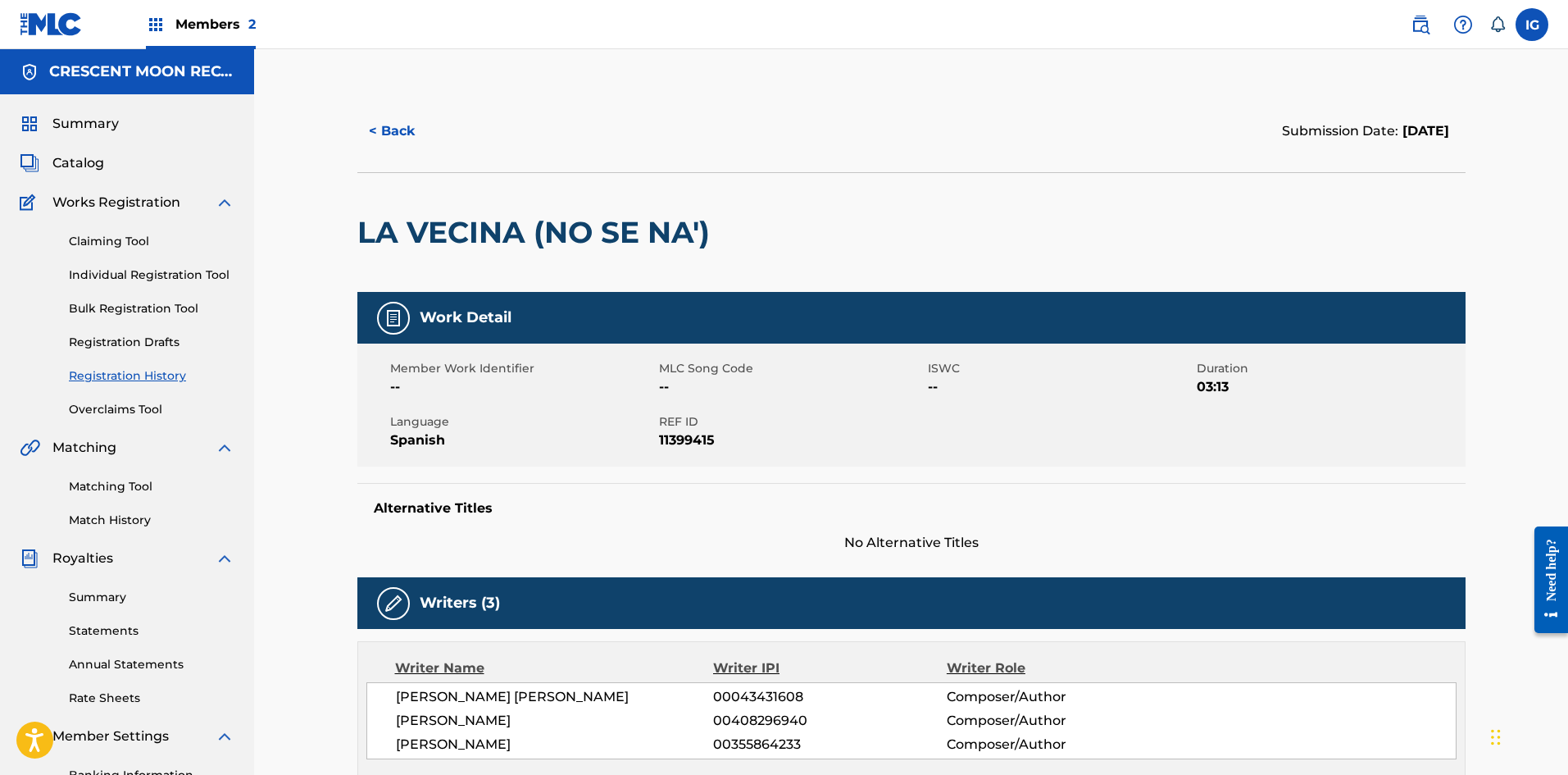
click at [128, 412] on link "Overclaims Tool" at bounding box center [151, 409] width 166 height 17
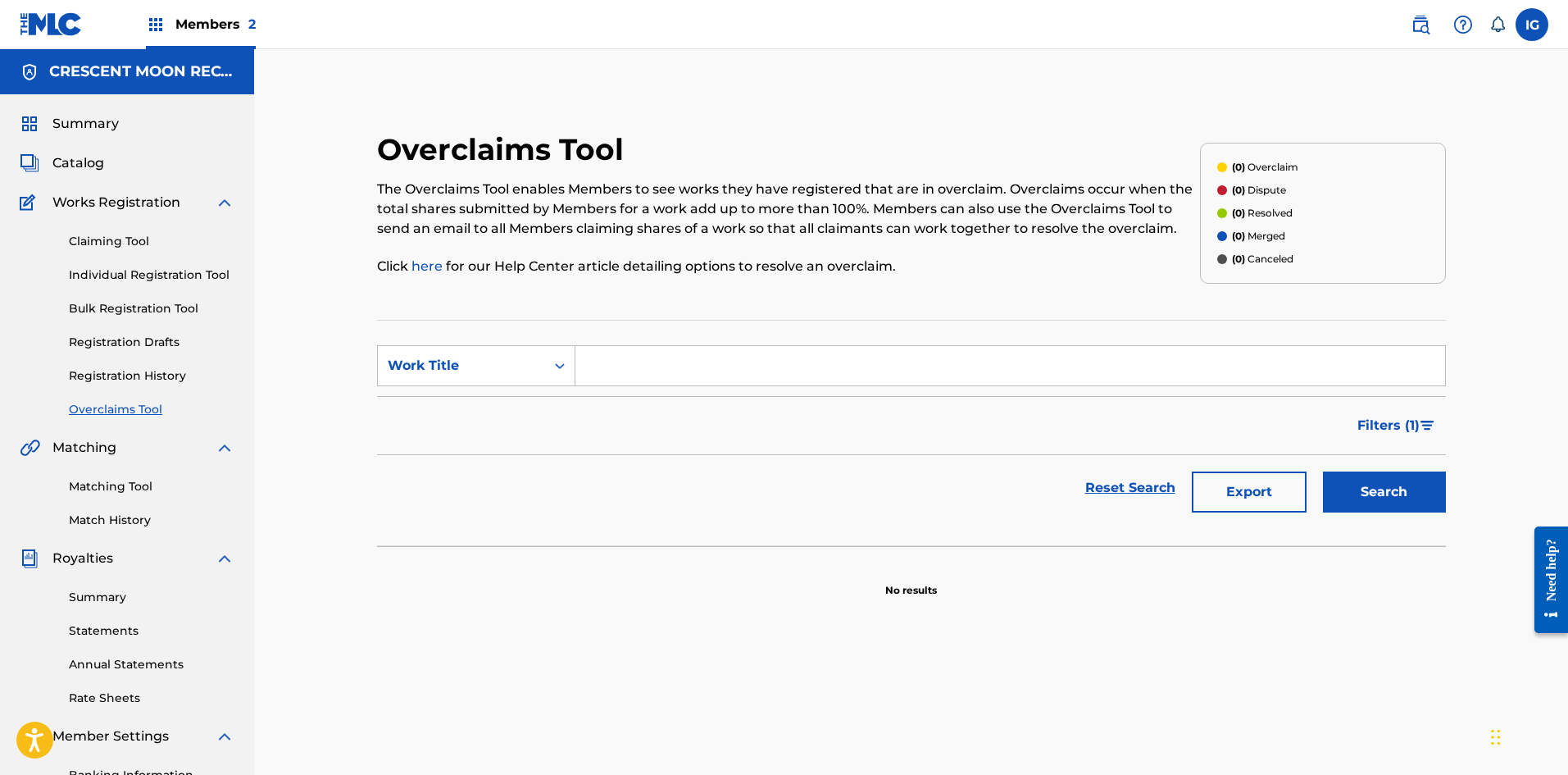
drag, startPoint x: 1419, startPoint y: 496, endPoint x: 1278, endPoint y: 481, distance: 141.8
click at [1417, 497] on button "Search" at bounding box center [1384, 492] width 123 height 41
drag, startPoint x: 1398, startPoint y: 501, endPoint x: 1337, endPoint y: 496, distance: 61.2
click at [1397, 501] on button "Search" at bounding box center [1384, 492] width 123 height 41
drag, startPoint x: 81, startPoint y: 161, endPoint x: 85, endPoint y: 170, distance: 9.8
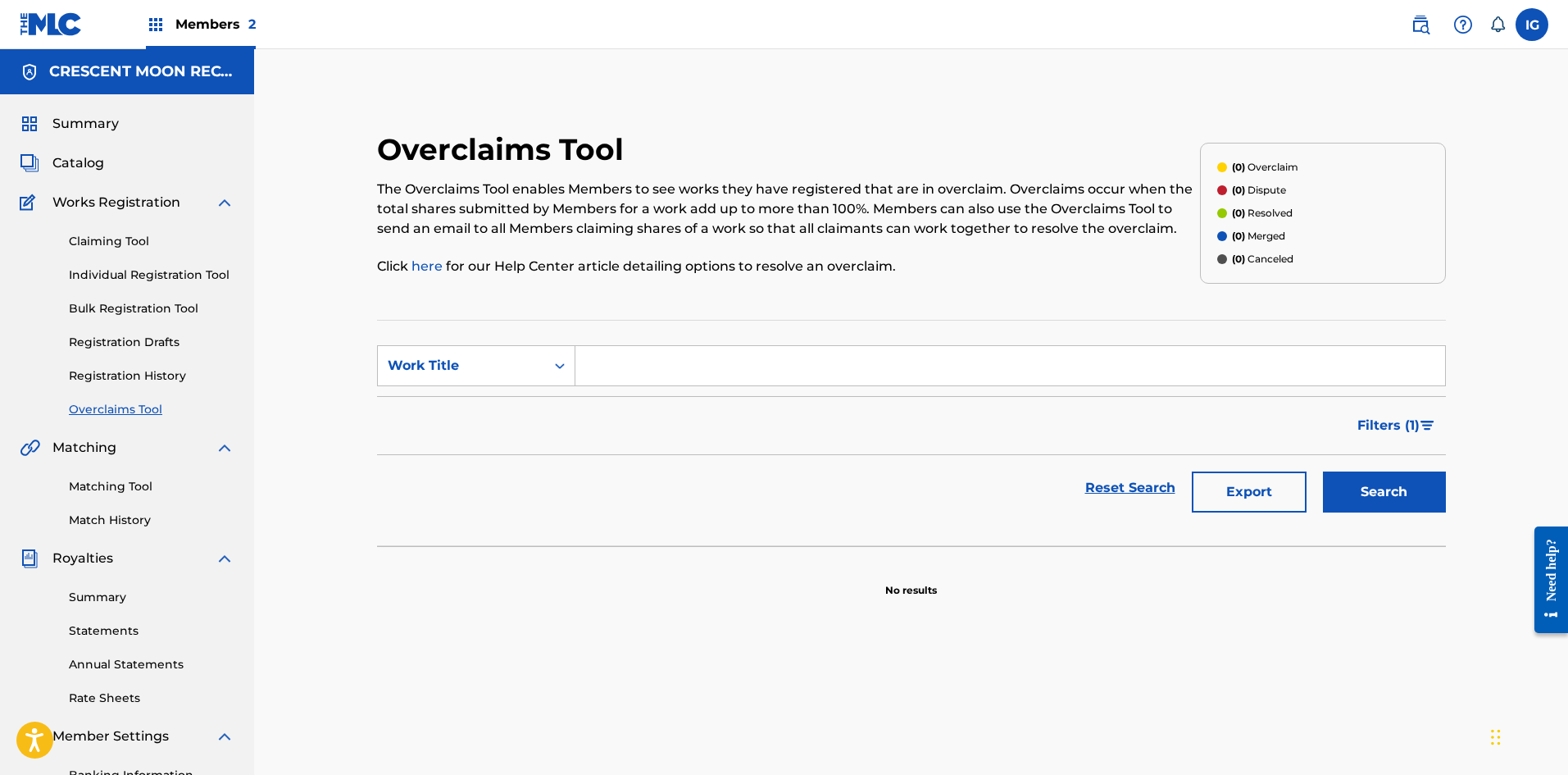
click at [81, 163] on span "Catalog" at bounding box center [79, 163] width 52 height 20
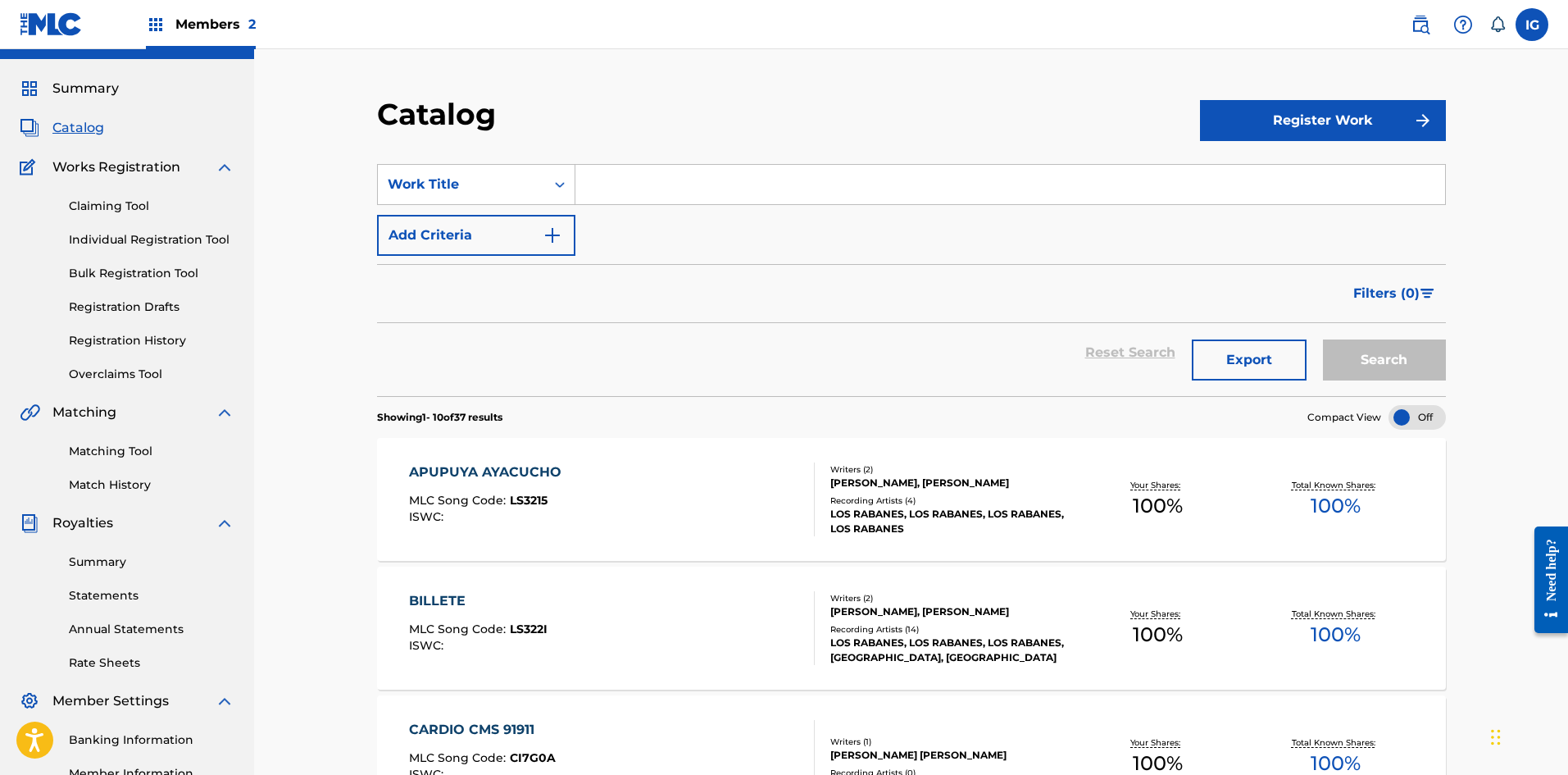
scroll to position [22, 0]
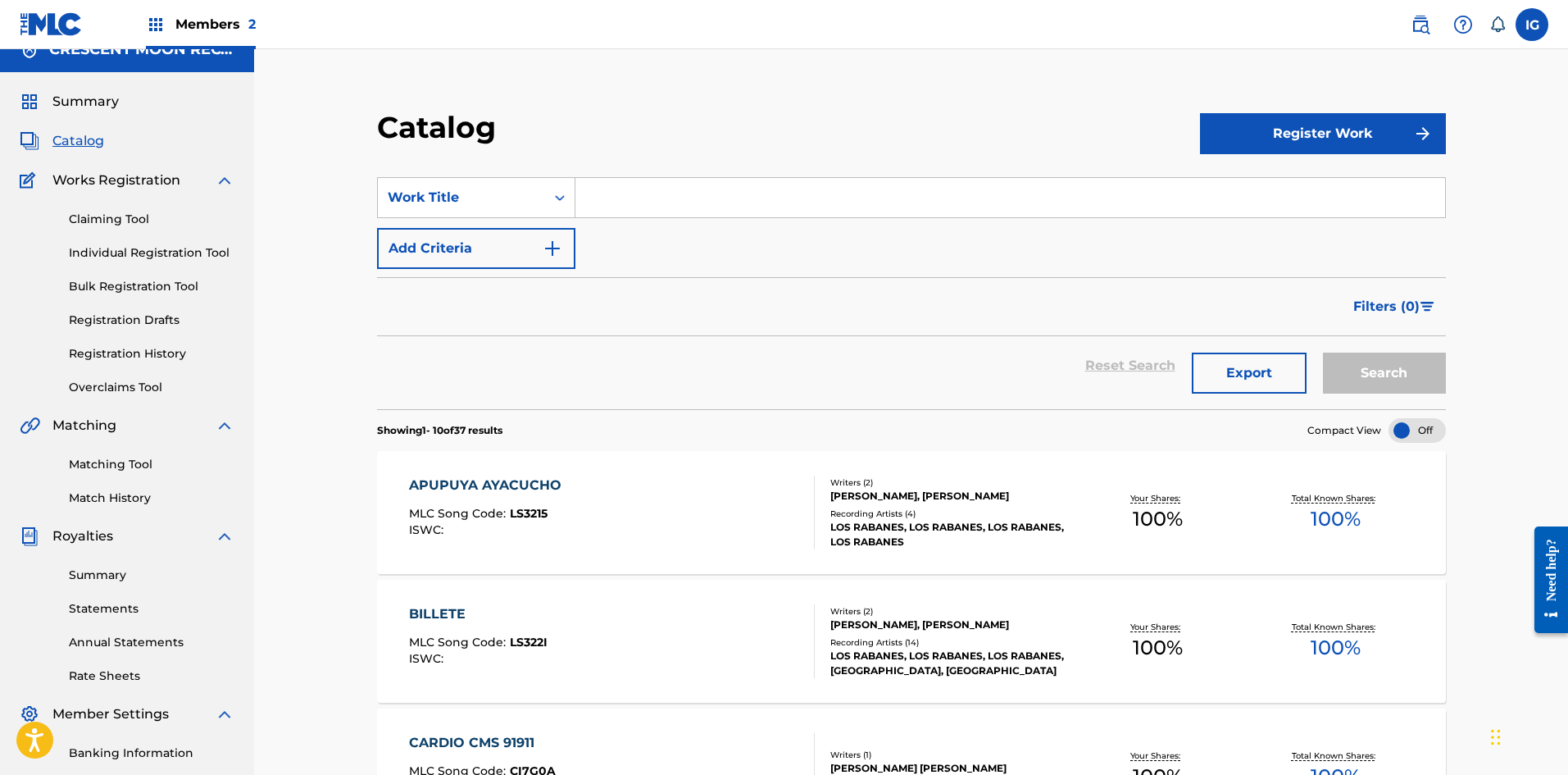
click at [151, 221] on link "Claiming Tool" at bounding box center [151, 219] width 166 height 17
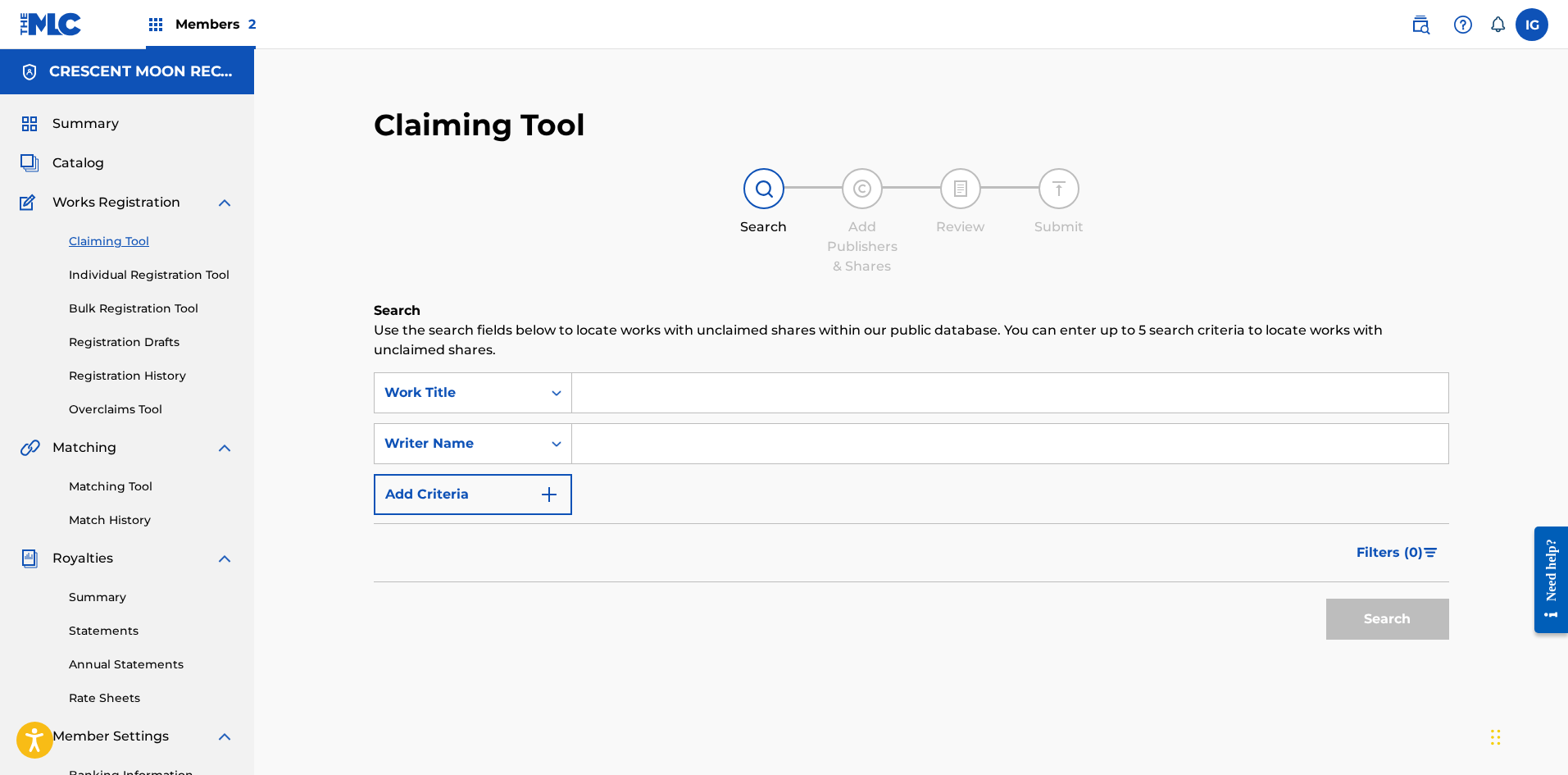
click at [595, 445] on input "Search Form" at bounding box center [1011, 443] width 876 height 39
type input "[PERSON_NAME]"
click at [1347, 613] on button "Search" at bounding box center [1387, 619] width 123 height 41
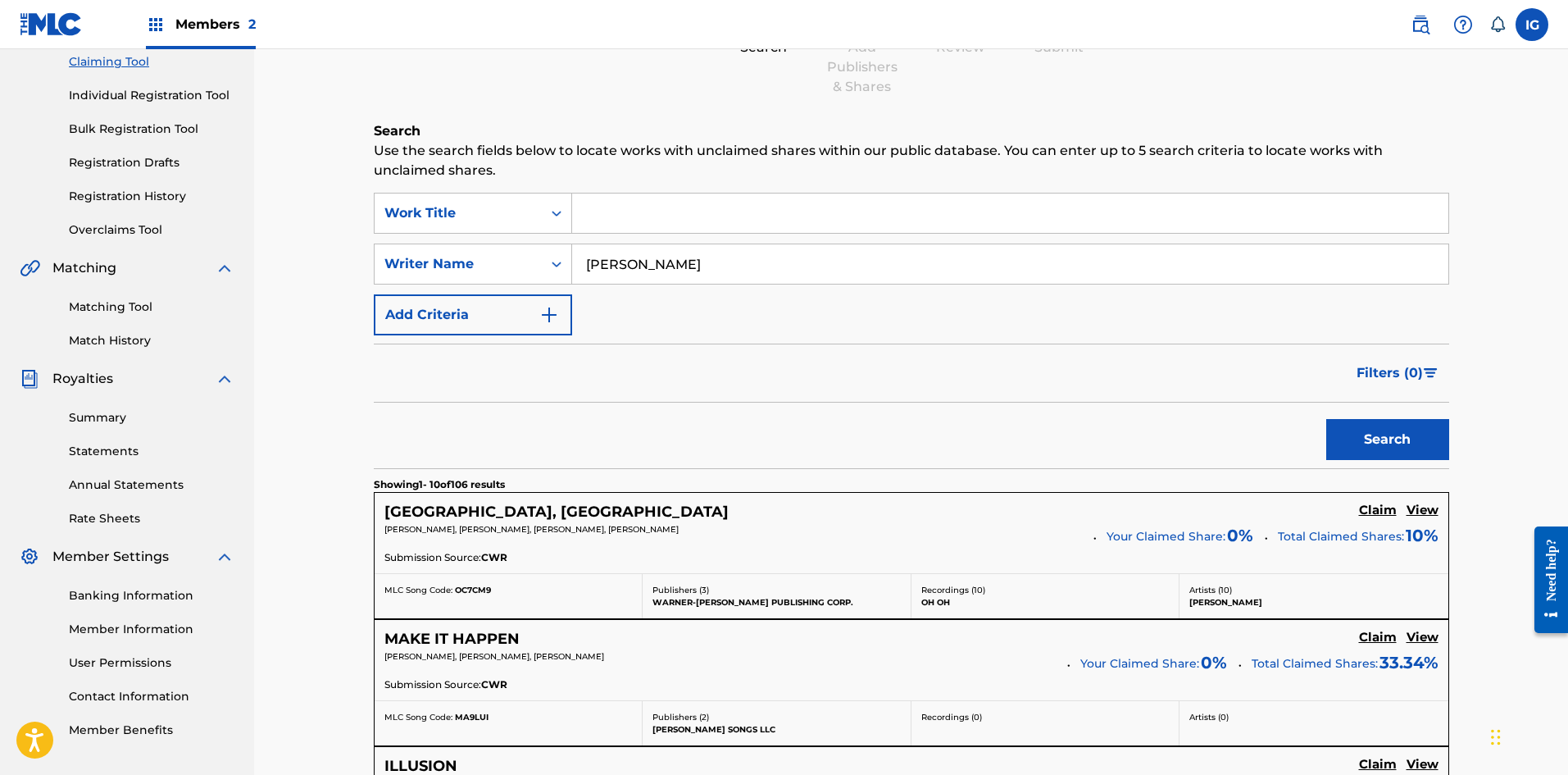
scroll to position [192, 0]
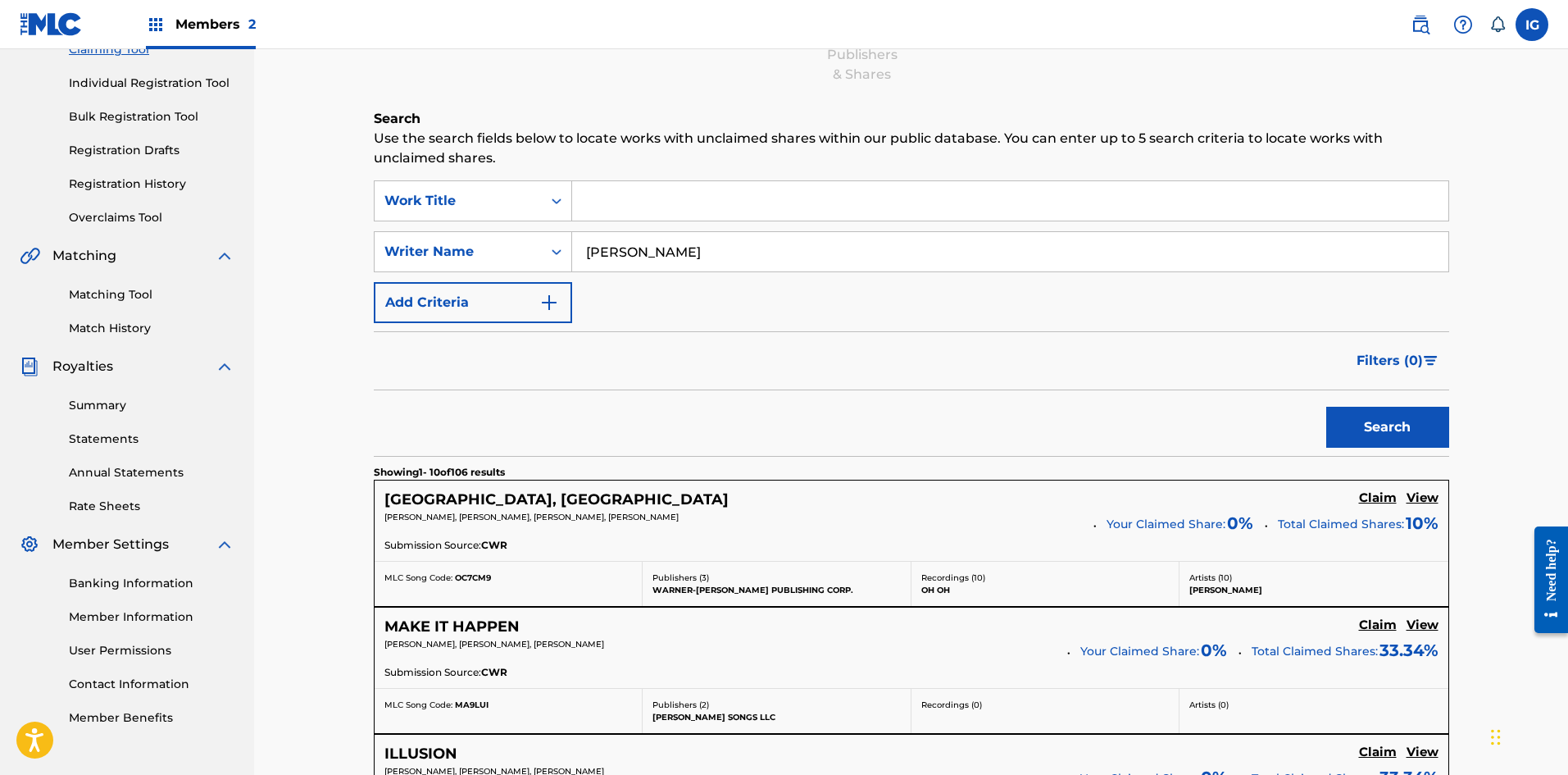
drag, startPoint x: 1422, startPoint y: 495, endPoint x: 1392, endPoint y: 502, distance: 30.8
click at [1421, 495] on h5 "View" at bounding box center [1423, 497] width 32 height 15
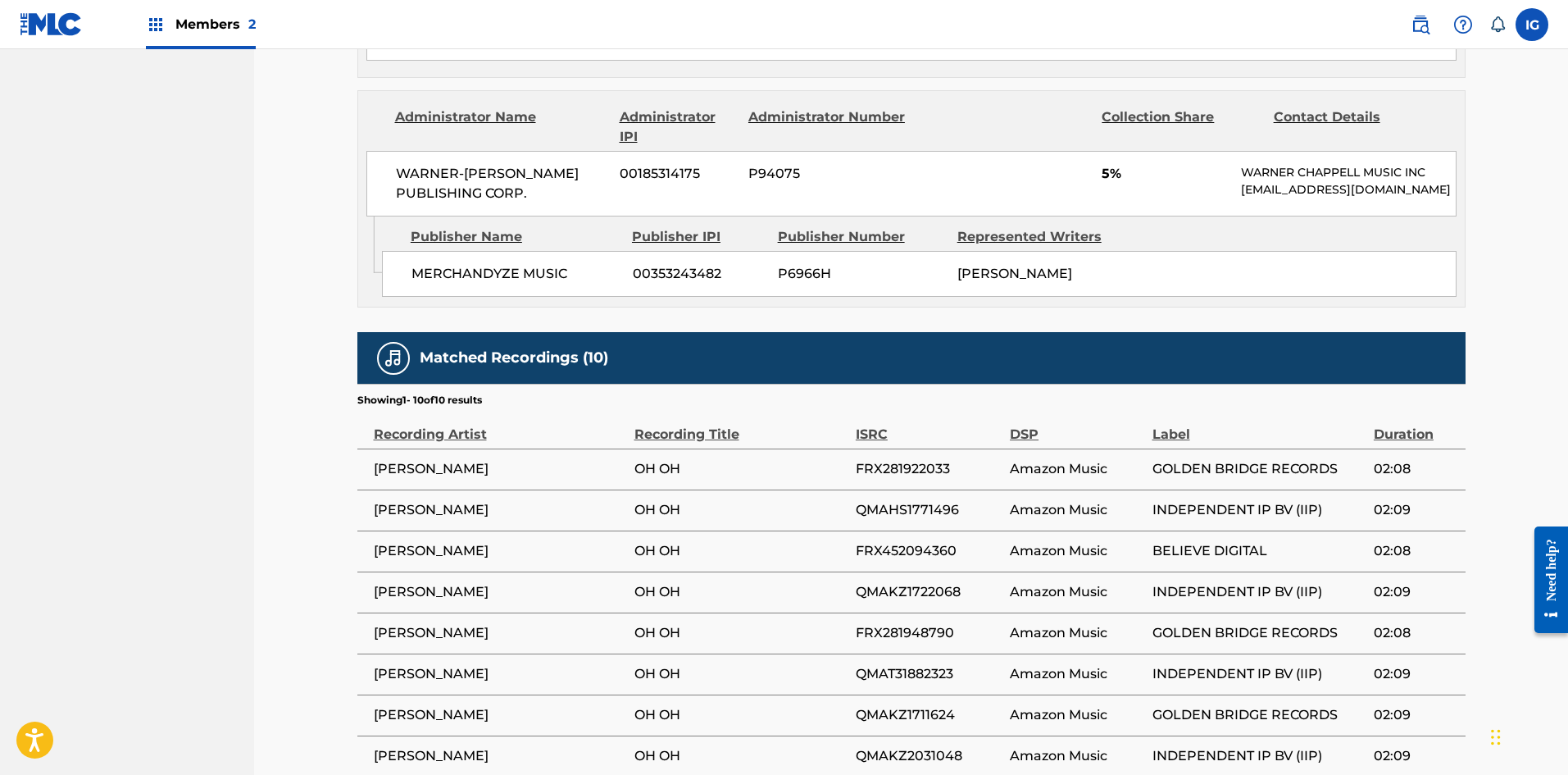
scroll to position [929, 0]
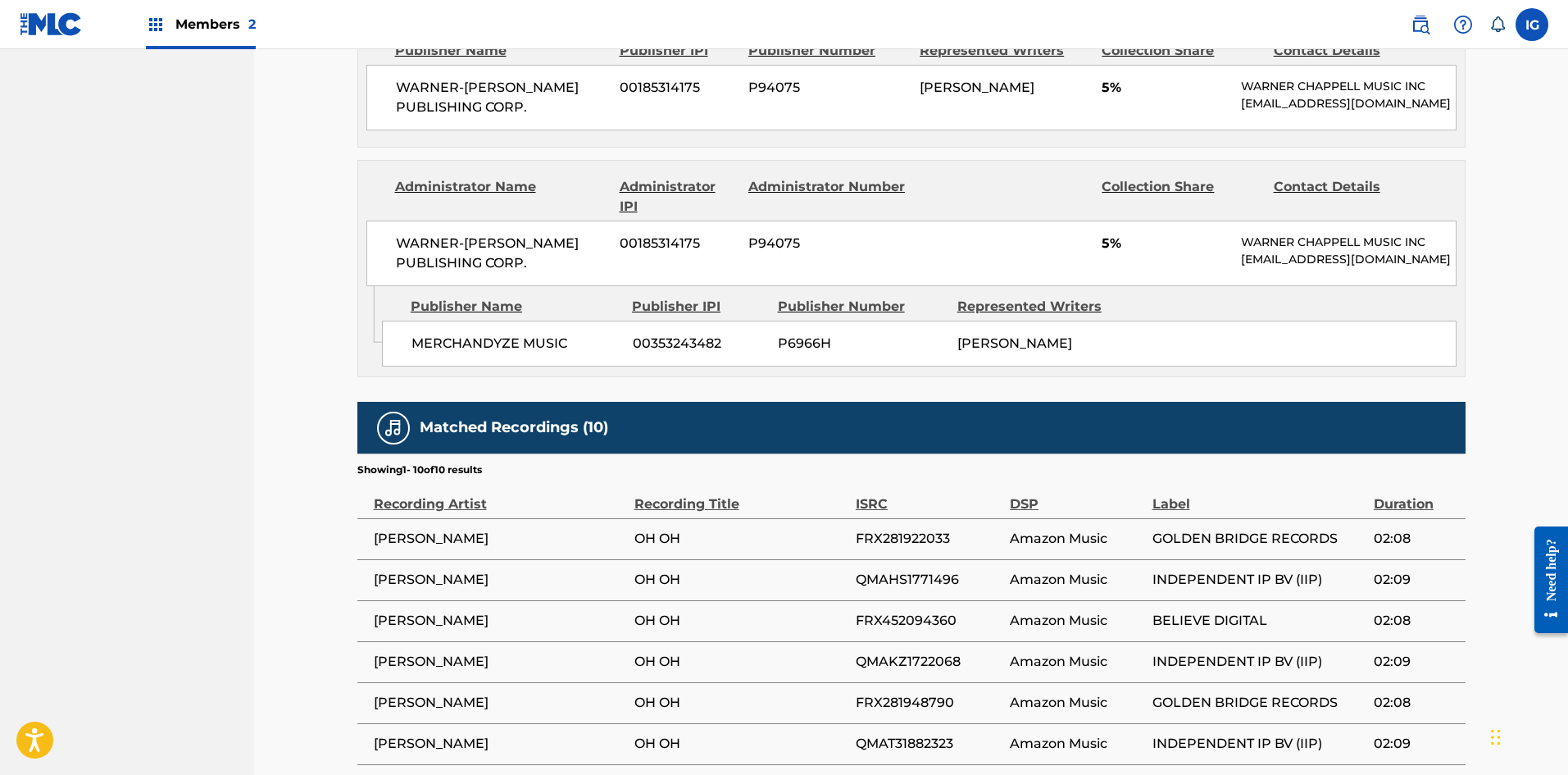
click at [258, 336] on div "< Back to results Claim shares on this work Last Edited: [DATE] Source: CWR OH,…" at bounding box center [911, 71] width 1314 height 1847
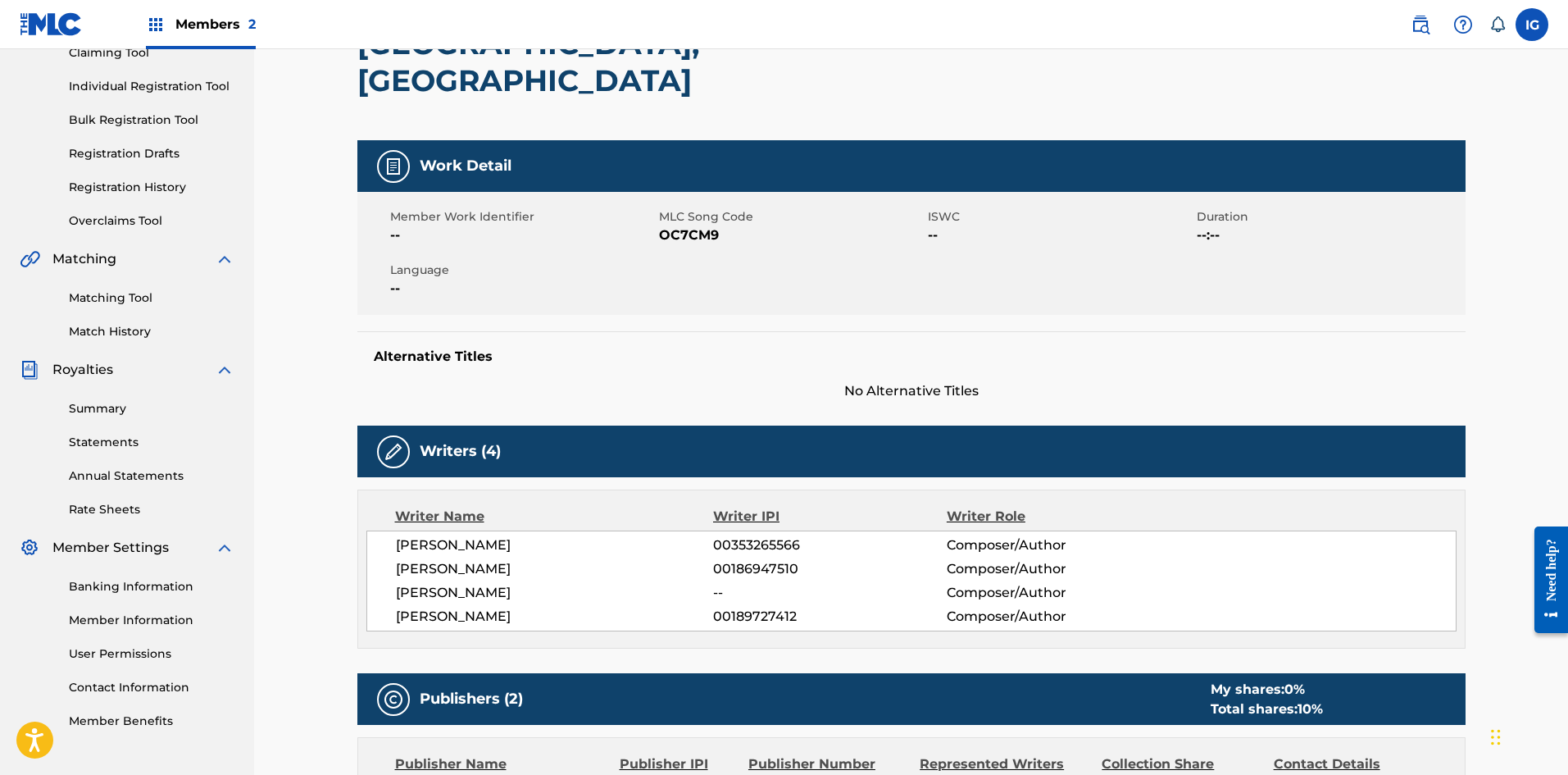
scroll to position [137, 0]
